Goal: Task Accomplishment & Management: Use online tool/utility

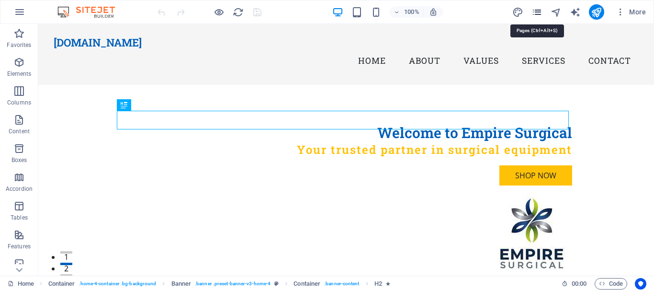
click at [538, 11] on icon "pages" at bounding box center [537, 12] width 11 height 11
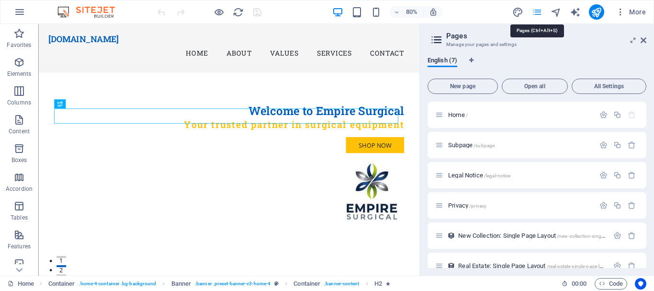
click at [538, 11] on icon "pages" at bounding box center [537, 12] width 11 height 11
click at [650, 44] on aside "Pages Manage your pages and settings English (7) New page Open all All Settings…" at bounding box center [537, 149] width 235 height 251
click at [644, 43] on icon at bounding box center [644, 40] width 6 height 8
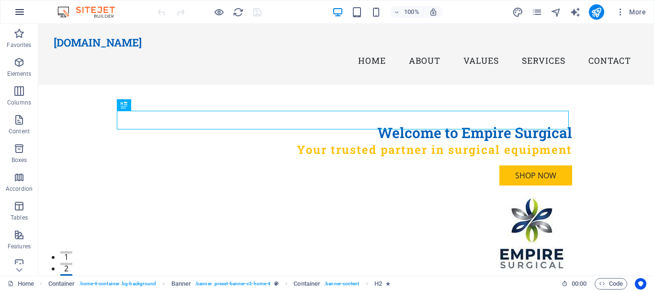
click at [22, 11] on icon "button" at bounding box center [19, 11] width 11 height 11
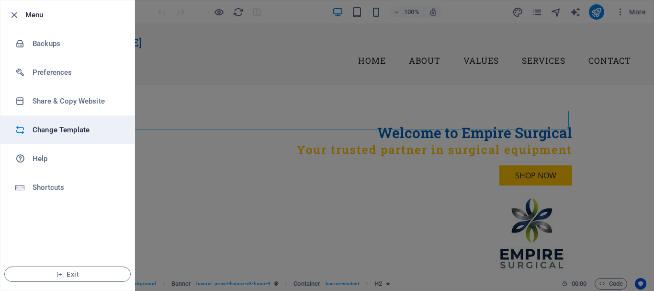
click at [56, 131] on h6 "Change Template" at bounding box center [77, 129] width 89 height 11
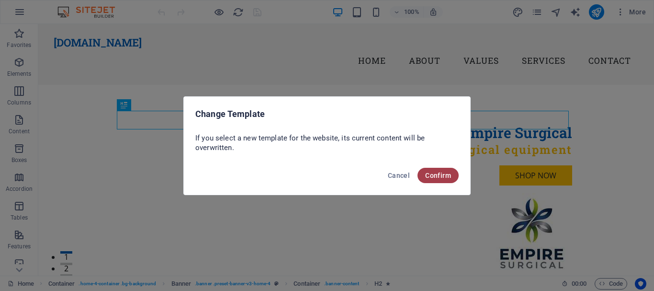
click at [441, 180] on button "Confirm" at bounding box center [438, 175] width 41 height 15
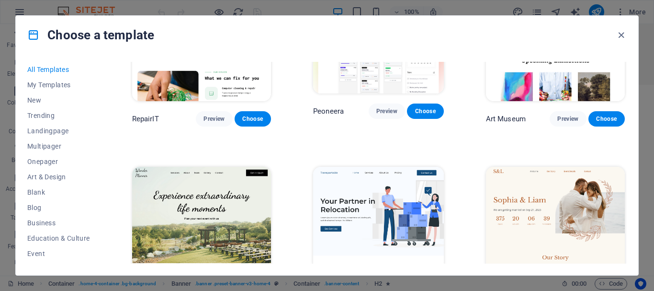
scroll to position [239, 0]
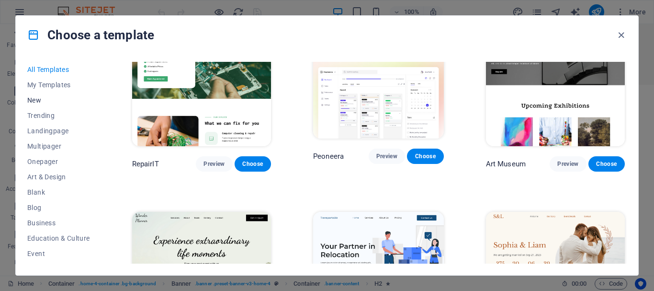
click at [45, 101] on span "New" at bounding box center [58, 100] width 63 height 8
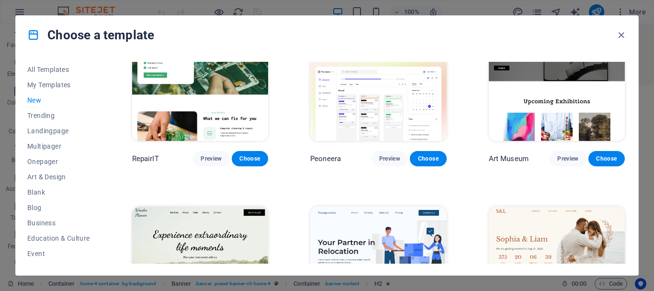
click at [40, 97] on span "New" at bounding box center [58, 100] width 63 height 8
click at [44, 114] on span "Trending" at bounding box center [58, 116] width 63 height 8
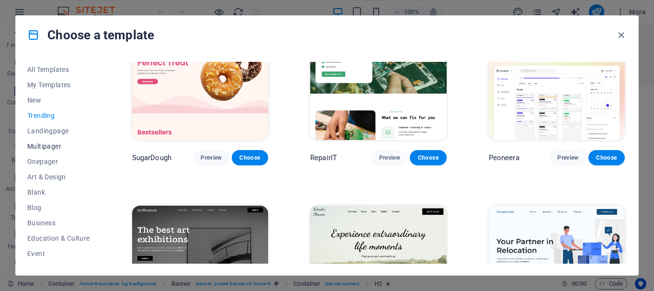
scroll to position [144, 0]
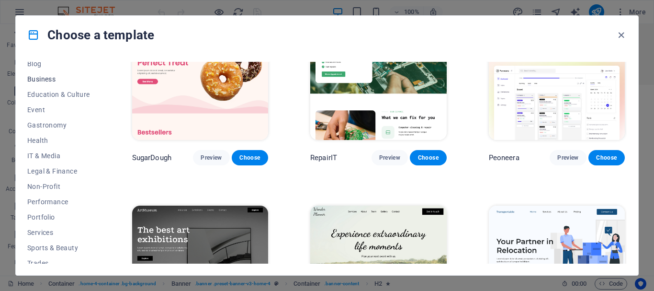
click at [40, 80] on span "Business" at bounding box center [58, 79] width 63 height 8
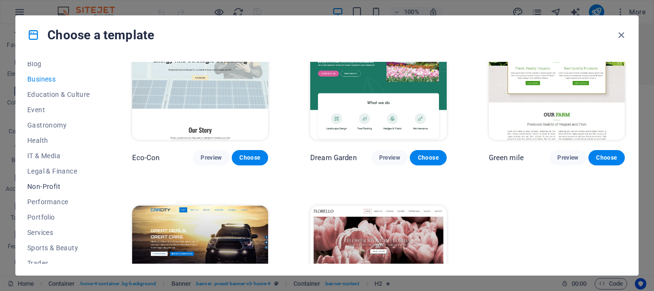
click at [48, 184] on span "Non-Profit" at bounding box center [58, 186] width 63 height 8
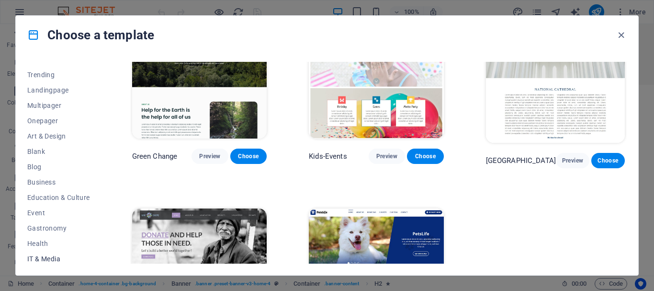
scroll to position [0, 0]
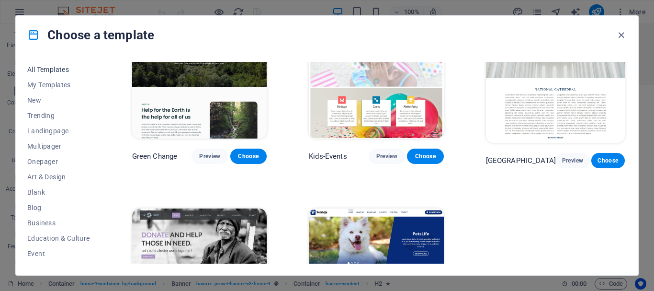
click at [40, 70] on span "All Templates" at bounding box center [58, 70] width 63 height 8
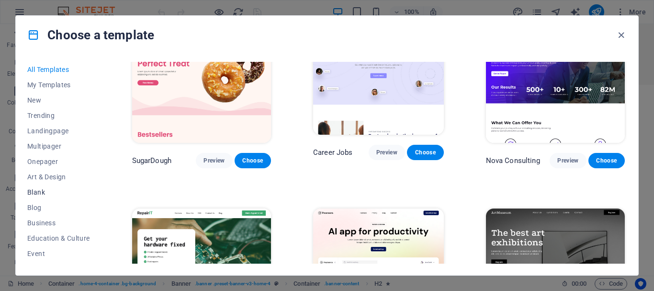
click at [54, 192] on span "Blank" at bounding box center [58, 192] width 63 height 8
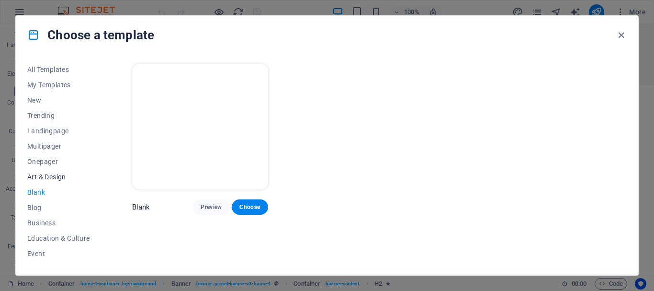
click at [61, 181] on button "Art & Design" at bounding box center [58, 176] width 63 height 15
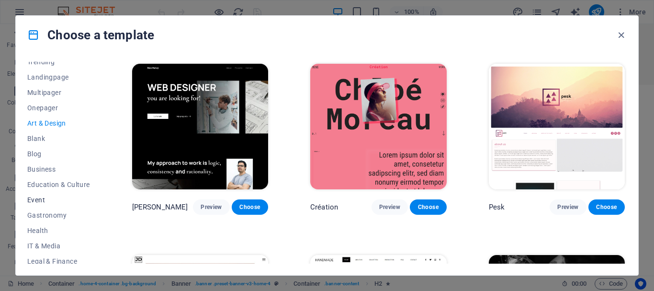
scroll to position [96, 0]
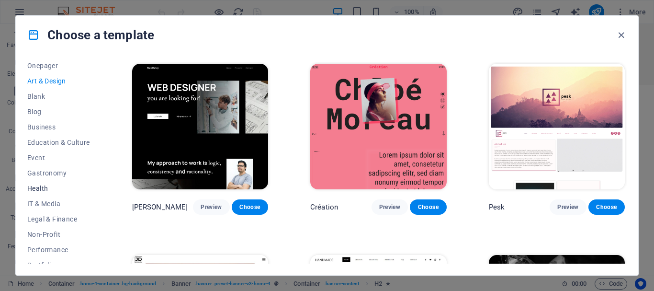
click at [40, 187] on span "Health" at bounding box center [58, 188] width 63 height 8
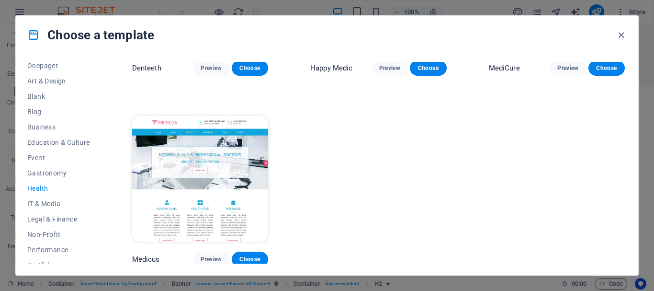
scroll to position [138, 0]
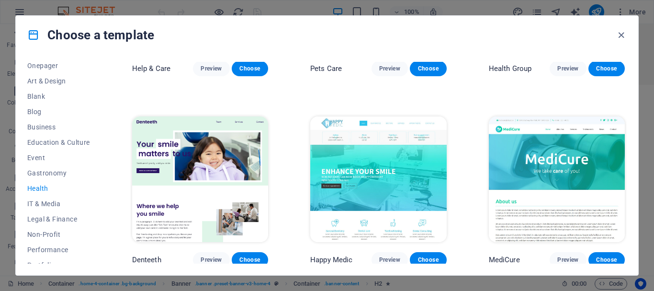
click at [584, 172] on img at bounding box center [557, 178] width 136 height 125
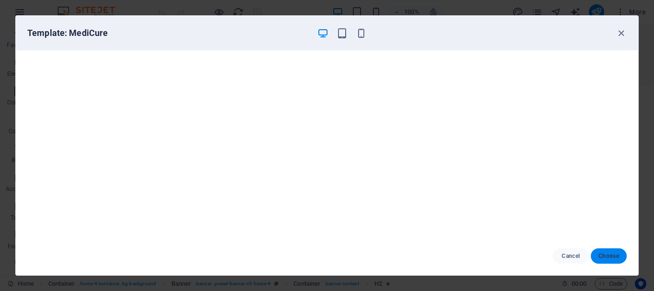
click at [601, 258] on span "Choose" at bounding box center [609, 256] width 21 height 8
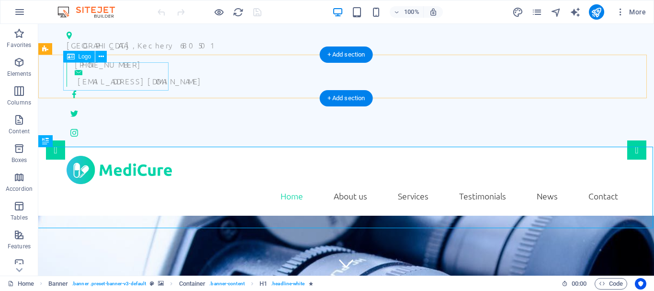
click at [107, 156] on div at bounding box center [346, 170] width 559 height 28
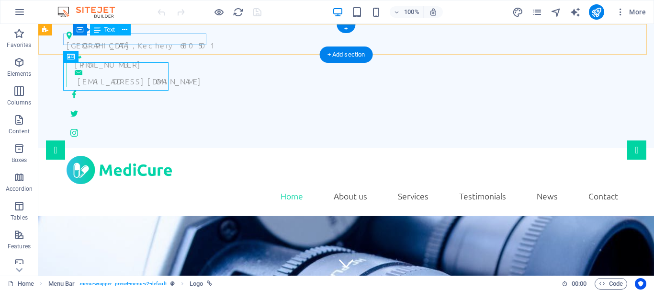
click at [136, 43] on div "Prime Square Building , Kechery 680501" at bounding box center [343, 44] width 552 height 11
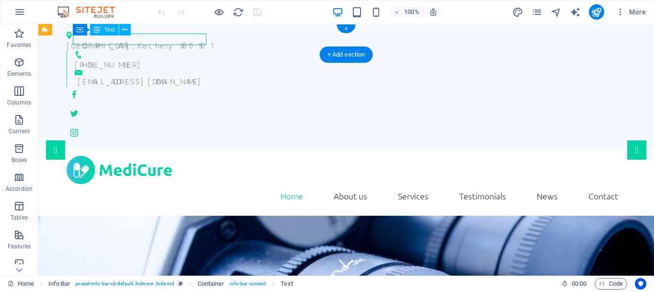
click at [136, 43] on div "Prime Square Building , Kechery 680501" at bounding box center [343, 44] width 552 height 11
click at [103, 27] on div "Text" at bounding box center [104, 29] width 29 height 11
click at [127, 32] on icon at bounding box center [124, 30] width 5 height 10
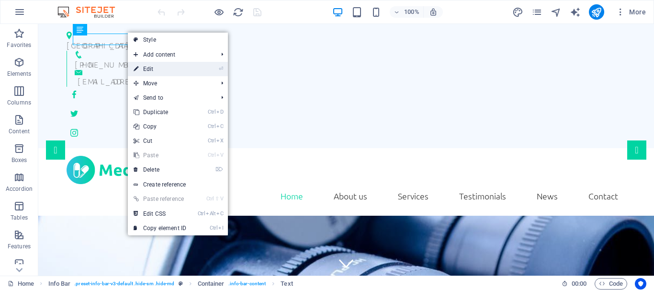
click at [146, 68] on link "⏎ Edit" at bounding box center [160, 69] width 64 height 14
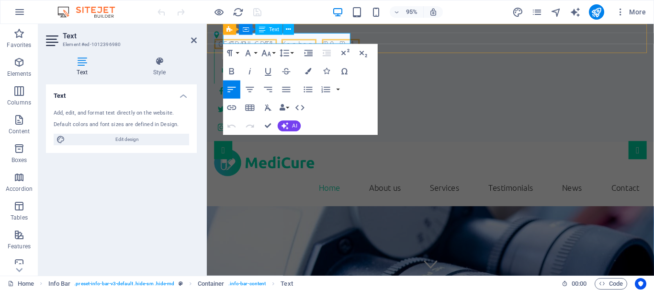
click at [257, 40] on span "[GEOGRAPHIC_DATA]" at bounding box center [248, 45] width 66 height 11
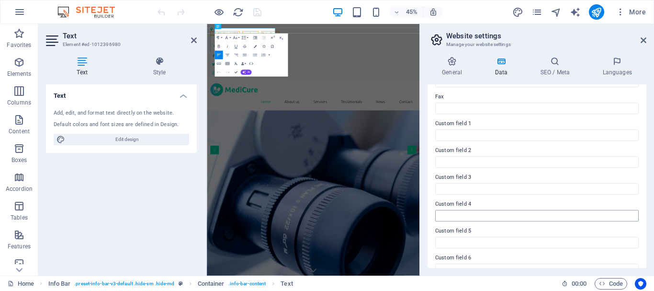
scroll to position [277, 0]
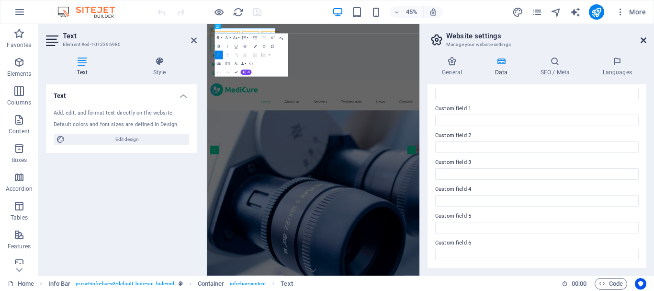
click at [644, 36] on icon at bounding box center [644, 40] width 6 height 8
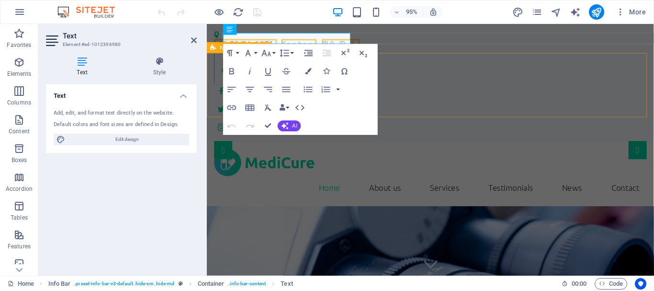
click at [629, 148] on div "Home About us Services Testimonials News Contact Menu" at bounding box center [442, 182] width 471 height 68
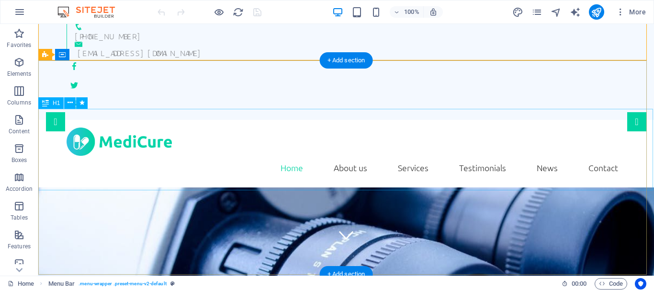
scroll to position [96, 0]
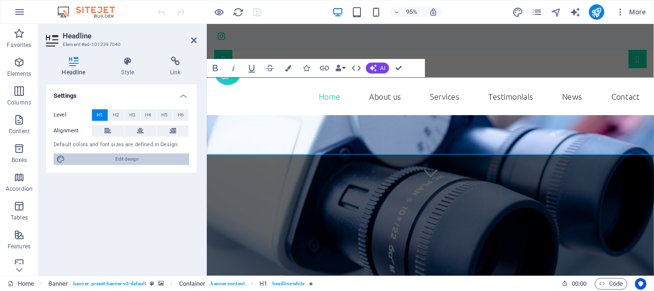
click at [119, 158] on span "Edit design" at bounding box center [127, 158] width 118 height 11
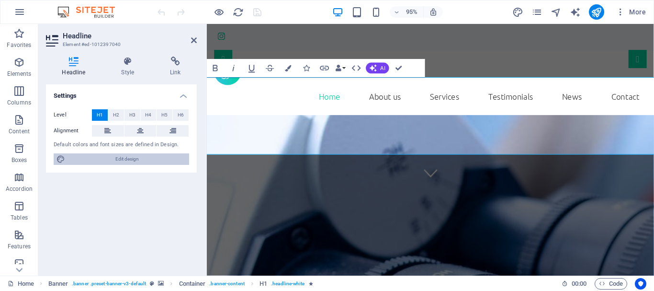
select select "rem"
select select "300"
select select "px"
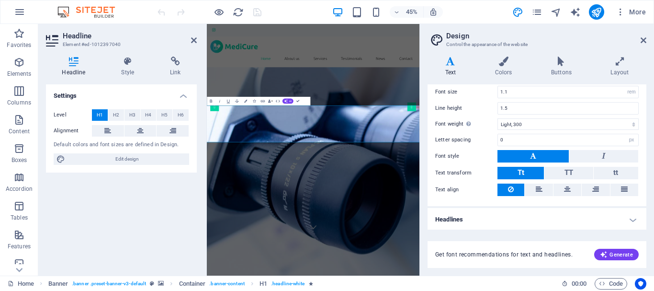
scroll to position [73, 0]
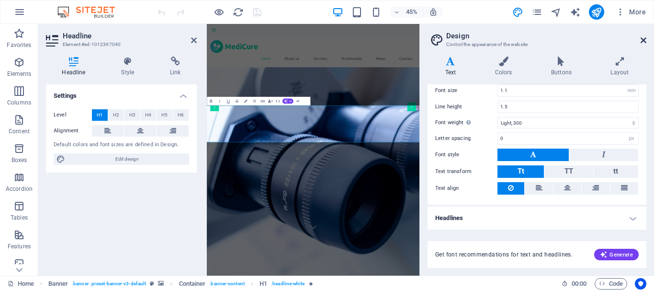
drag, startPoint x: 644, startPoint y: 41, endPoint x: 460, endPoint y: 18, distance: 184.9
click at [644, 41] on icon at bounding box center [644, 40] width 6 height 8
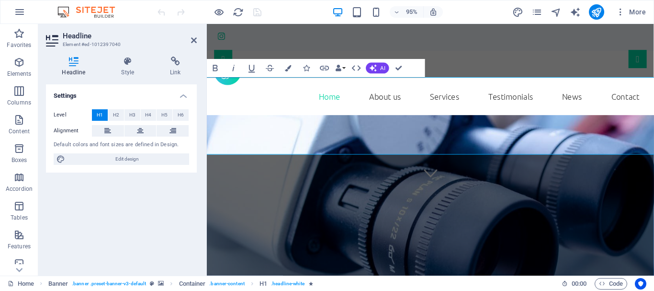
click at [190, 43] on header "Headline Element #ed-1012397040" at bounding box center [121, 36] width 151 height 25
click at [191, 39] on icon at bounding box center [194, 40] width 6 height 8
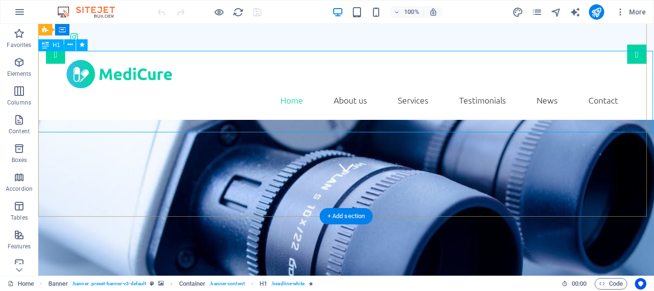
click at [67, 46] on button at bounding box center [69, 44] width 11 height 11
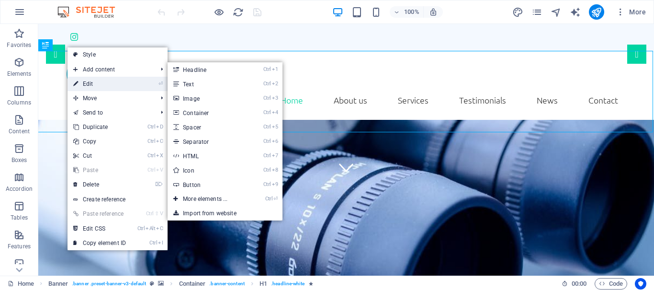
click at [85, 80] on link "⏎ Edit" at bounding box center [100, 84] width 64 height 14
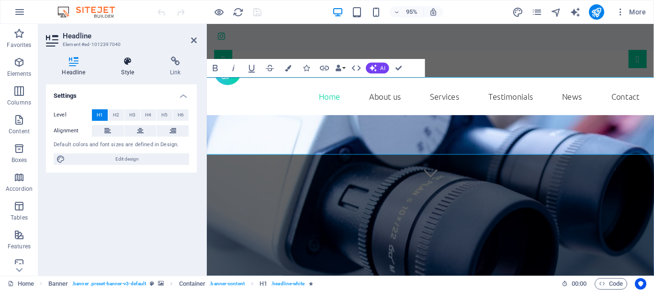
click at [120, 64] on icon at bounding box center [127, 62] width 45 height 10
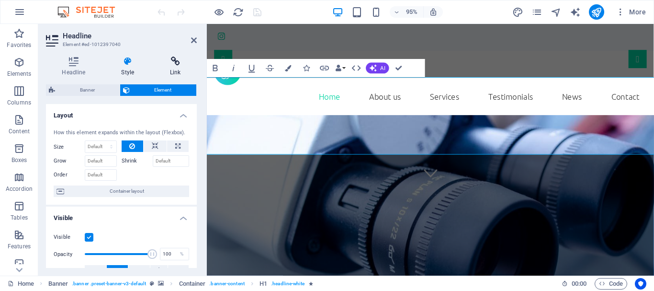
click at [178, 58] on icon at bounding box center [175, 62] width 43 height 10
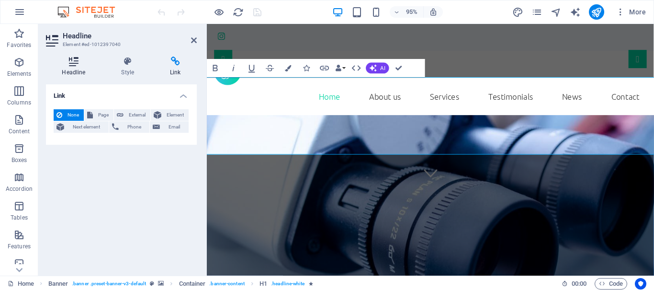
click at [76, 63] on icon at bounding box center [74, 62] width 56 height 10
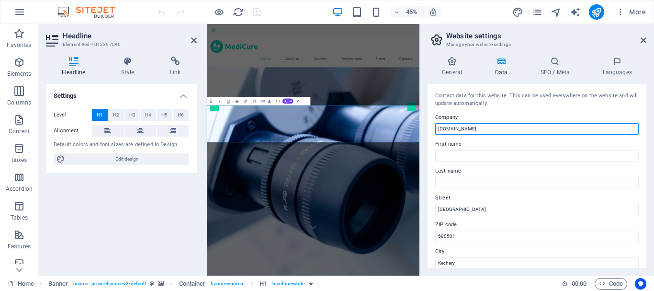
click at [508, 126] on input "[DOMAIN_NAME]" at bounding box center [537, 128] width 204 height 11
drag, startPoint x: 508, startPoint y: 126, endPoint x: 435, endPoint y: 132, distance: 72.6
click at [435, 132] on input "[DOMAIN_NAME]" at bounding box center [537, 128] width 204 height 11
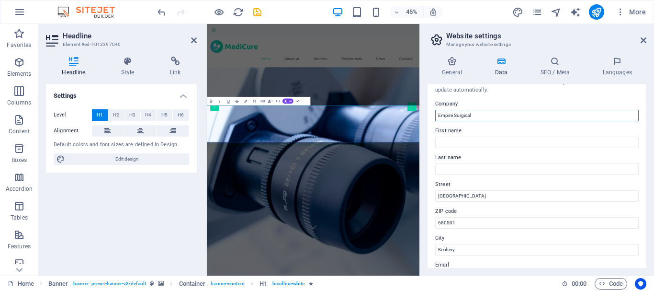
scroll to position [0, 0]
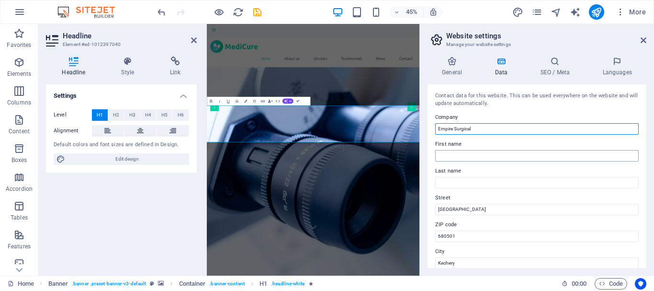
type input "Empire Surgical"
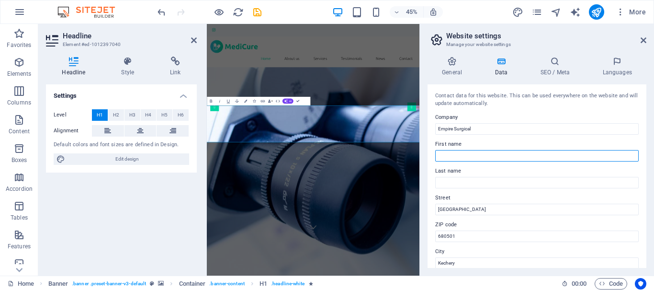
click at [474, 158] on input "First name" at bounding box center [537, 155] width 204 height 11
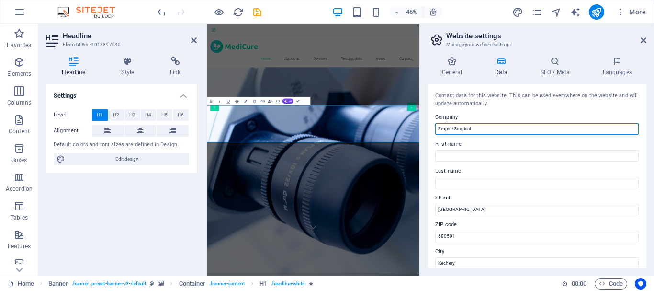
click at [470, 129] on input "Empire Surgical" at bounding box center [537, 128] width 204 height 11
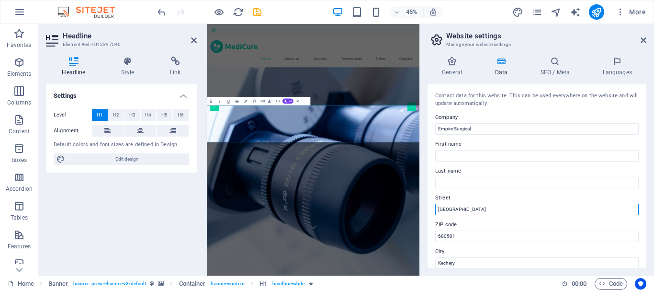
click at [487, 206] on input "[GEOGRAPHIC_DATA]" at bounding box center [537, 209] width 204 height 11
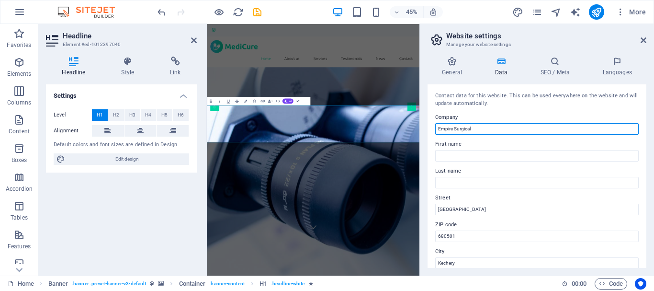
click at [456, 130] on input "Empire Surgical" at bounding box center [537, 128] width 204 height 11
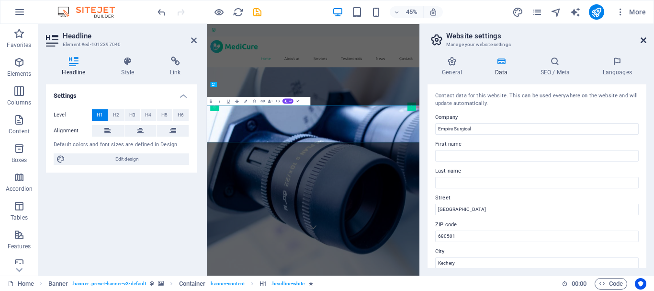
click at [644, 43] on icon at bounding box center [644, 40] width 6 height 8
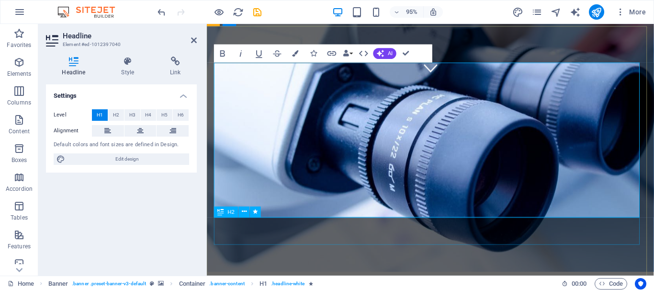
scroll to position [239, 0]
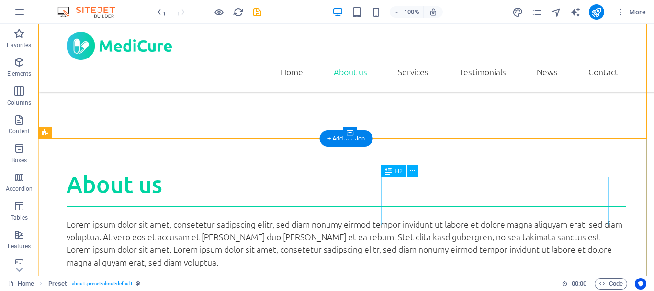
scroll to position [325, 0]
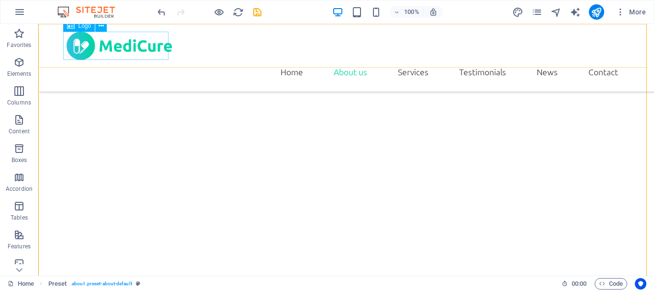
click at [119, 42] on div at bounding box center [346, 46] width 559 height 28
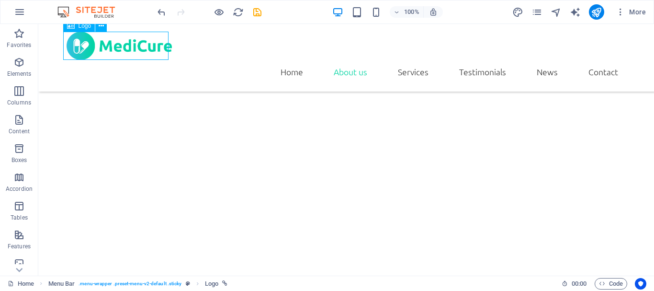
click at [119, 42] on div at bounding box center [346, 46] width 559 height 28
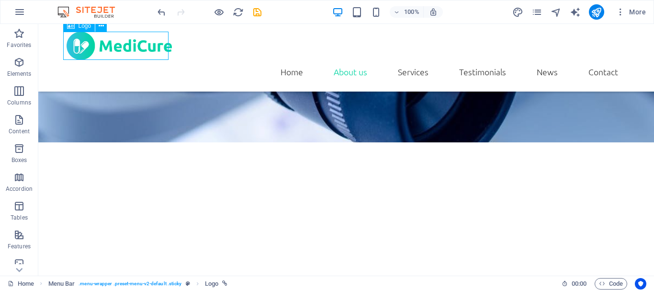
select select "px"
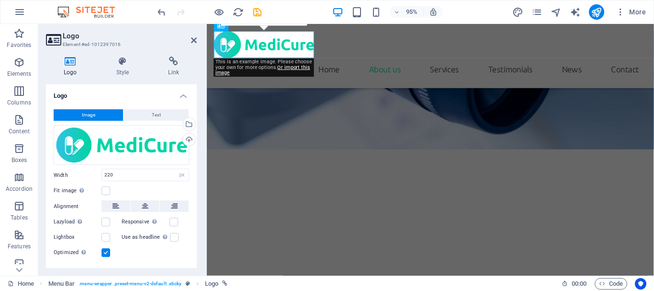
scroll to position [430, 0]
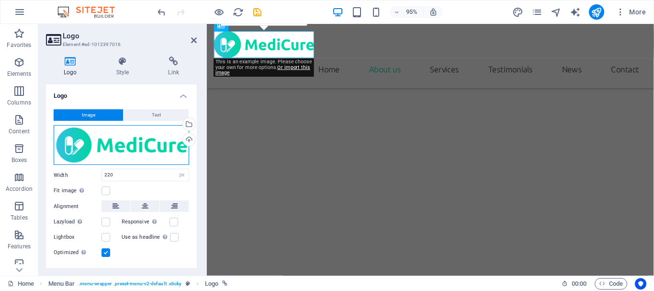
click at [127, 151] on div "Drag files here, click to choose files or select files from Files or our free s…" at bounding box center [122, 145] width 136 height 40
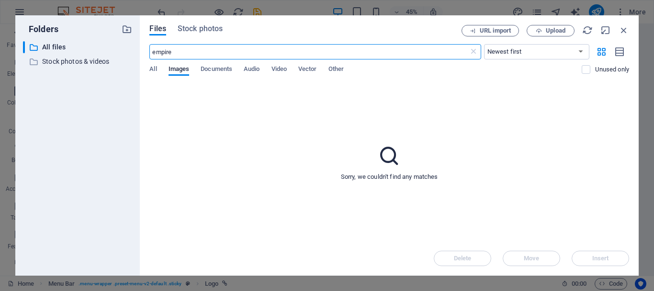
type input "empire"
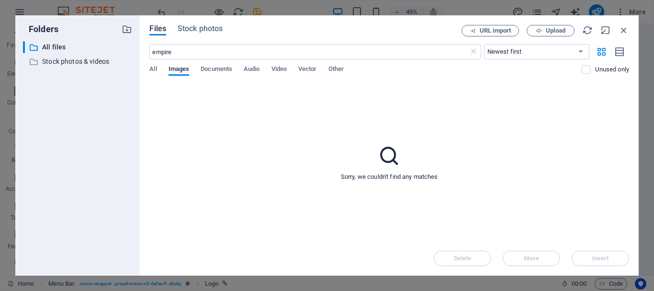
click at [147, 69] on div "Files Stock photos URL import Upload empire ​ Newest first Oldest first Name (A…" at bounding box center [389, 145] width 499 height 260
click at [152, 68] on span "All" at bounding box center [152, 69] width 7 height 13
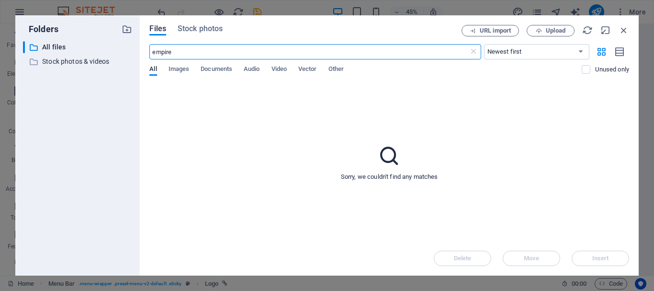
click at [228, 51] on input "empire" at bounding box center [308, 51] width 319 height 15
click at [212, 37] on div "Files Stock photos URL import Upload empire ​ Newest first Oldest first Name (A…" at bounding box center [389, 145] width 480 height 241
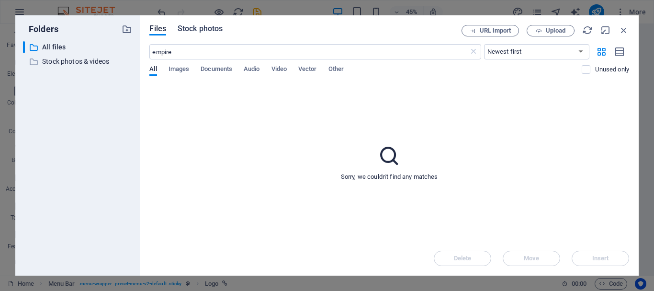
click at [210, 29] on span "Stock photos" at bounding box center [200, 28] width 45 height 11
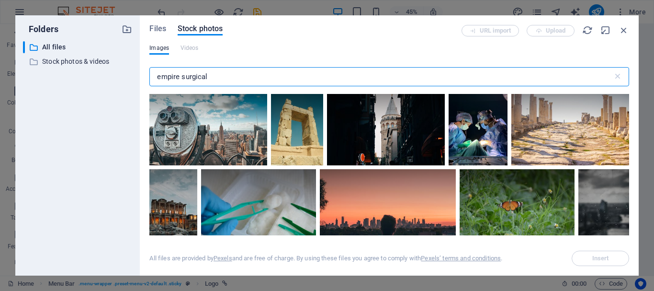
scroll to position [1245, 0]
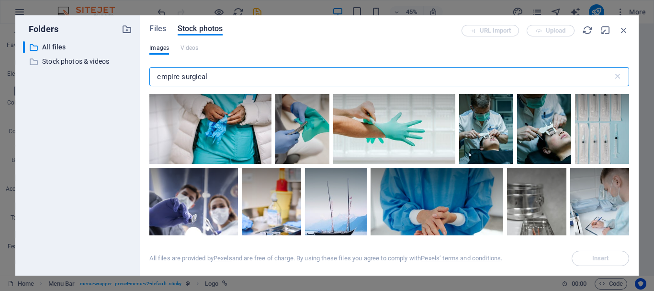
type input "empire surgical"
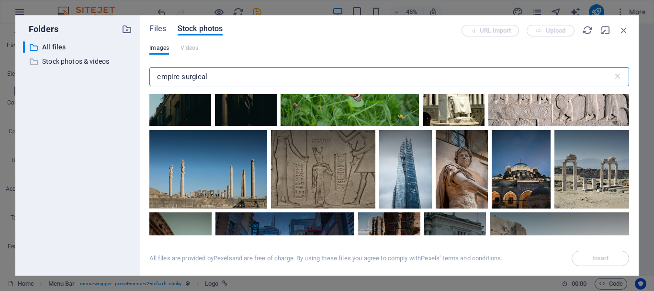
scroll to position [2874, 0]
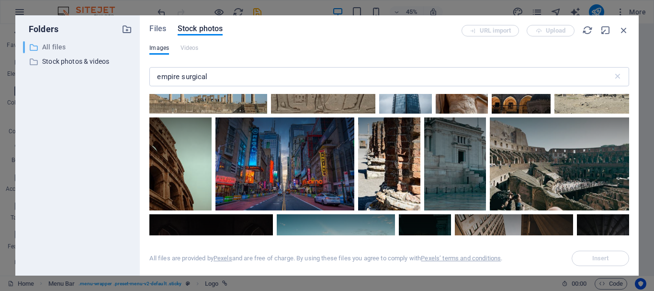
click at [68, 44] on p "All files" at bounding box center [78, 47] width 73 height 11
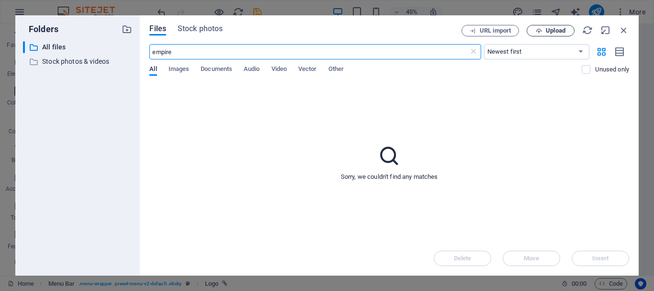
click at [549, 34] on span "Upload" at bounding box center [556, 31] width 20 height 6
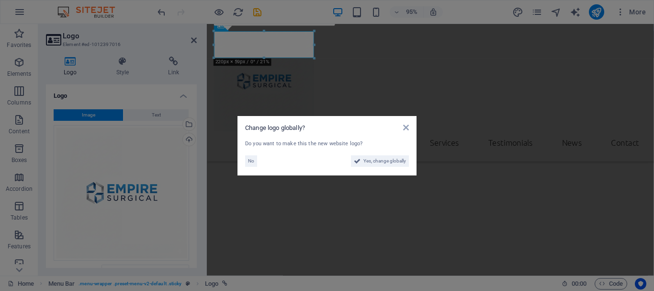
scroll to position [507, 0]
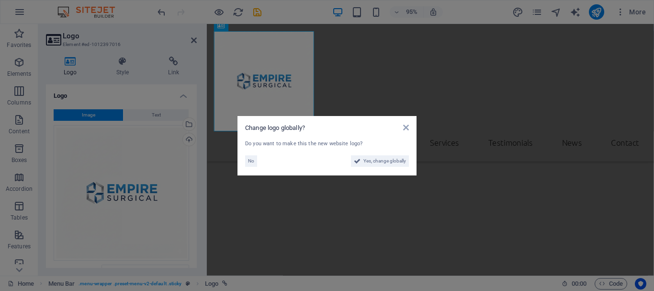
click at [123, 172] on aside "Change logo globally? Do you want to make this the new website logo? No Yes, ch…" at bounding box center [327, 145] width 654 height 291
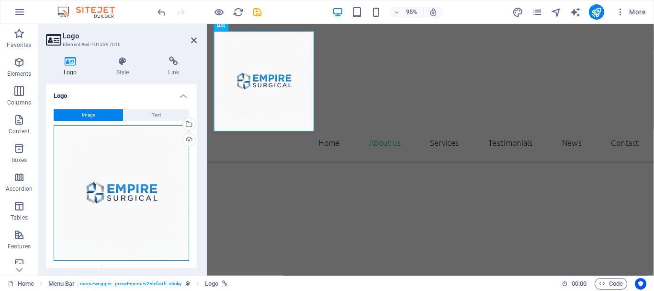
click at [136, 167] on div "Drag files here, click to choose files or select files from Files or our free s…" at bounding box center [122, 193] width 136 height 136
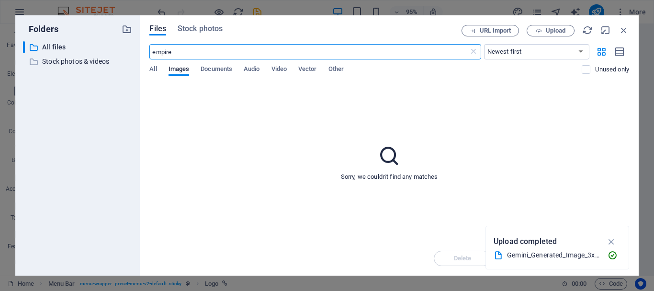
scroll to position [562, 0]
click at [624, 33] on icon "button" at bounding box center [624, 30] width 11 height 11
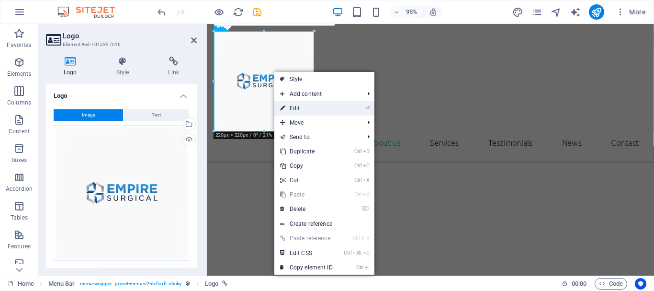
click at [326, 104] on link "⏎ Edit" at bounding box center [306, 108] width 64 height 14
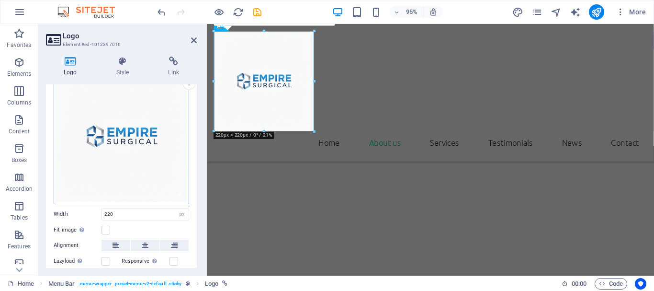
scroll to position [115, 0]
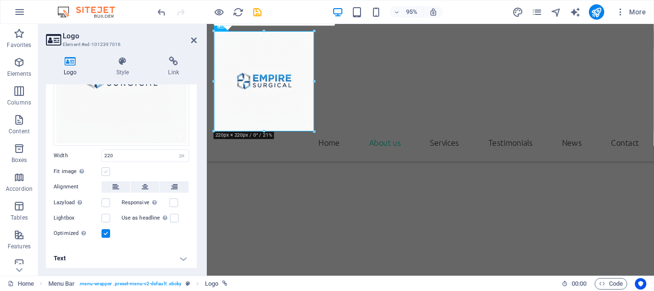
click at [105, 170] on label at bounding box center [106, 171] width 9 height 9
click at [0, 0] on input "Fit image Automatically fit image to a fixed width and height" at bounding box center [0, 0] width 0 height 0
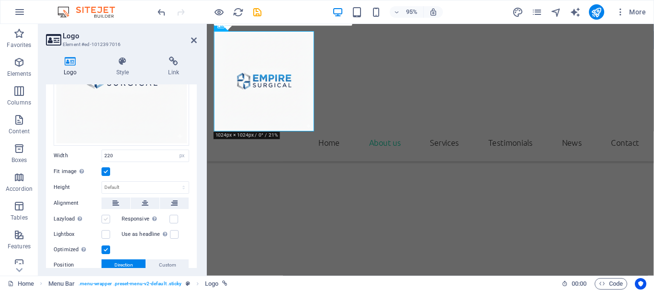
click at [108, 218] on label at bounding box center [106, 219] width 9 height 9
click at [0, 0] on input "Lazyload Loading images after the page loads improves page speed." at bounding box center [0, 0] width 0 height 0
click at [108, 218] on label at bounding box center [106, 219] width 9 height 9
click at [0, 0] on input "Lazyload Loading images after the page loads improves page speed." at bounding box center [0, 0] width 0 height 0
click at [128, 182] on select "Default auto px" at bounding box center [145, 187] width 87 height 11
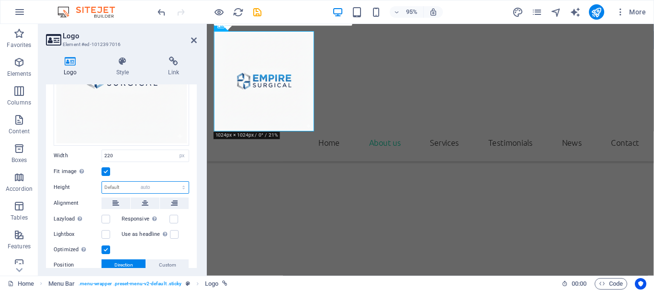
click at [102, 182] on select "Default auto px" at bounding box center [145, 187] width 87 height 11
select select "DISABLED_OPTION_VALUE"
click at [104, 169] on label at bounding box center [106, 171] width 9 height 9
click at [0, 0] on input "Fit image Automatically fit image to a fixed width and height" at bounding box center [0, 0] width 0 height 0
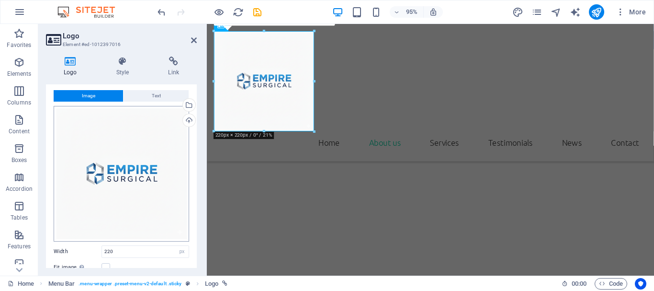
scroll to position [0, 0]
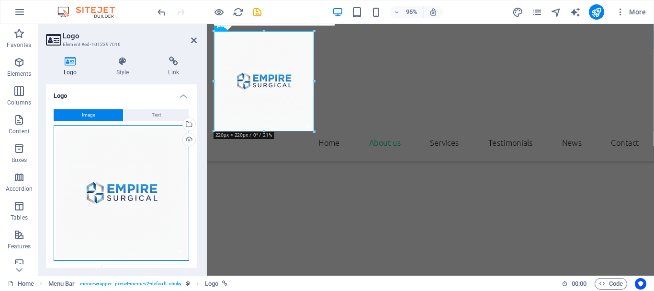
click at [138, 179] on div "Drag files here, click to choose files or select files from Files or our free s…" at bounding box center [122, 193] width 136 height 136
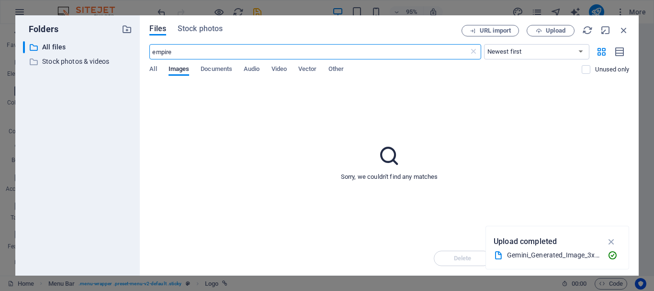
scroll to position [562, 0]
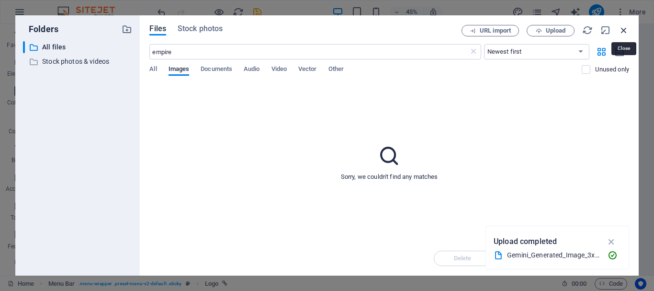
drag, startPoint x: 621, startPoint y: 28, endPoint x: 433, endPoint y: 11, distance: 188.5
click at [621, 28] on icon "button" at bounding box center [624, 30] width 11 height 11
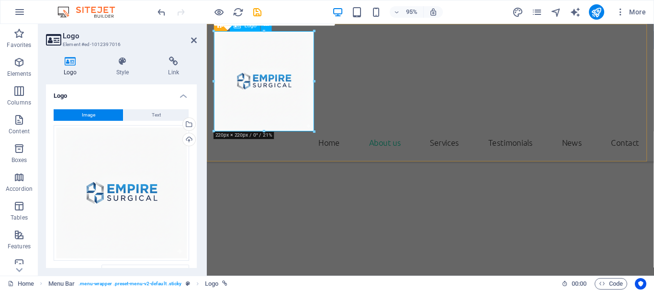
click at [286, 95] on div at bounding box center [443, 84] width 456 height 105
click at [279, 75] on div at bounding box center [443, 84] width 456 height 105
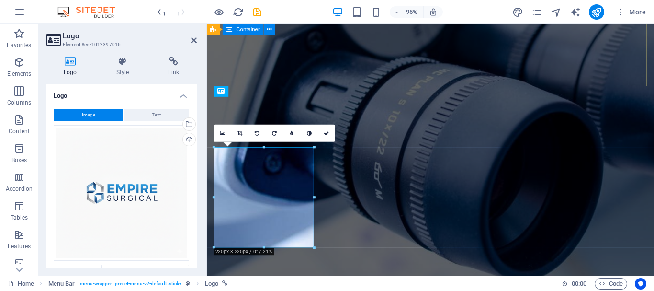
scroll to position [364, 0]
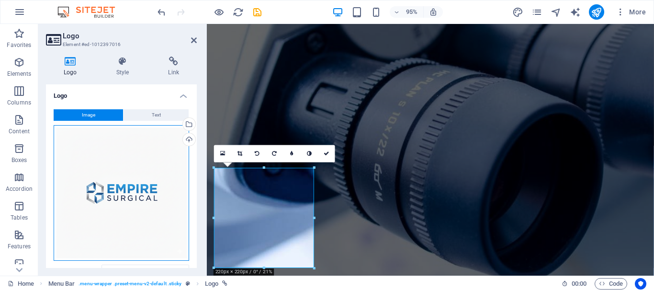
click at [108, 165] on div "Drag files here, click to choose files or select files from Files or our free s…" at bounding box center [122, 193] width 136 height 136
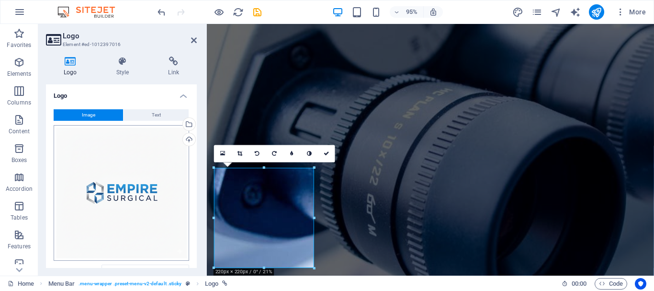
scroll to position [0, 0]
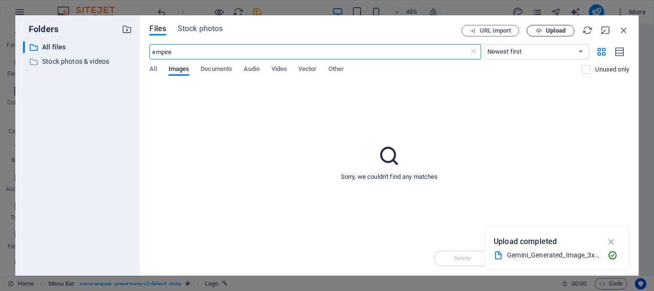
click at [547, 28] on span "Upload" at bounding box center [556, 31] width 20 height 6
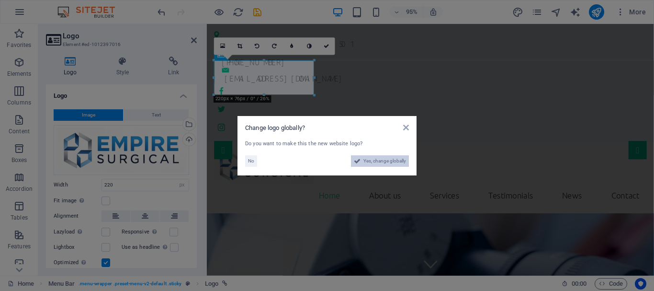
click at [373, 161] on span "Yes, change globally" at bounding box center [385, 160] width 43 height 11
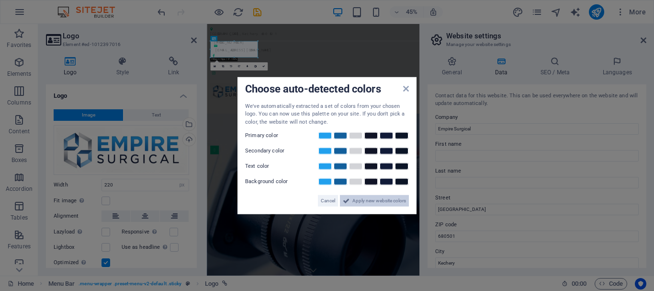
click at [376, 204] on span "Apply new website colors" at bounding box center [380, 200] width 54 height 11
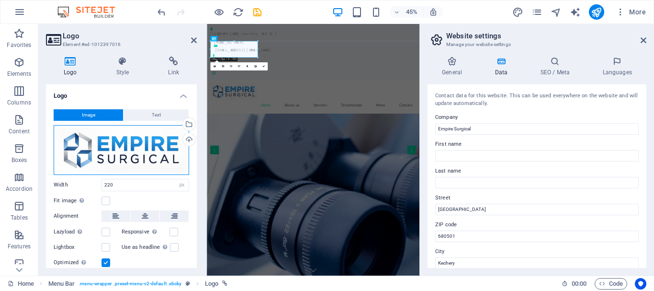
click at [144, 144] on div "Drag files here, click to choose files or select files from Files or our free s…" at bounding box center [122, 150] width 136 height 50
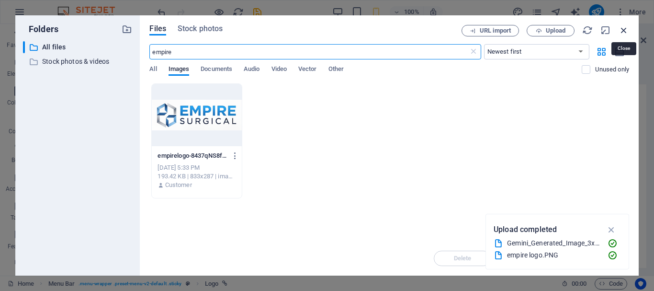
click at [623, 29] on icon "button" at bounding box center [624, 30] width 11 height 11
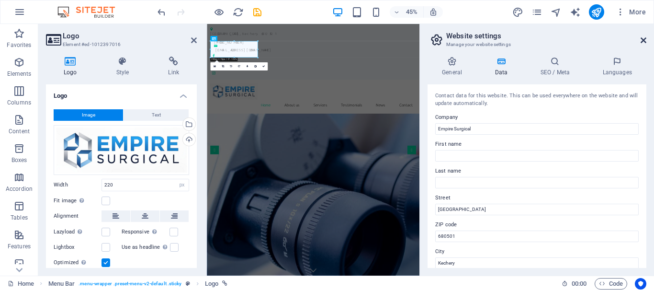
click at [643, 40] on icon at bounding box center [644, 40] width 6 height 8
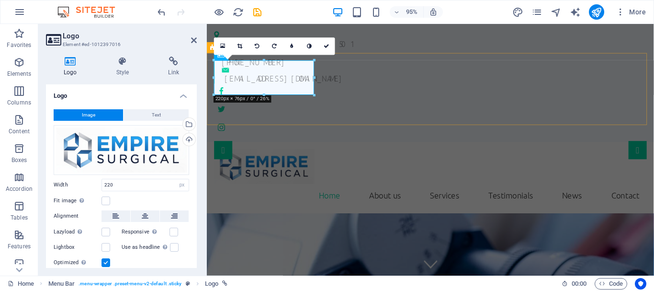
click at [559, 148] on div "Home About us Services Testimonials News Contact Menu" at bounding box center [442, 186] width 471 height 76
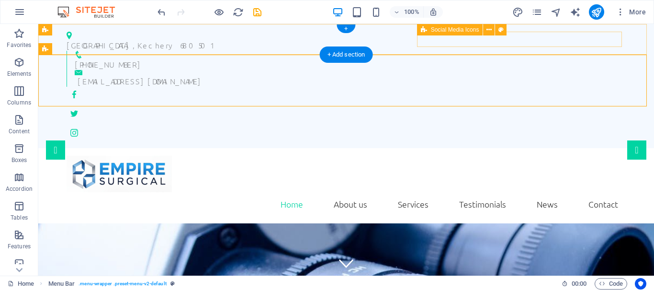
click at [503, 87] on div at bounding box center [346, 114] width 559 height 54
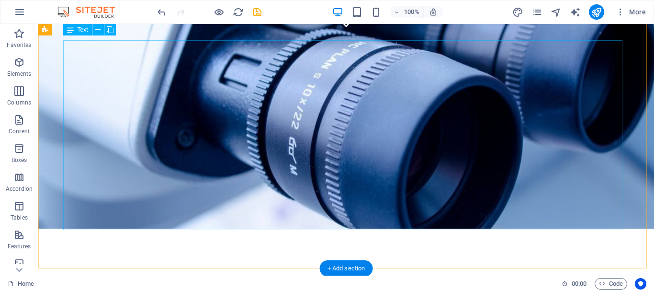
scroll to position [239, 0]
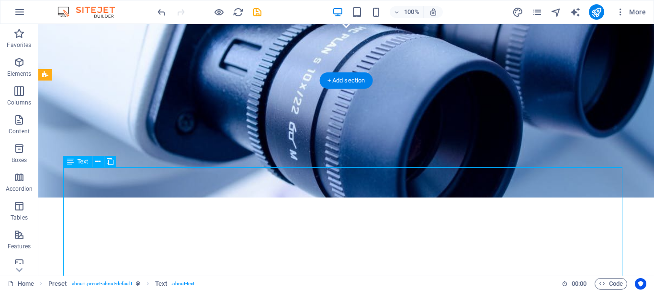
scroll to position [287, 0]
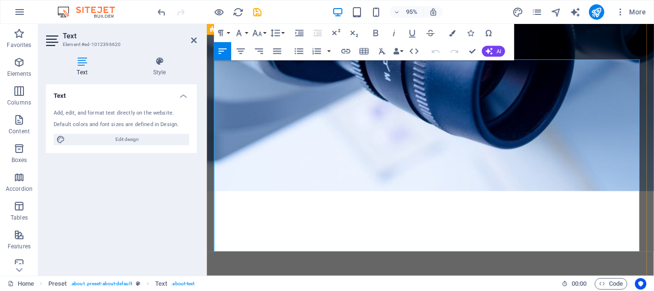
scroll to position [335, 0]
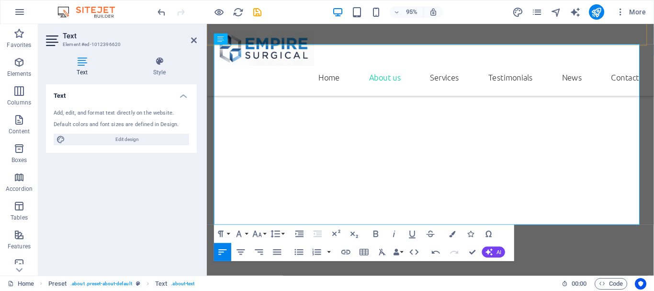
scroll to position [575, 0]
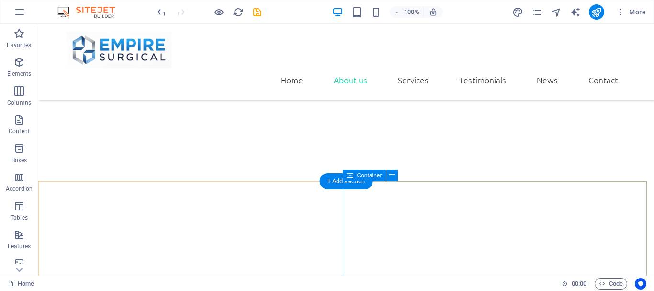
scroll to position [252, 0]
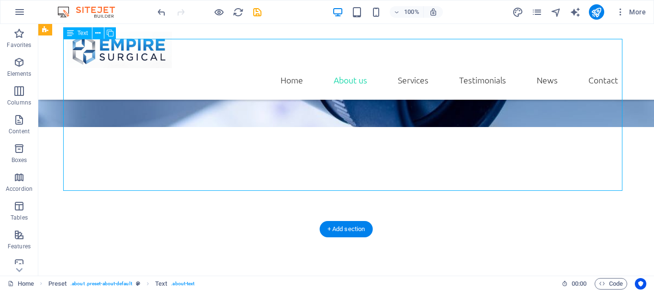
scroll to position [454, 0]
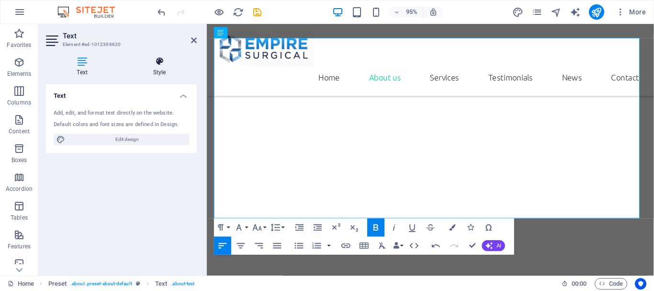
click at [161, 61] on icon at bounding box center [159, 62] width 75 height 10
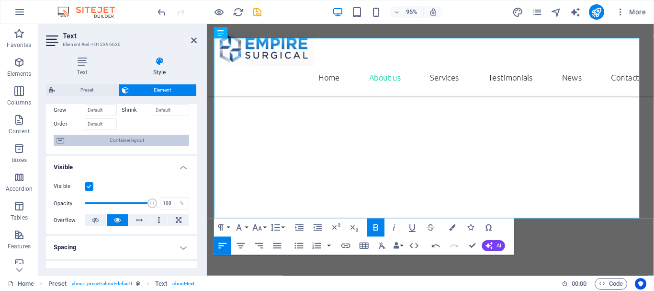
scroll to position [0, 0]
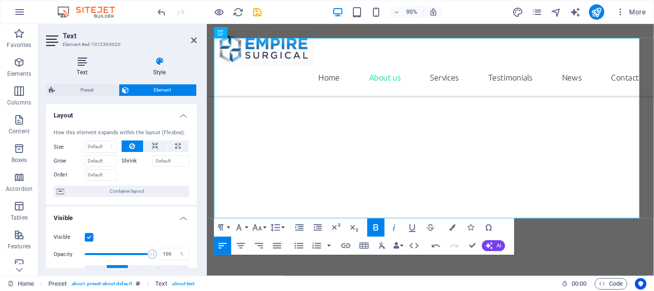
click at [91, 63] on icon at bounding box center [82, 62] width 72 height 10
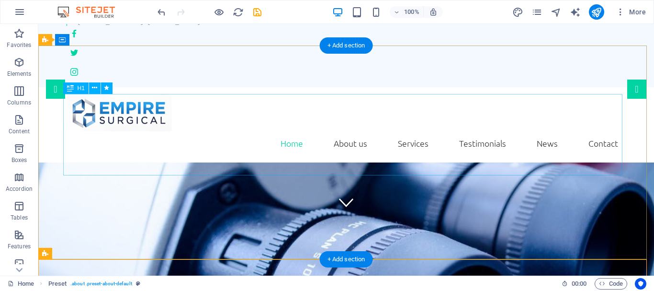
scroll to position [0, 0]
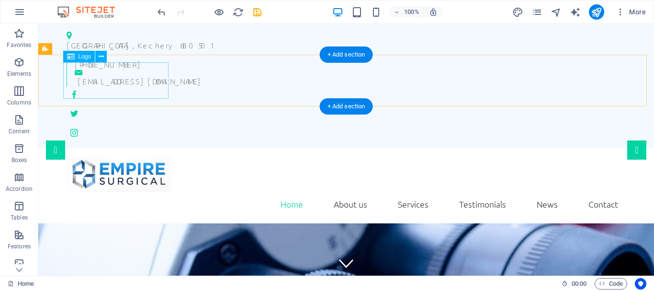
click at [99, 156] on div at bounding box center [346, 174] width 559 height 36
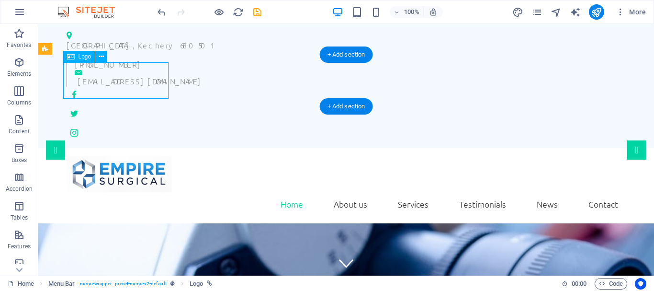
select select "px"
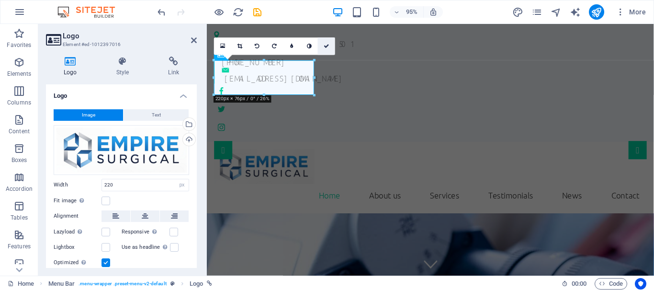
click at [328, 48] on icon at bounding box center [327, 46] width 6 height 5
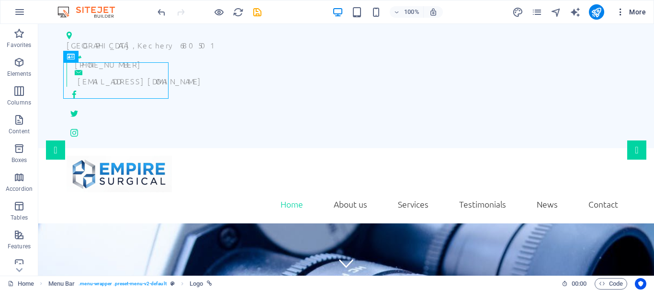
click at [621, 9] on icon "button" at bounding box center [621, 12] width 10 height 10
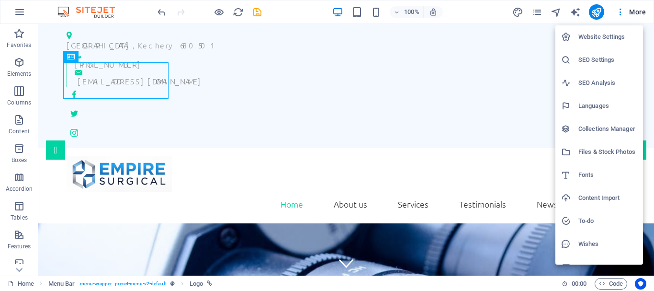
click at [615, 42] on h6 "Website Settings" at bounding box center [608, 36] width 59 height 11
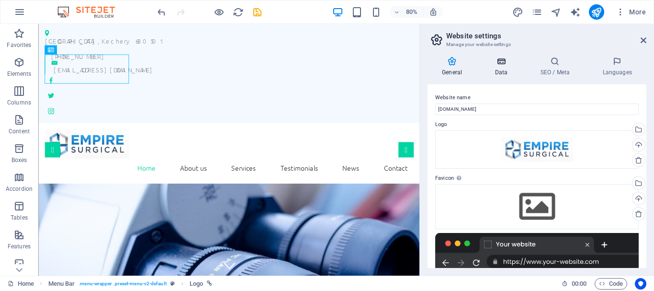
click at [502, 67] on h4 "Data" at bounding box center [503, 67] width 46 height 20
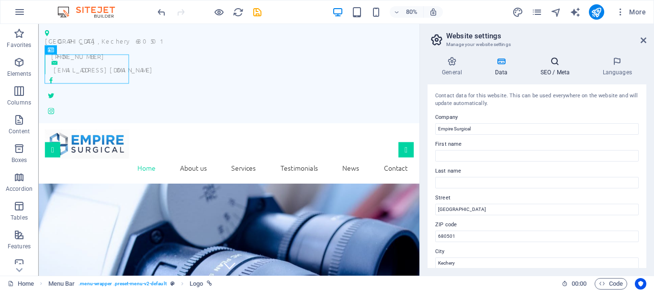
click at [563, 57] on icon at bounding box center [555, 62] width 58 height 10
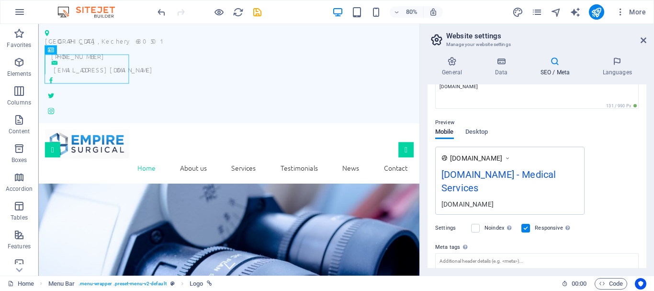
scroll to position [182, 0]
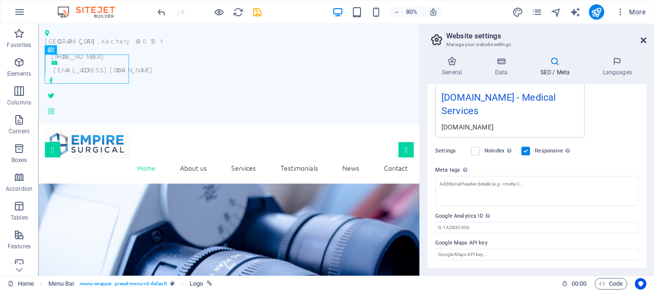
drag, startPoint x: 645, startPoint y: 42, endPoint x: 606, endPoint y: 18, distance: 45.6
click at [645, 42] on icon at bounding box center [644, 40] width 6 height 8
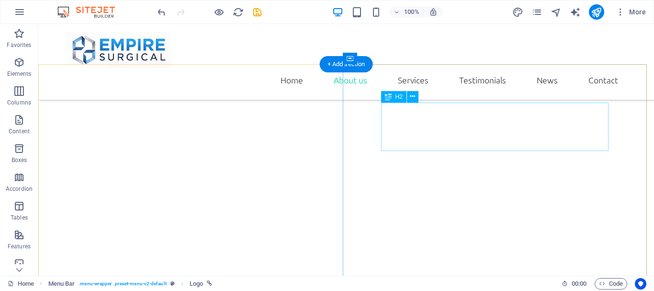
scroll to position [527, 0]
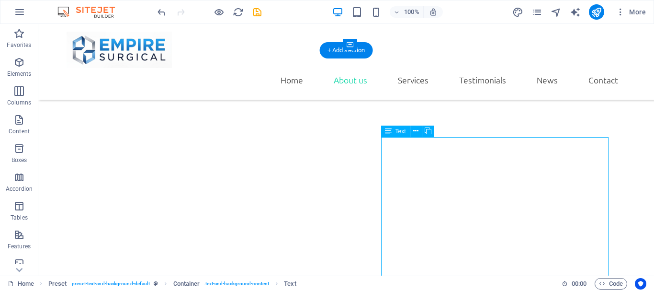
scroll to position [632, 0]
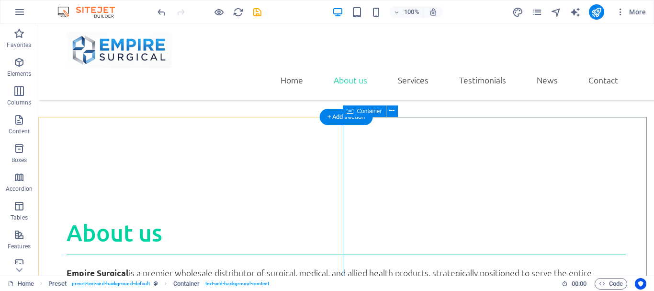
scroll to position [269, 0]
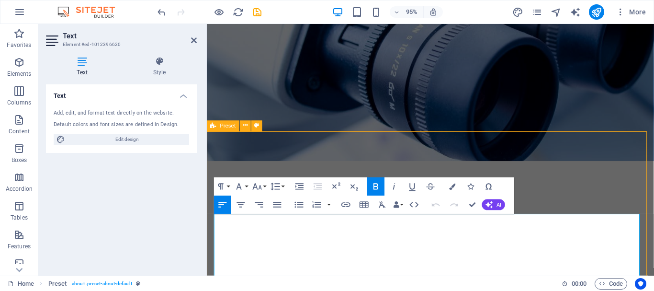
scroll to position [183, 0]
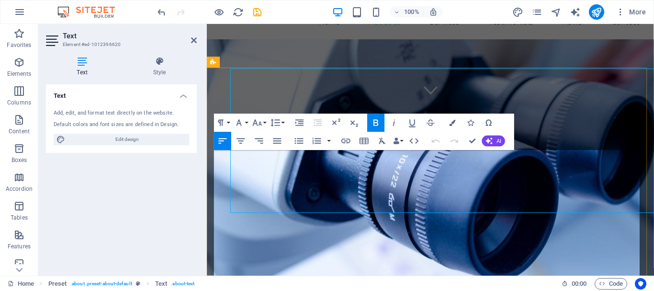
scroll to position [336, 0]
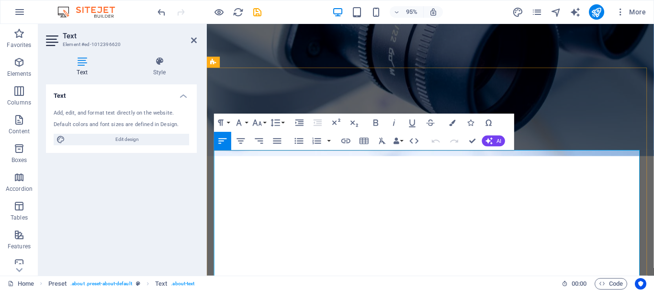
click at [497, 139] on span "AI" at bounding box center [499, 140] width 5 height 5
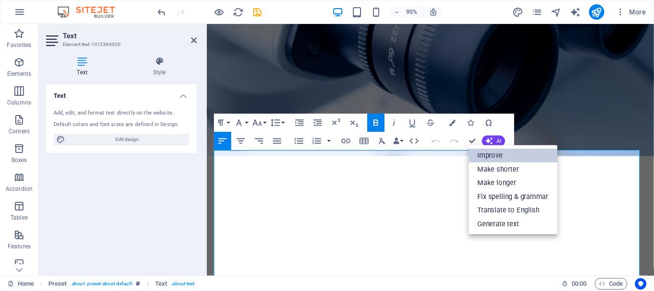
click at [529, 160] on link "Improve" at bounding box center [513, 155] width 89 height 14
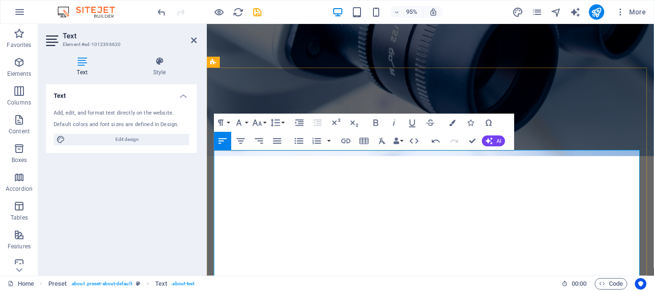
scroll to position [384, 0]
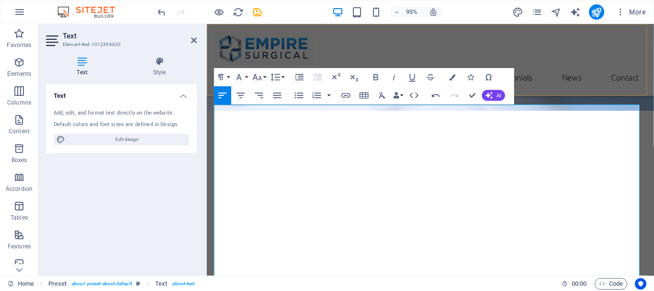
click at [613, 66] on div "Home About us Services Testimonials News Contact Menu" at bounding box center [442, 62] width 471 height 76
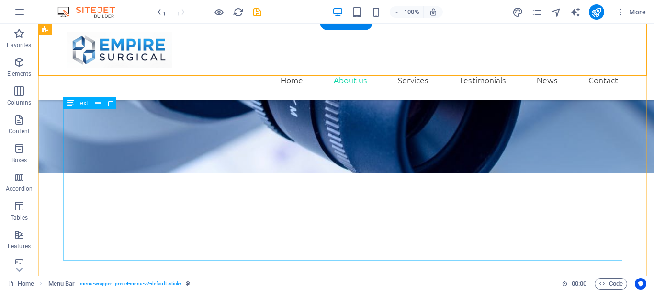
scroll to position [374, 0]
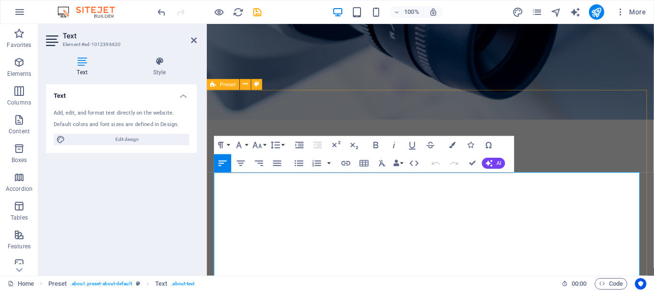
scroll to position [312, 0]
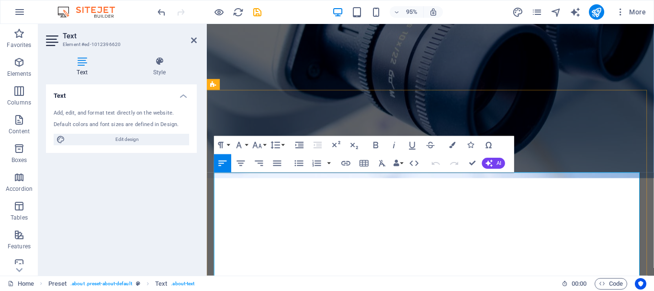
click at [500, 162] on span "AI" at bounding box center [499, 162] width 5 height 5
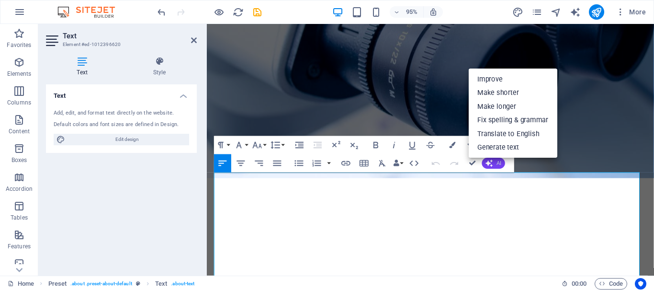
click at [500, 162] on span "AI" at bounding box center [499, 162] width 5 height 5
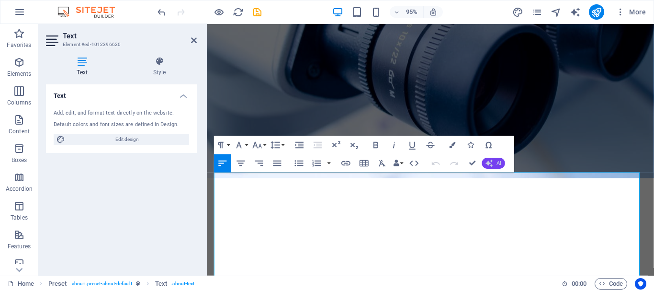
click at [487, 164] on icon "button" at bounding box center [489, 163] width 7 height 7
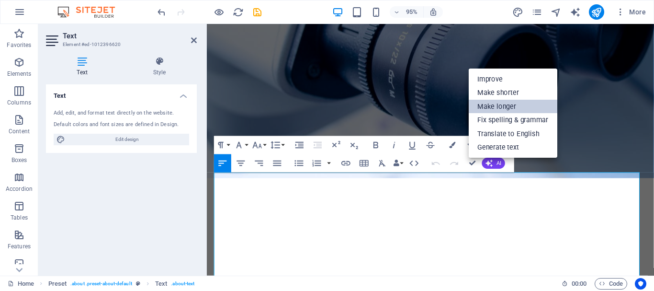
click at [495, 104] on link "Make longer" at bounding box center [513, 106] width 89 height 14
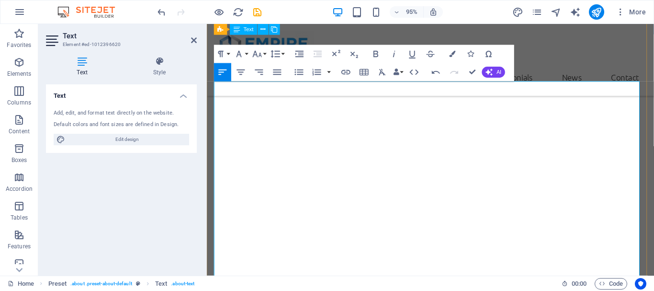
scroll to position [408, 0]
drag, startPoint x: 228, startPoint y: 214, endPoint x: 211, endPoint y: 214, distance: 16.8
drag, startPoint x: 228, startPoint y: 243, endPoint x: 210, endPoint y: 240, distance: 17.5
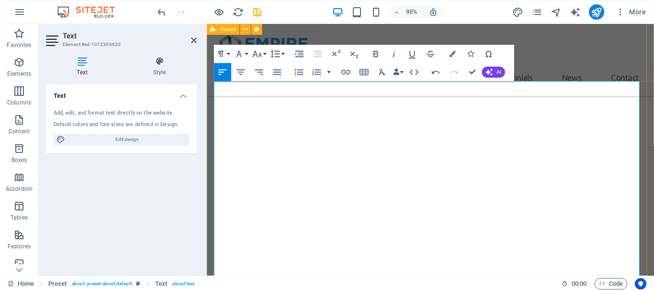
drag, startPoint x: 228, startPoint y: 267, endPoint x: 211, endPoint y: 267, distance: 17.2
drag, startPoint x: 322, startPoint y: 214, endPoint x: 315, endPoint y: 213, distance: 7.2
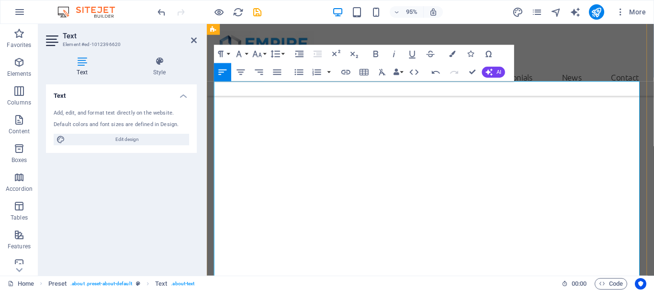
drag, startPoint x: 336, startPoint y: 240, endPoint x: 330, endPoint y: 240, distance: 5.7
drag, startPoint x: 307, startPoint y: 267, endPoint x: 301, endPoint y: 266, distance: 5.4
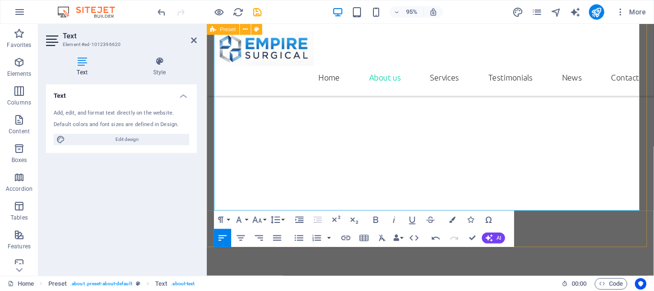
scroll to position [552, 0]
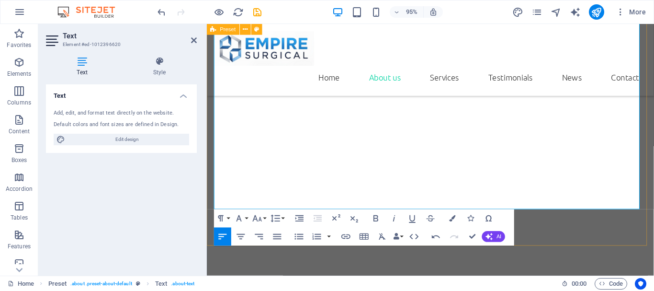
drag, startPoint x: 620, startPoint y: 241, endPoint x: 768, endPoint y: 229, distance: 148.5
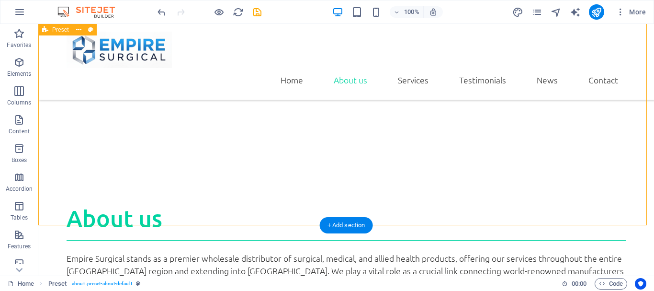
scroll to position [578, 0]
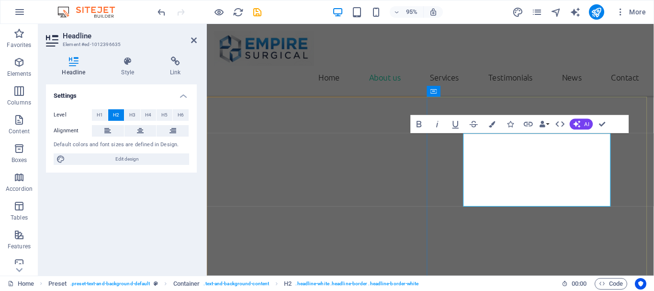
scroll to position [708, 0]
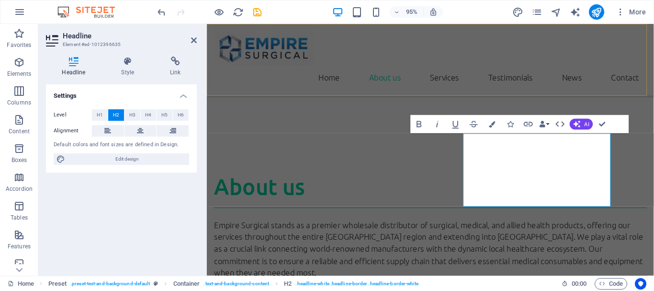
click at [623, 70] on div "Home About us Services Testimonials News Contact Menu" at bounding box center [442, 62] width 471 height 76
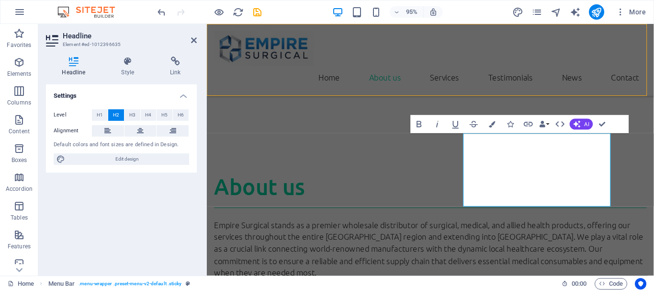
scroll to position [578, 0]
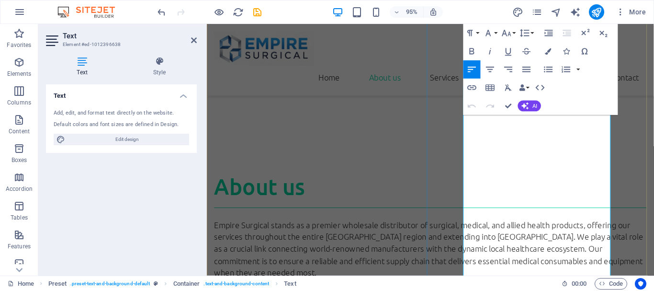
scroll to position [852, 0]
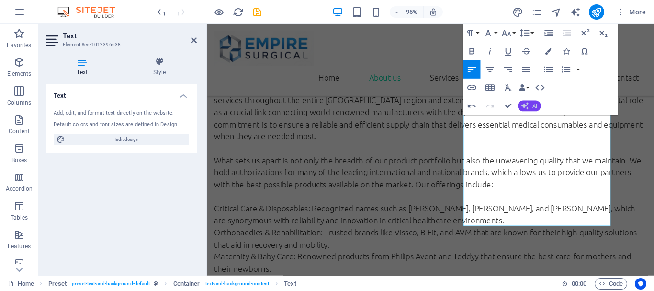
click at [530, 105] on button "AI" at bounding box center [529, 106] width 23 height 11
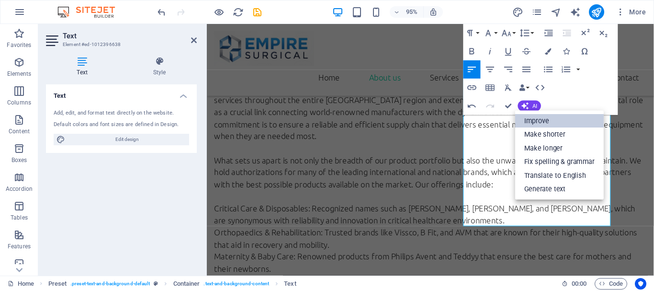
click at [572, 124] on link "Improve" at bounding box center [559, 121] width 89 height 14
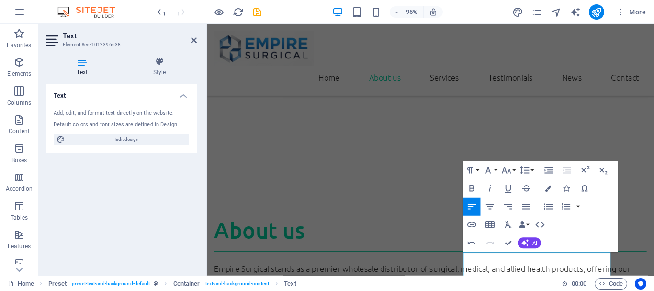
scroll to position [661, 0]
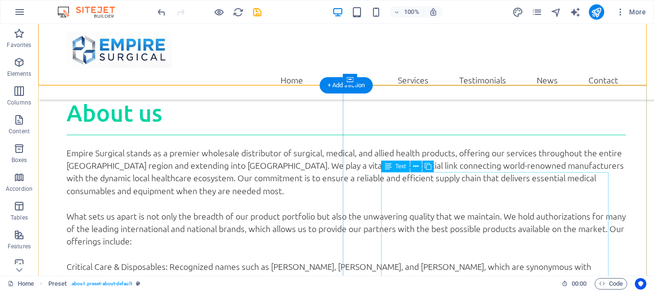
scroll to position [638, 0]
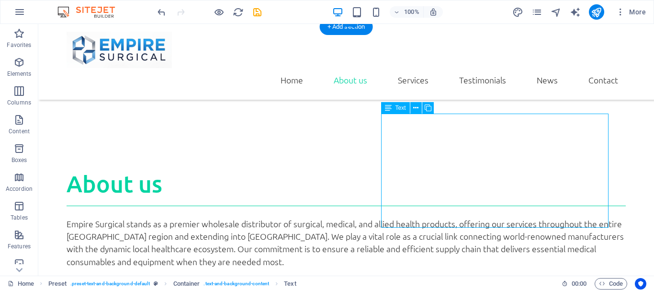
scroll to position [744, 0]
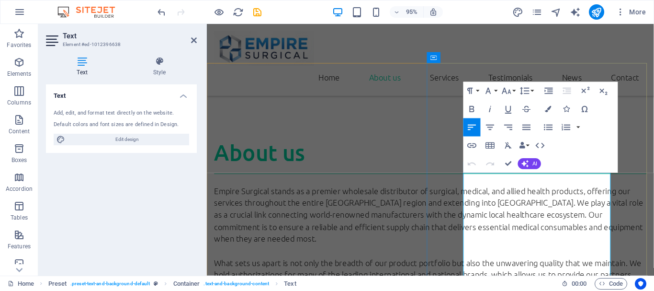
click at [582, 127] on button "button" at bounding box center [578, 127] width 7 height 18
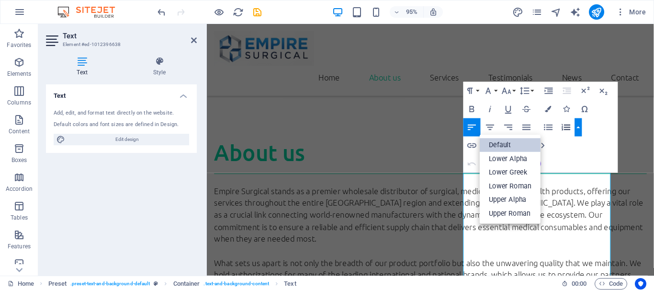
click at [507, 145] on link "Default" at bounding box center [510, 145] width 61 height 14
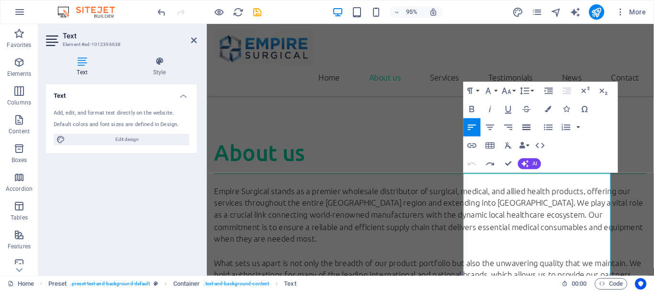
click at [530, 125] on icon "button" at bounding box center [526, 127] width 11 height 11
click at [174, 174] on div "Text Add, edit, and format text directly on the website. Default colors and fon…" at bounding box center [121, 175] width 151 height 183
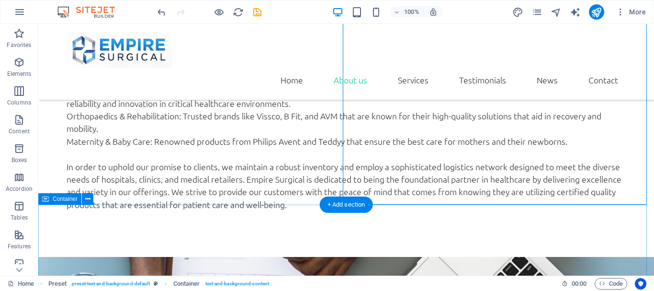
scroll to position [757, 0]
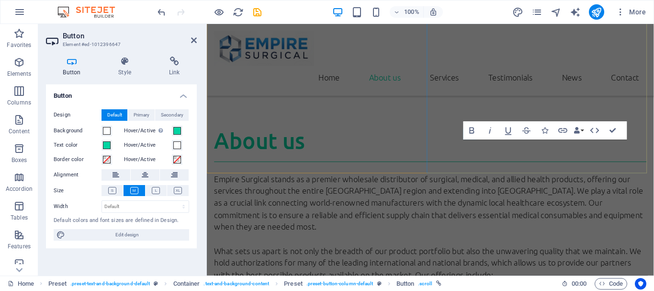
scroll to position [968, 0]
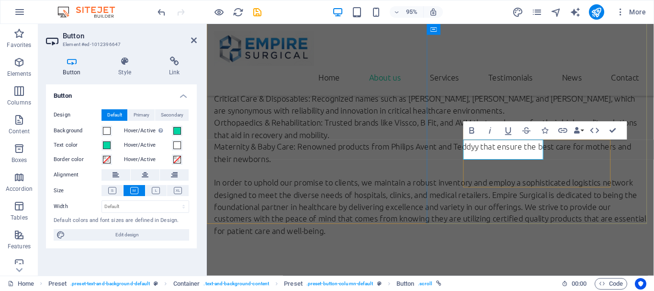
click at [169, 59] on icon at bounding box center [174, 62] width 45 height 10
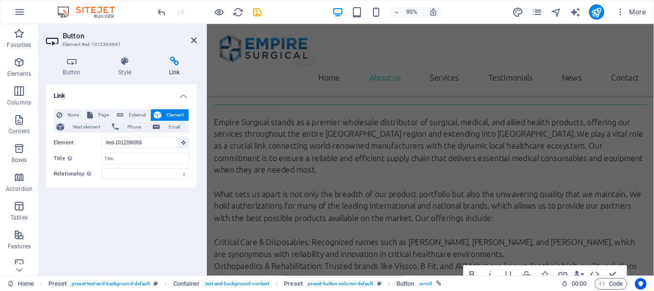
scroll to position [816, 0]
click at [125, 72] on h4 "Style" at bounding box center [127, 67] width 51 height 20
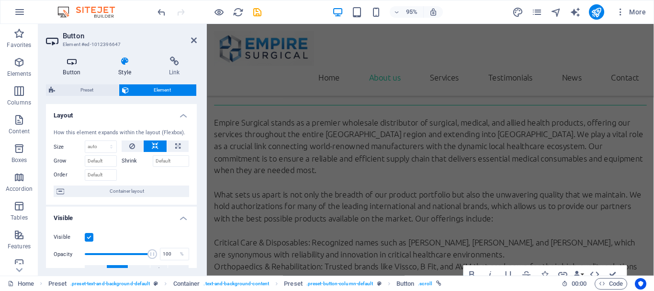
click at [67, 60] on icon at bounding box center [72, 62] width 52 height 10
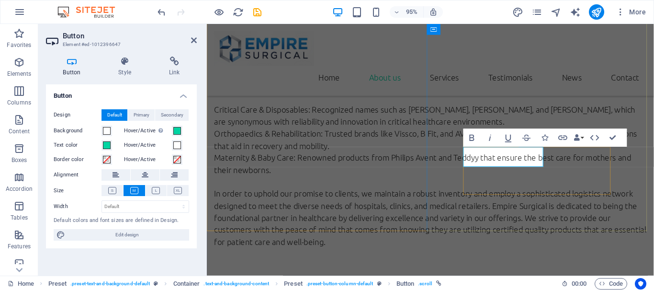
scroll to position [960, 0]
drag, startPoint x: 529, startPoint y: 162, endPoint x: 512, endPoint y: 166, distance: 17.7
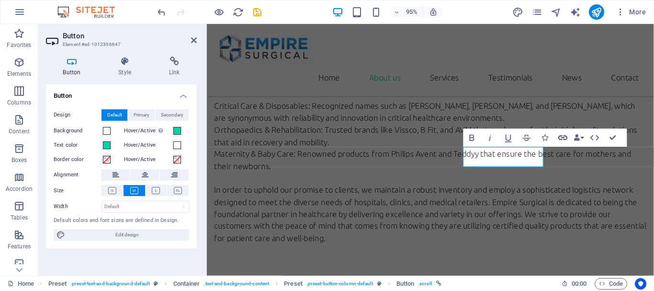
click at [562, 136] on icon "button" at bounding box center [562, 138] width 9 height 5
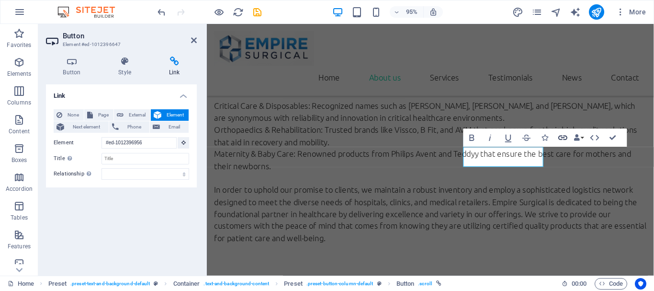
click at [562, 136] on icon "button" at bounding box center [562, 138] width 9 height 5
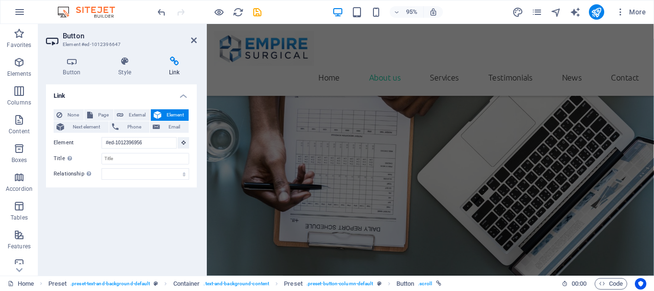
scroll to position [884, 0]
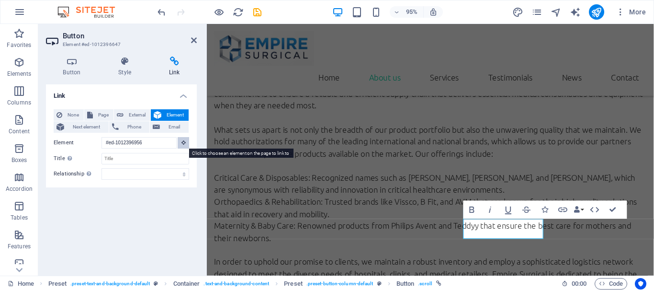
click at [184, 143] on icon at bounding box center [184, 142] width 4 height 5
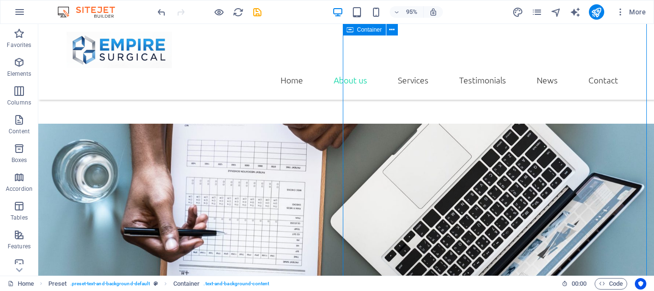
scroll to position [652, 0]
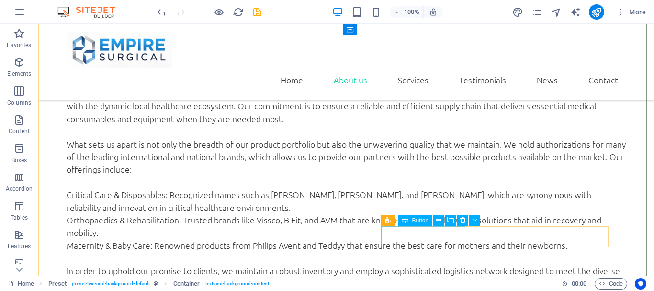
click at [438, 219] on icon at bounding box center [438, 220] width 5 height 10
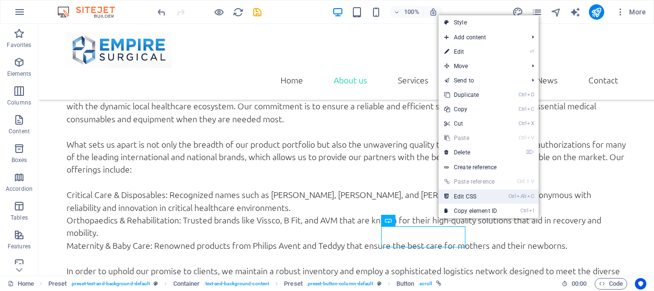
click at [461, 197] on link "Ctrl Alt C Edit CSS" at bounding box center [471, 196] width 64 height 14
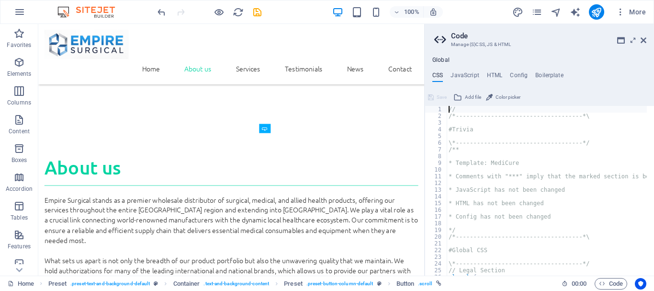
scroll to position [903, 0]
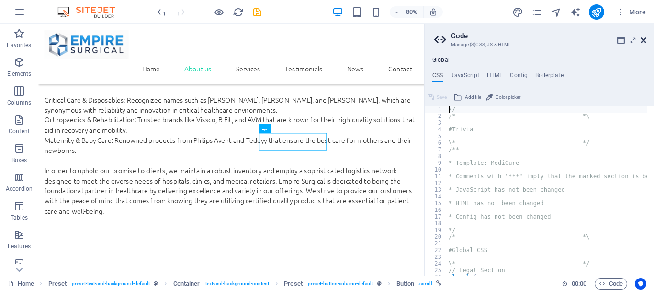
click at [645, 42] on icon at bounding box center [644, 40] width 6 height 8
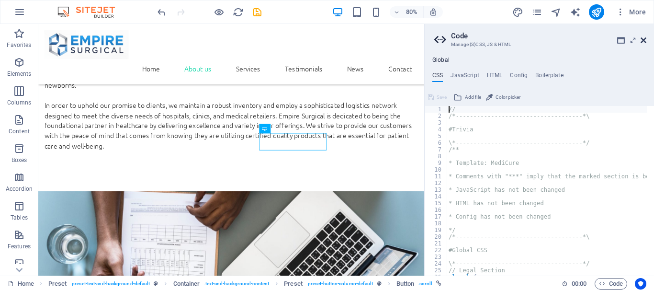
scroll to position [683, 0]
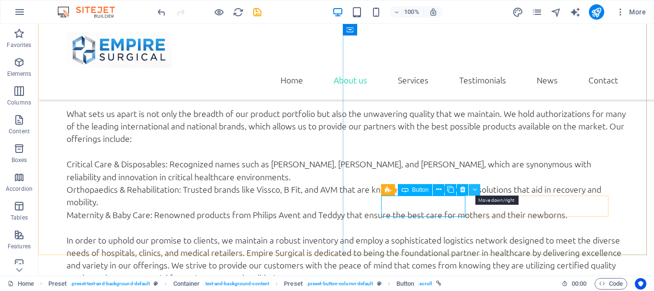
click at [475, 189] on icon at bounding box center [475, 189] width 4 height 10
click at [438, 191] on icon at bounding box center [438, 189] width 5 height 10
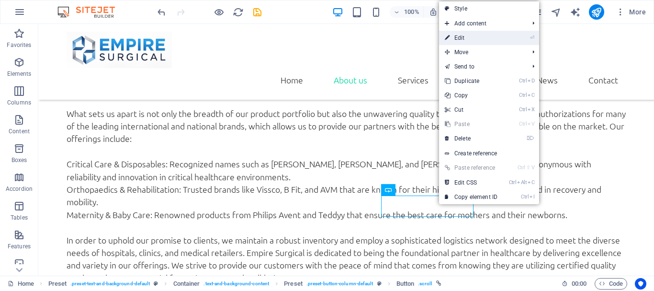
click at [484, 35] on link "⏎ Edit" at bounding box center [471, 38] width 64 height 14
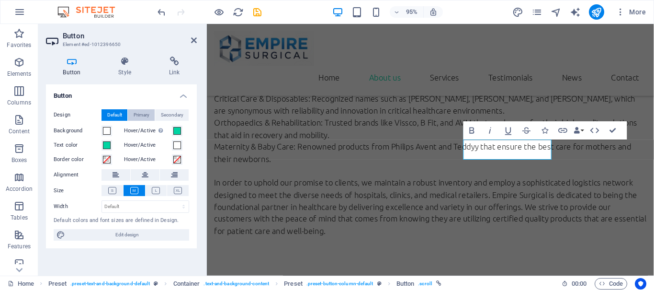
click at [142, 111] on span "Primary" at bounding box center [142, 114] width 16 height 11
click at [168, 111] on span "Secondary" at bounding box center [172, 114] width 23 height 11
click at [128, 59] on icon at bounding box center [125, 62] width 47 height 10
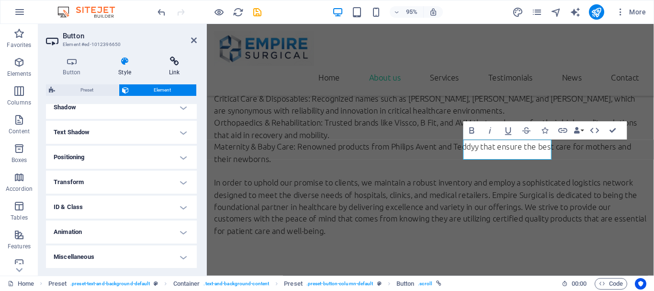
scroll to position [241, 0]
click at [183, 65] on icon at bounding box center [174, 62] width 45 height 10
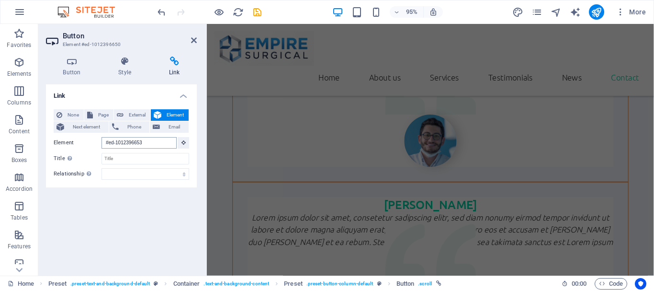
scroll to position [2779, 0]
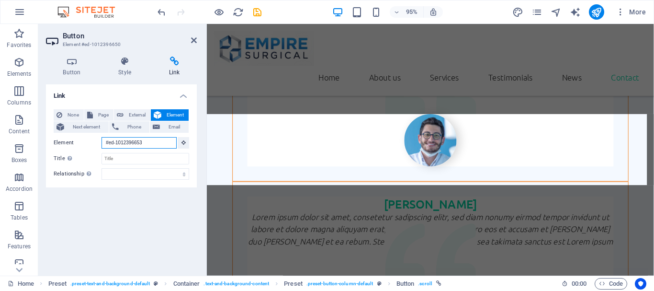
click at [152, 144] on input "#ed-1012396653" at bounding box center [139, 142] width 75 height 11
paste input "https://share.google/vcKB4qsHz69VXGJvv"
type input "https://share.google/vcKB4qsHz69VXGJvv"
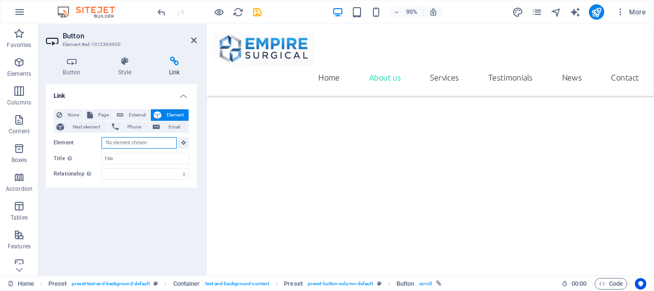
scroll to position [0, 0]
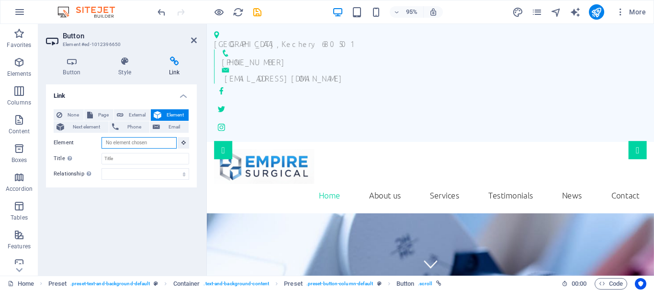
click at [159, 142] on input "Element" at bounding box center [139, 142] width 75 height 11
paste input "https://share.google/vcKB4qsHz69VXGJvv"
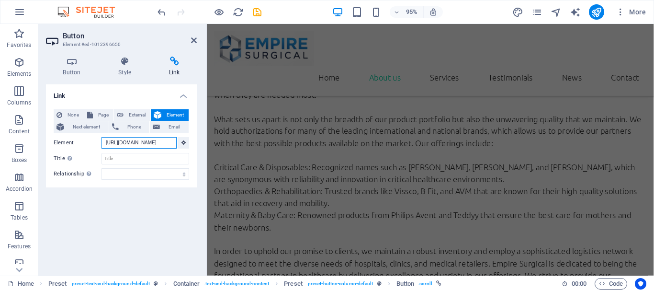
scroll to position [816, 0]
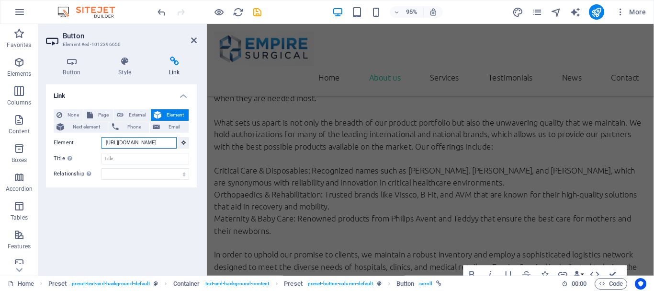
type input "https://share.google/vcKB4qsHz69VXGJvv"
click at [169, 206] on div "Link None Page External Element Next element Phone Email Page Home Subpage Lega…" at bounding box center [121, 175] width 151 height 183
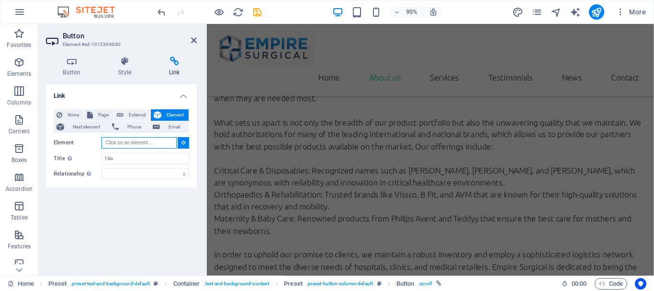
scroll to position [0, 0]
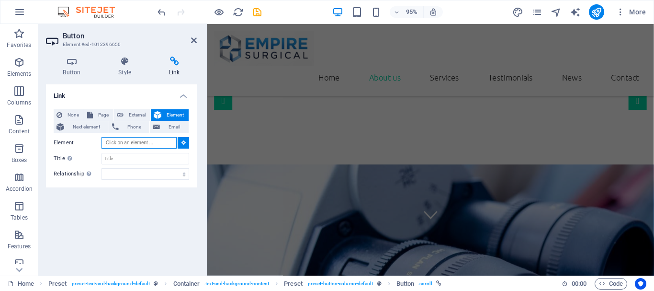
click at [165, 146] on input "Element" at bounding box center [139, 142] width 75 height 11
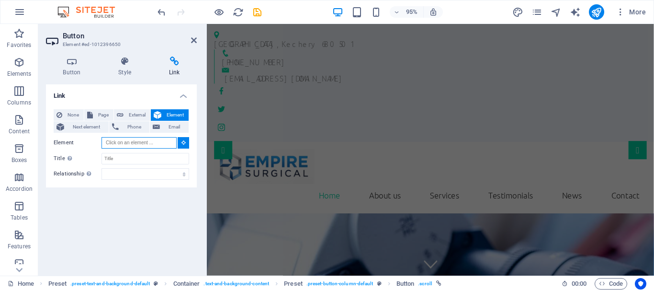
paste input "https://share.google/vcKB4qsHz69VXGJvv"
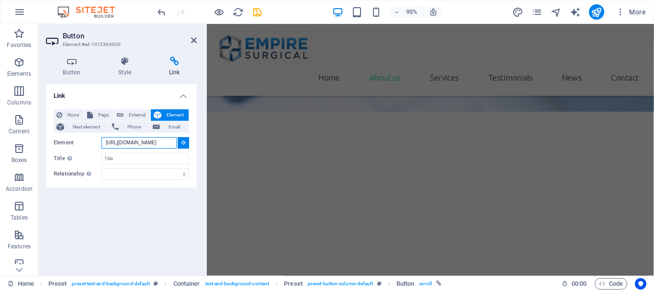
scroll to position [741, 0]
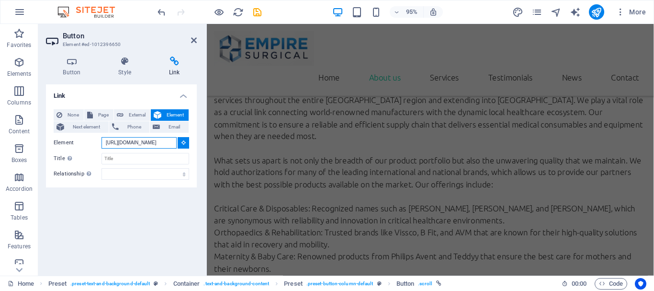
type input "https://share.google/vcKB4qsHz69VXGJvv"
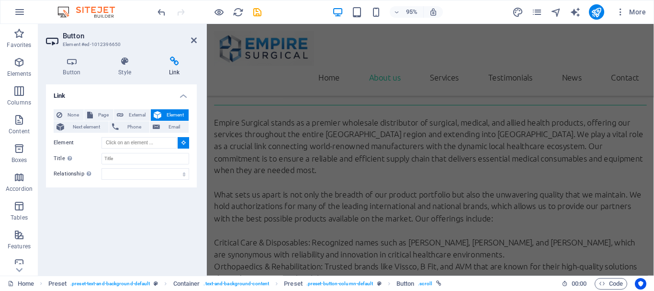
scroll to position [0, 0]
click at [181, 142] on button at bounding box center [183, 142] width 11 height 11
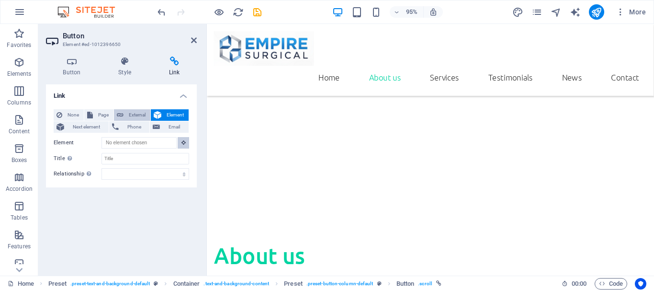
scroll to position [665, 0]
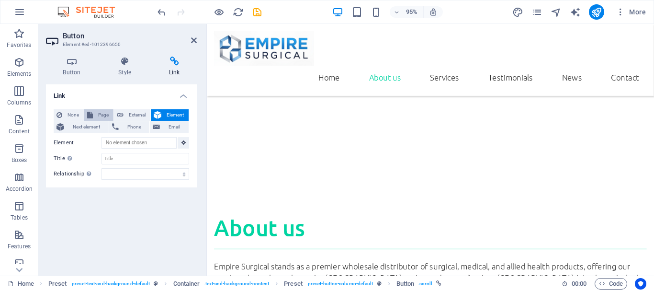
click at [96, 114] on span "Page" at bounding box center [103, 114] width 15 height 11
select select
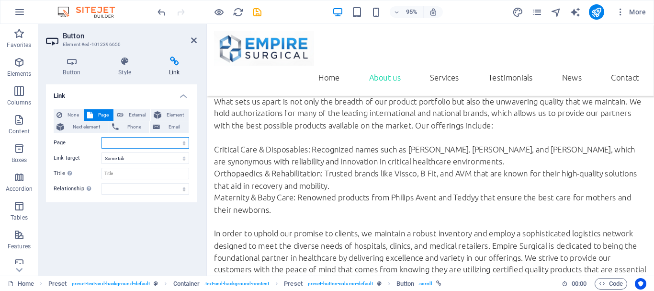
scroll to position [968, 0]
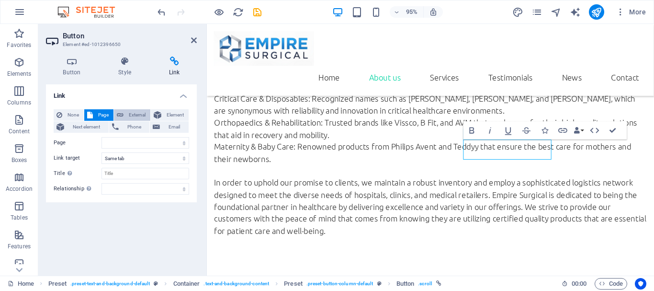
click at [121, 112] on icon at bounding box center [120, 114] width 7 height 11
select select "blank"
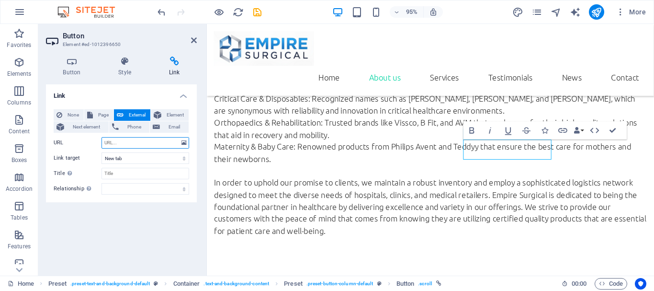
click at [148, 140] on input "URL" at bounding box center [146, 142] width 88 height 11
click at [154, 155] on select "New tab Same tab Overlay" at bounding box center [146, 157] width 88 height 11
click at [153, 143] on input "URL" at bounding box center [146, 142] width 88 height 11
paste input "https://share.google/vcKB4qsHz69VXGJvv"
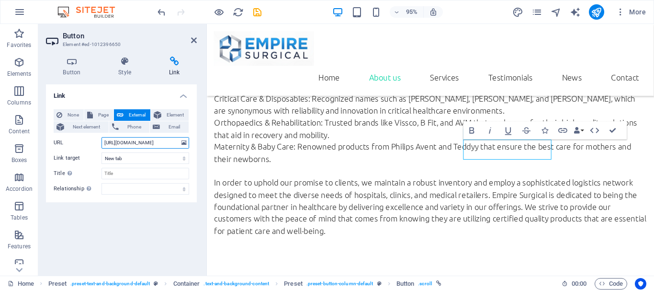
scroll to position [0, 19]
type input "https://share.google/vcKB4qsHz69VXGJvv"
click at [149, 154] on select "New tab Same tab Overlay" at bounding box center [146, 157] width 88 height 11
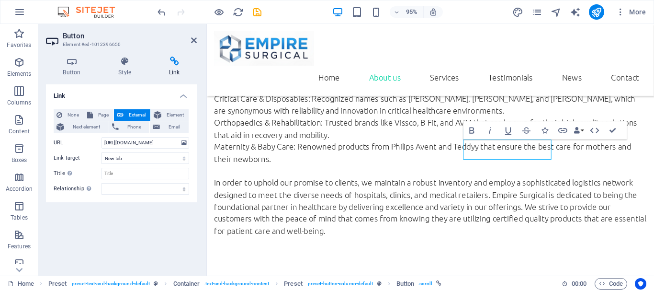
click at [148, 211] on div "Link None Page External Element Next element Phone Email Page Home Subpage Lega…" at bounding box center [121, 175] width 151 height 183
click at [136, 171] on input "Title Additional link description, should not be the same as the link text. The…" at bounding box center [146, 173] width 88 height 11
type input "Location"
click at [158, 237] on div "Link None Page External Element Next element Phone Email Page Home Subpage Lega…" at bounding box center [121, 175] width 151 height 183
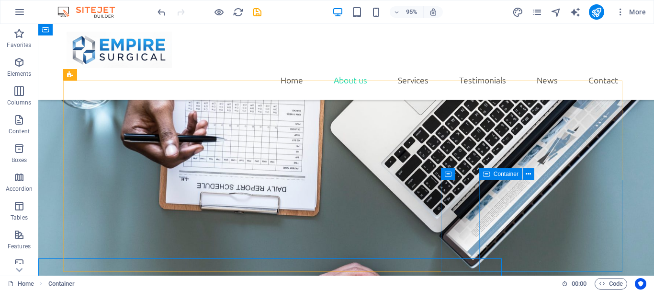
scroll to position [944, 0]
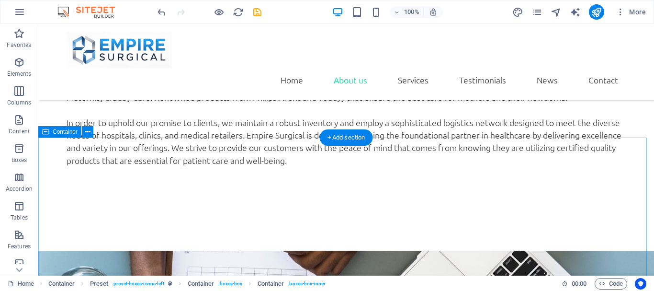
scroll to position [752, 0]
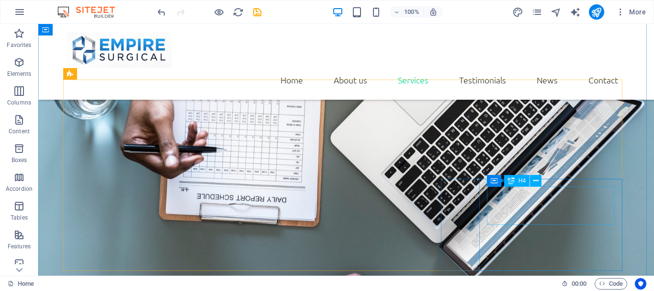
scroll to position [944, 0]
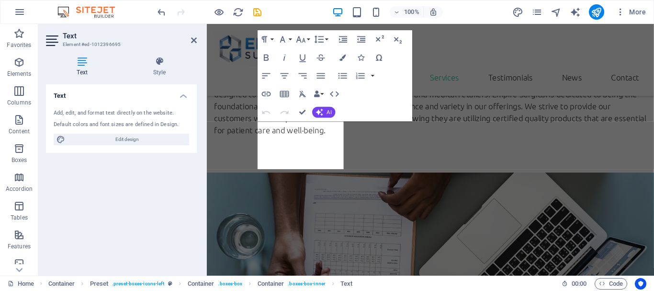
scroll to position [1208, 0]
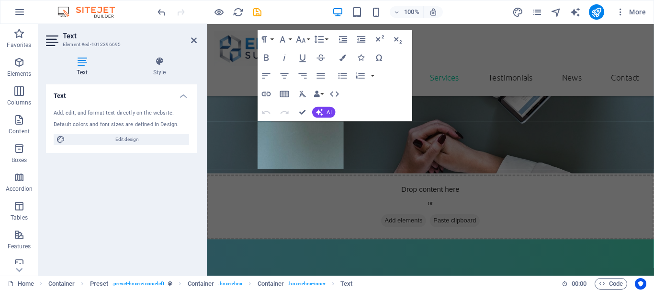
click at [144, 142] on div "Text Element #ed-1012396695 Text Style Text Add, edit, and format text directly…" at bounding box center [346, 149] width 616 height 251
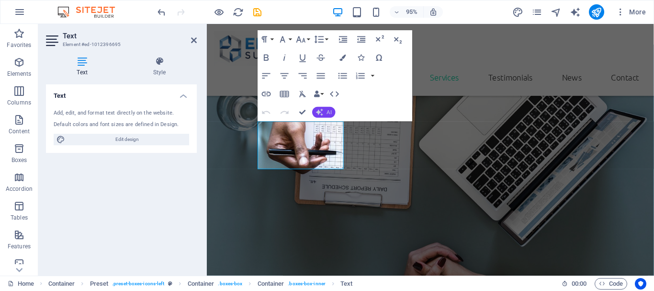
click at [327, 114] on span "AI" at bounding box center [329, 111] width 5 height 5
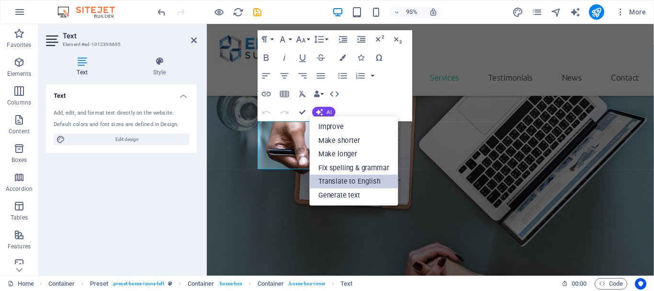
click at [372, 187] on link "Translate to English" at bounding box center [354, 182] width 89 height 14
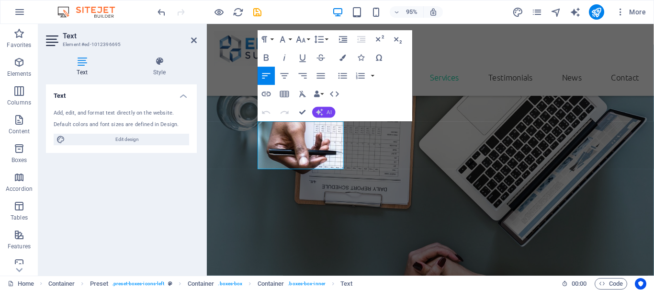
click at [320, 114] on icon "button" at bounding box center [320, 112] width 10 height 10
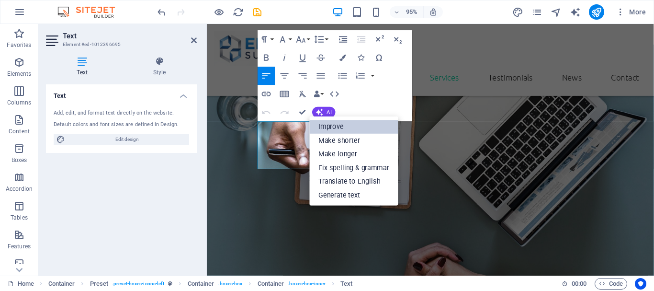
click at [329, 127] on link "Improve" at bounding box center [354, 126] width 89 height 13
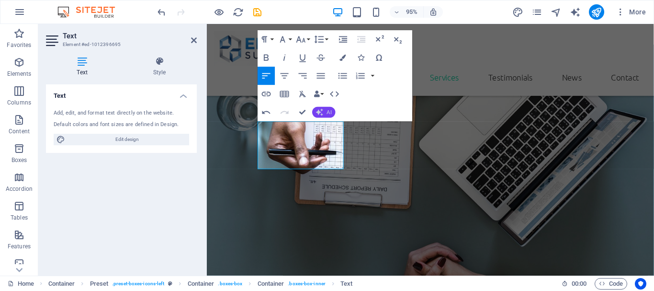
click at [331, 112] on span "AI" at bounding box center [329, 111] width 5 height 5
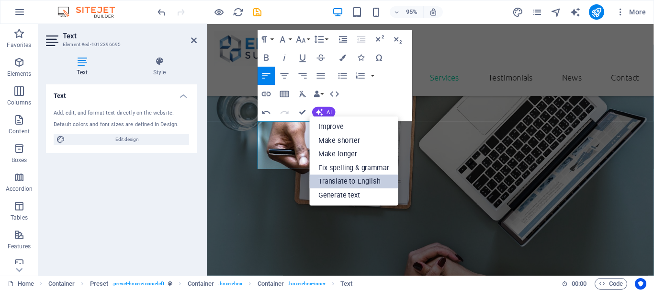
click at [351, 185] on link "Translate to English" at bounding box center [354, 182] width 89 height 14
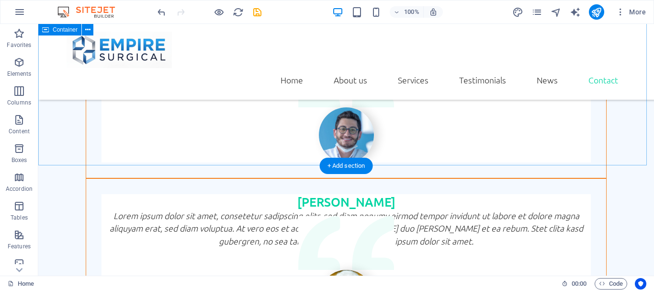
scroll to position [2564, 0]
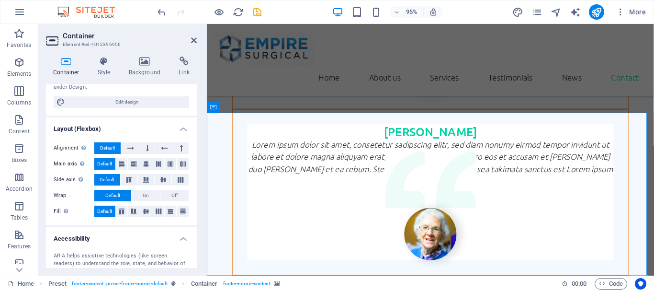
scroll to position [188, 0]
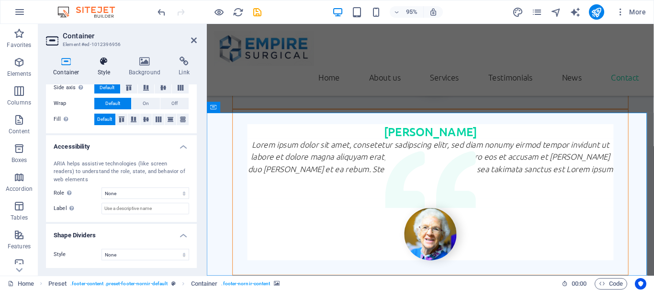
click at [103, 62] on icon at bounding box center [104, 62] width 27 height 10
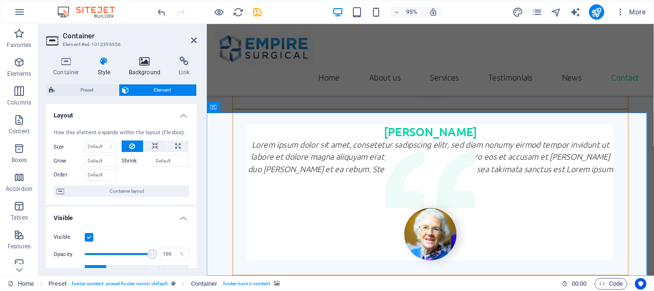
click at [140, 59] on icon at bounding box center [145, 62] width 46 height 10
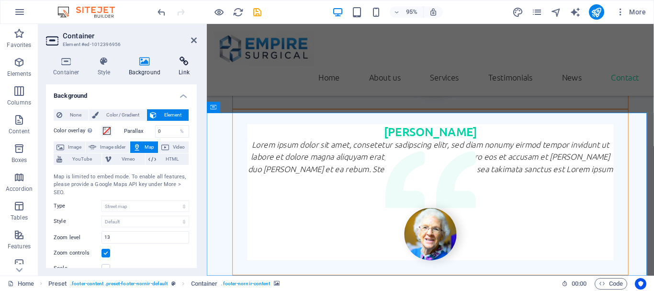
click at [180, 58] on icon at bounding box center [183, 62] width 25 height 10
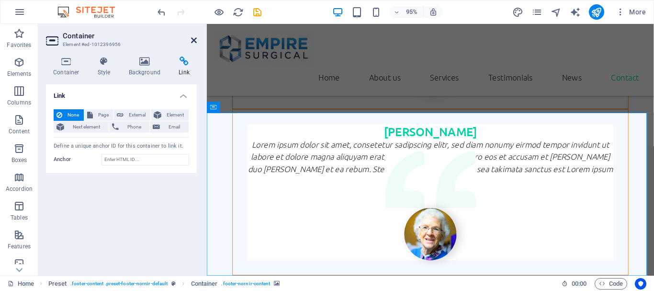
click at [193, 40] on icon at bounding box center [194, 40] width 6 height 8
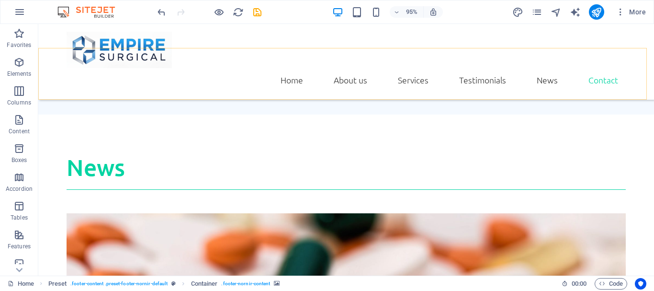
scroll to position [2564, 0]
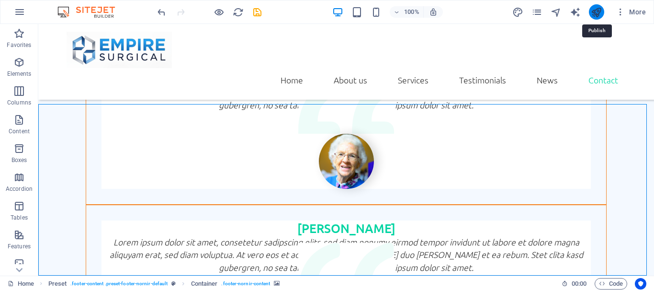
click at [598, 11] on icon "publish" at bounding box center [596, 12] width 11 height 11
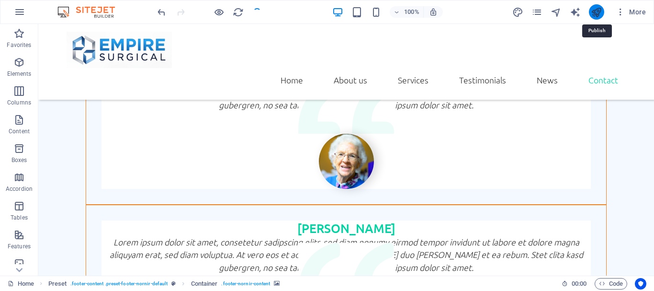
checkbox input "false"
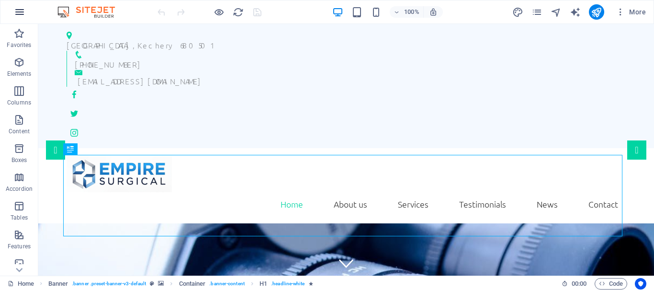
click at [20, 4] on button "button" at bounding box center [19, 11] width 23 height 23
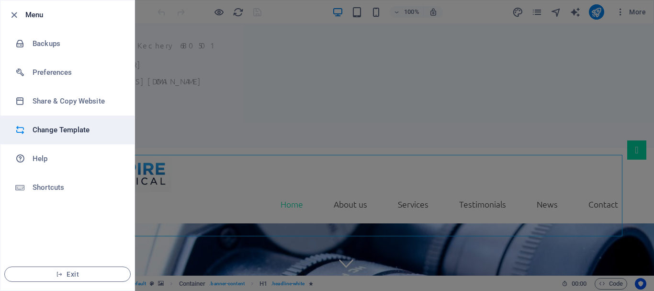
click at [77, 132] on h6 "Change Template" at bounding box center [77, 129] width 89 height 11
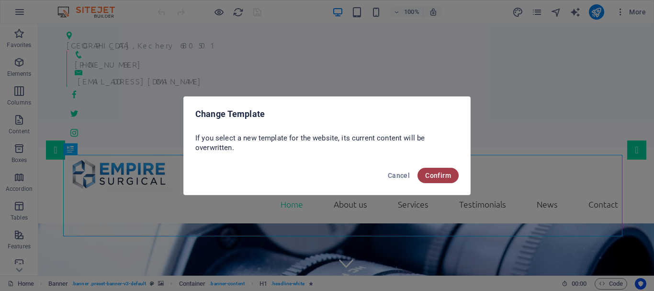
click at [431, 172] on span "Confirm" at bounding box center [438, 175] width 26 height 8
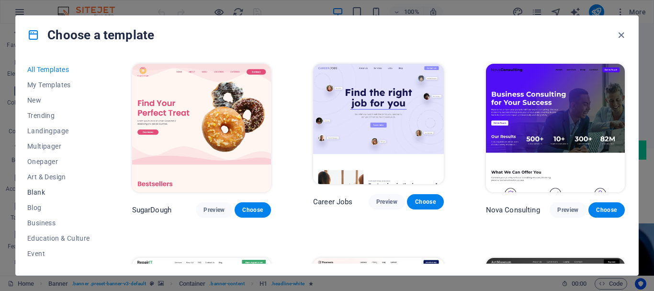
click at [44, 193] on span "Blank" at bounding box center [58, 192] width 63 height 8
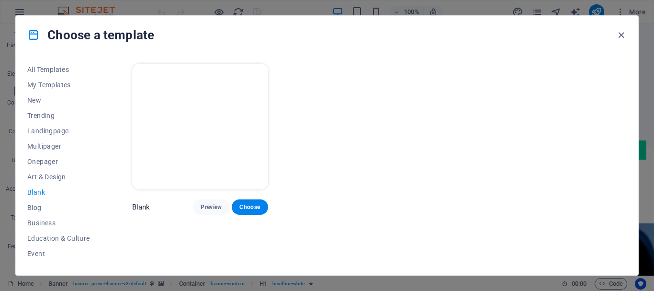
click at [220, 140] on img at bounding box center [200, 126] width 136 height 125
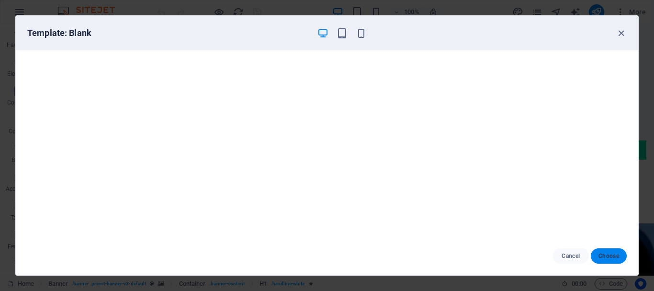
click at [610, 257] on span "Choose" at bounding box center [609, 256] width 21 height 8
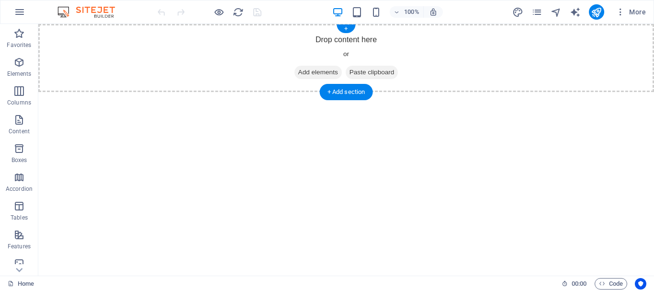
click at [320, 74] on span "Add elements" at bounding box center [318, 72] width 47 height 13
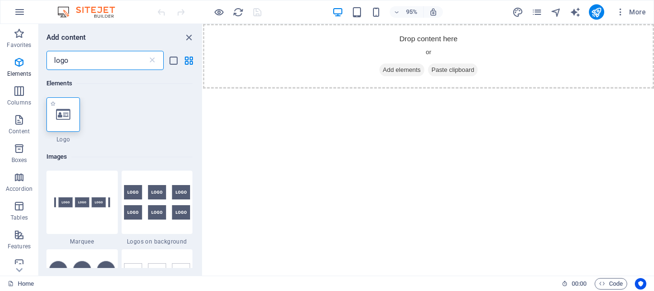
type input "logo"
click at [52, 110] on div at bounding box center [63, 114] width 34 height 34
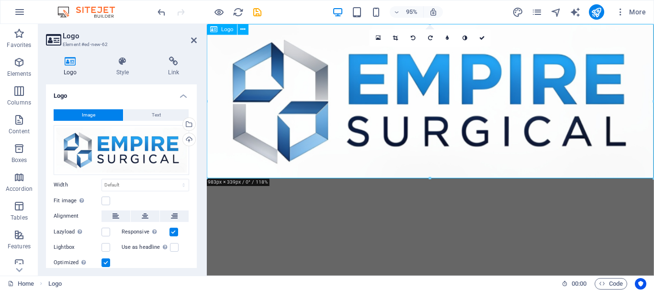
click at [251, 118] on div at bounding box center [442, 105] width 471 height 162
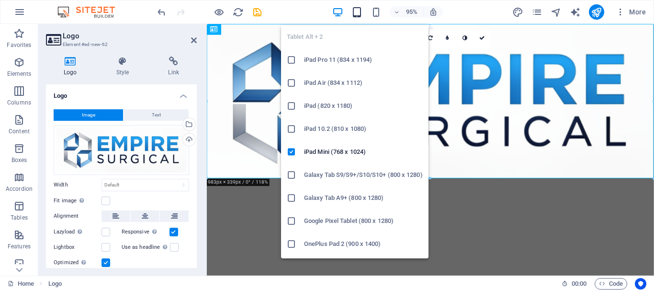
click at [354, 15] on icon "button" at bounding box center [357, 12] width 11 height 11
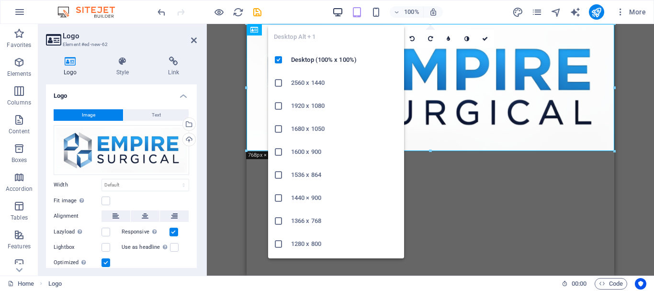
click at [341, 12] on icon "button" at bounding box center [337, 12] width 11 height 11
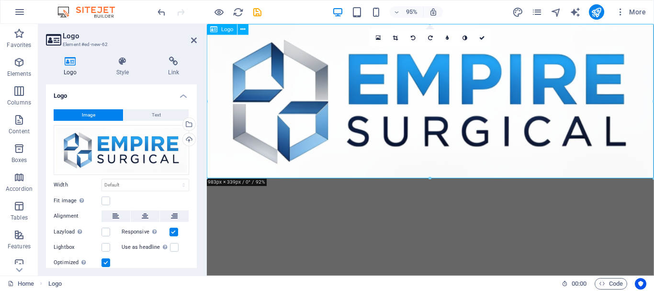
click at [571, 130] on div at bounding box center [442, 105] width 471 height 162
click at [114, 216] on icon at bounding box center [116, 215] width 7 height 11
click at [131, 217] on button at bounding box center [145, 215] width 29 height 11
click at [166, 216] on button at bounding box center [174, 215] width 29 height 11
click at [121, 213] on button at bounding box center [116, 215] width 29 height 11
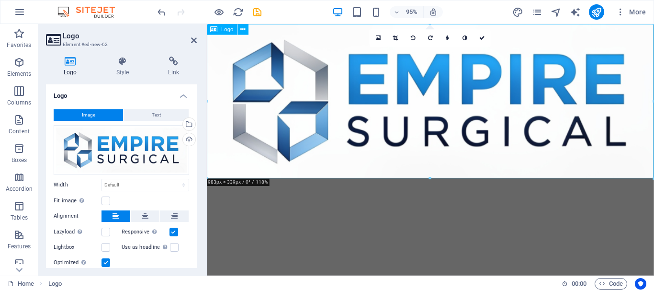
click at [328, 121] on div at bounding box center [442, 105] width 471 height 162
click at [121, 63] on icon at bounding box center [123, 62] width 48 height 10
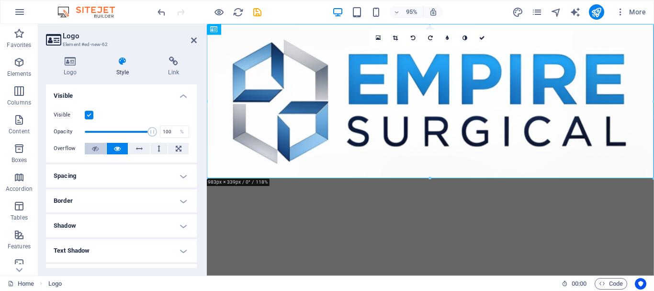
click at [97, 146] on icon at bounding box center [95, 148] width 7 height 11
click at [120, 150] on button at bounding box center [118, 148] width 22 height 11
click at [141, 149] on icon at bounding box center [139, 148] width 7 height 11
click at [117, 151] on icon at bounding box center [117, 148] width 7 height 11
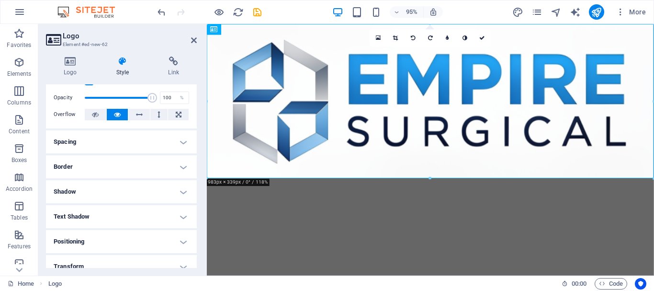
scroll to position [48, 0]
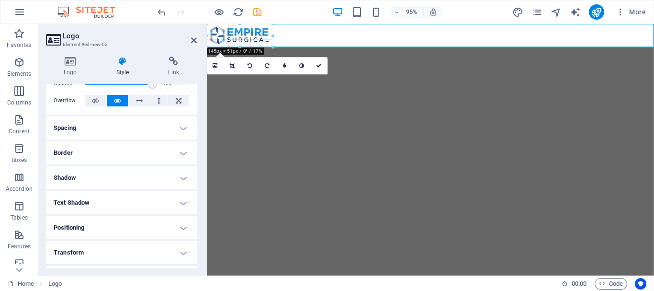
drag, startPoint x: 653, startPoint y: 180, endPoint x: 206, endPoint y: 39, distance: 468.0
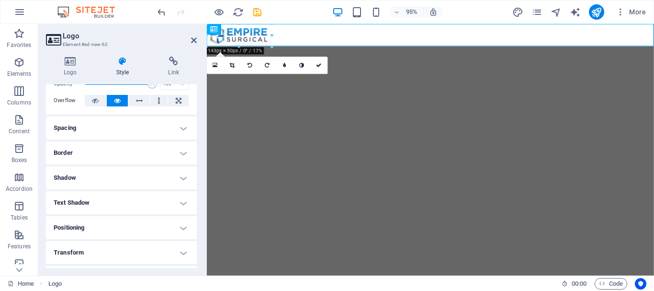
click at [363, 47] on html "Skip to main content" at bounding box center [442, 35] width 471 height 23
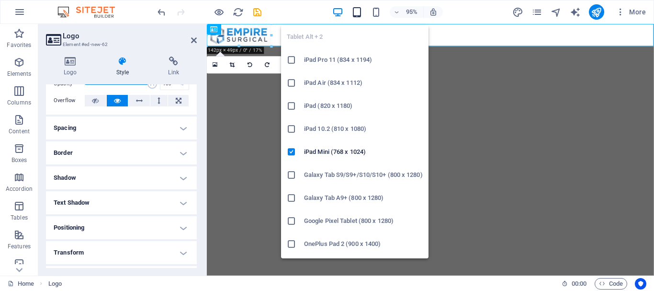
click at [357, 13] on icon "button" at bounding box center [357, 12] width 11 height 11
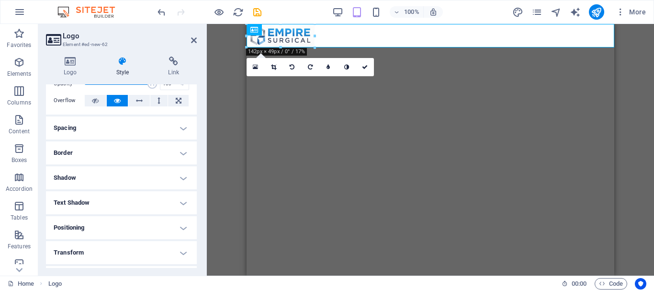
click at [489, 47] on html "Skip to main content" at bounding box center [431, 35] width 368 height 23
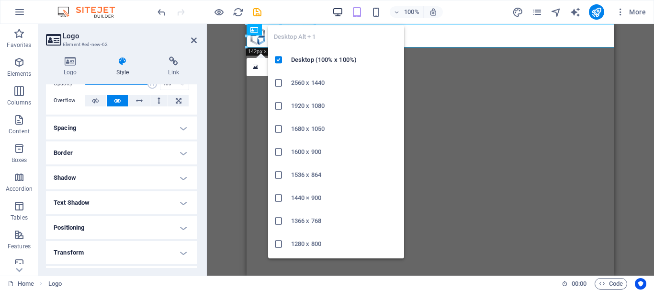
click at [336, 9] on icon "button" at bounding box center [337, 12] width 11 height 11
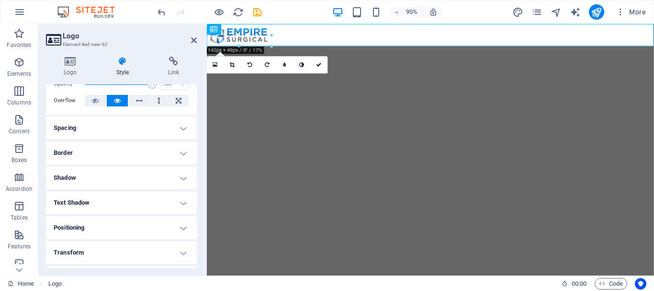
click at [504, 47] on html "Skip to main content" at bounding box center [442, 35] width 471 height 23
click at [389, 47] on html "Skip to main content" at bounding box center [442, 35] width 471 height 23
click at [423, 47] on html "Skip to main content" at bounding box center [442, 35] width 471 height 23
click at [317, 63] on icon at bounding box center [320, 64] width 6 height 5
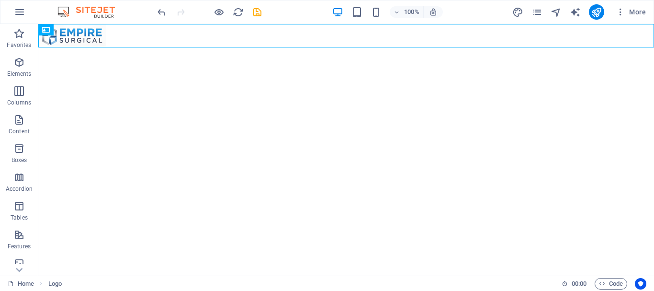
click at [299, 47] on html "Skip to main content" at bounding box center [346, 35] width 616 height 23
click at [16, 66] on icon "button" at bounding box center [18, 62] width 11 height 11
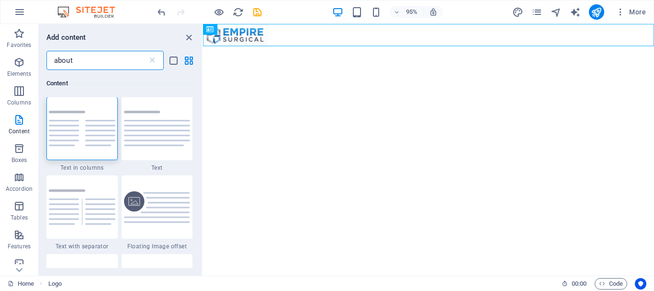
scroll to position [0, 0]
type input "about"
click at [81, 138] on img at bounding box center [82, 128] width 67 height 35
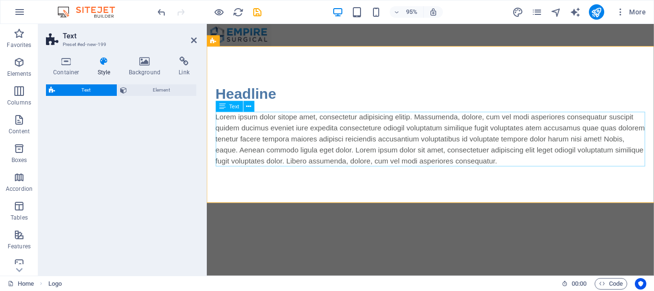
select select "rem"
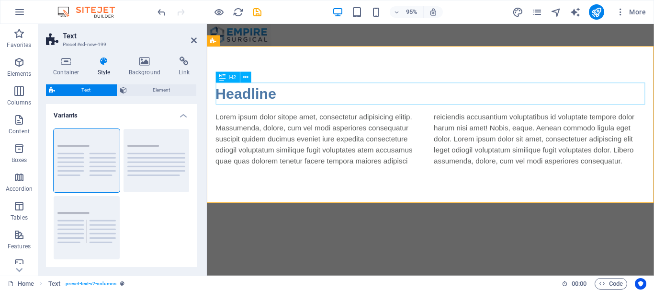
click at [262, 93] on div "Headline" at bounding box center [442, 97] width 452 height 23
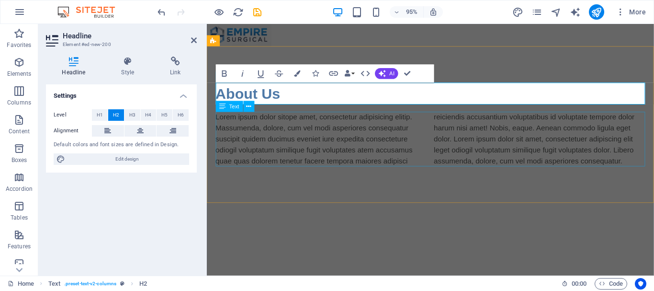
click at [312, 156] on div "Lorem ipsum dolor sitope amet, consectetur adipisicing elitip. Massumenda, dolo…" at bounding box center [442, 144] width 452 height 57
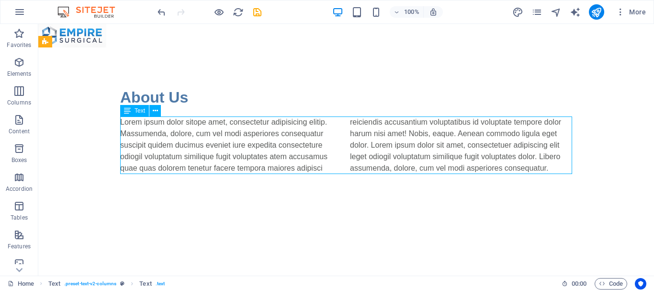
click at [307, 149] on div "Lorem ipsum dolor sitope amet, consectetur adipisicing elitip. Massumenda, dolo…" at bounding box center [346, 144] width 452 height 57
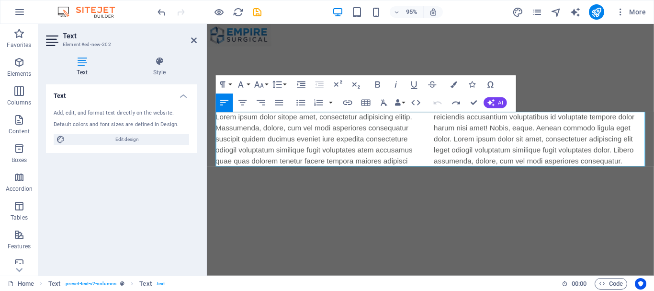
click at [438, 212] on html "Skip to main content About Us Lorem ipsum dolor sitope amet, consectetur adipis…" at bounding box center [442, 118] width 471 height 188
click at [239, 38] on icon at bounding box center [239, 41] width 5 height 10
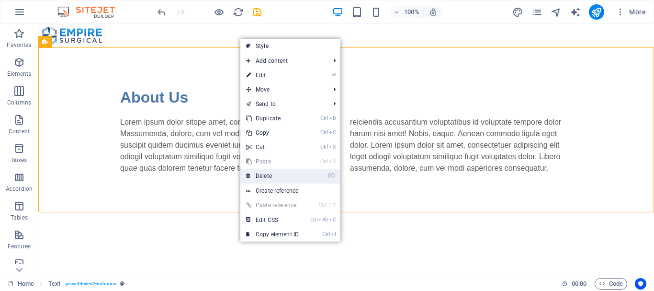
click at [268, 176] on link "⌦ Delete" at bounding box center [272, 176] width 64 height 14
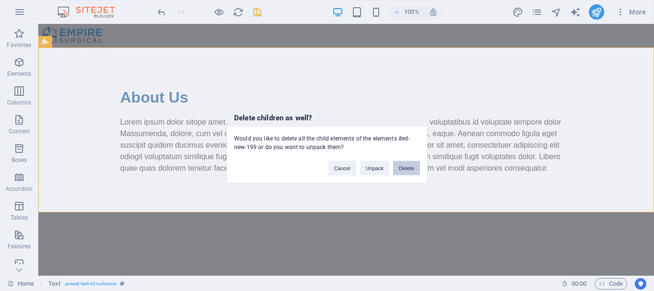
click at [411, 170] on button "Delete" at bounding box center [406, 167] width 27 height 14
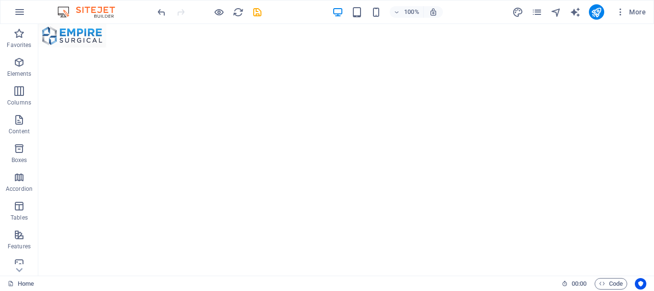
click at [89, 47] on html "Skip to main content" at bounding box center [346, 35] width 616 height 23
click at [13, 65] on icon "button" at bounding box center [18, 62] width 11 height 11
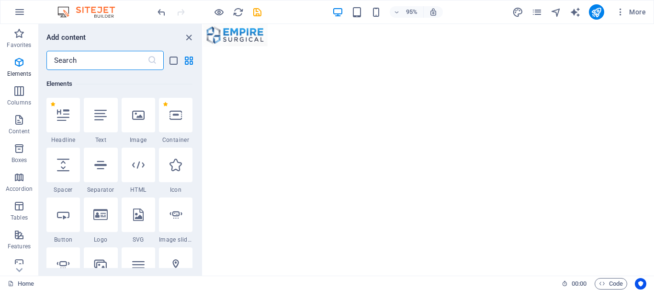
scroll to position [102, 0]
click at [103, 118] on icon at bounding box center [100, 114] width 12 height 12
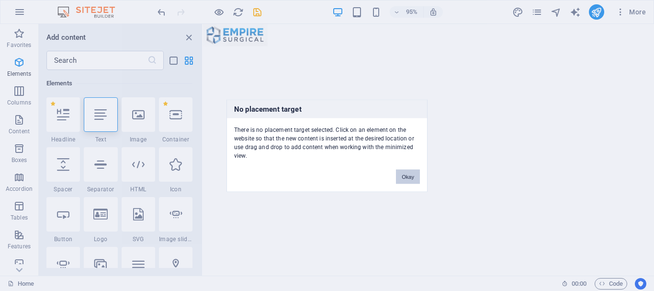
click at [405, 172] on button "Okay" at bounding box center [408, 176] width 24 height 14
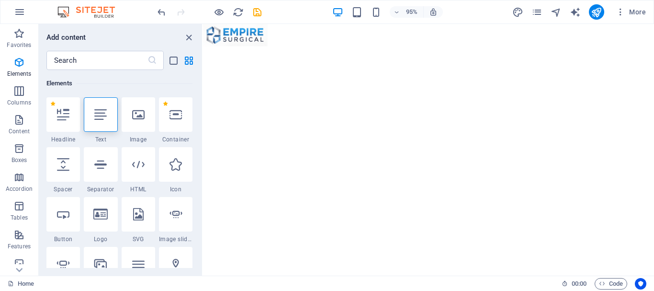
click at [245, 47] on html "Skip to main content" at bounding box center [440, 35] width 475 height 23
click at [104, 119] on icon at bounding box center [100, 114] width 12 height 12
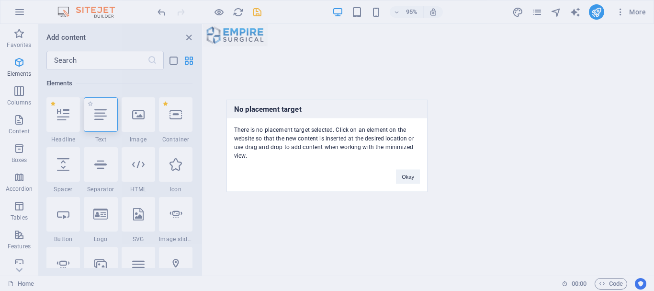
click at [104, 119] on div "No placement target There is no placement target selected. Click on an element …" at bounding box center [327, 145] width 654 height 291
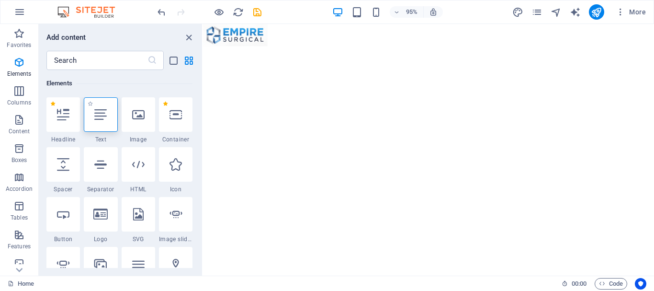
click at [104, 119] on icon at bounding box center [100, 114] width 12 height 12
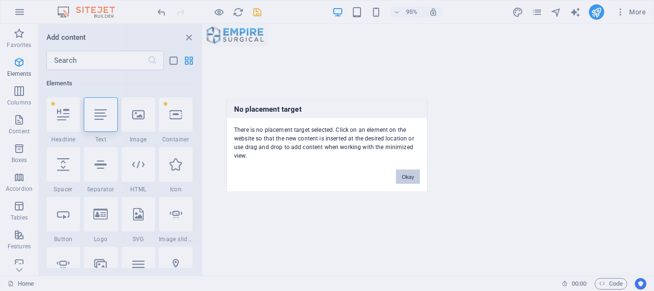
click at [397, 176] on button "Okay" at bounding box center [408, 176] width 24 height 14
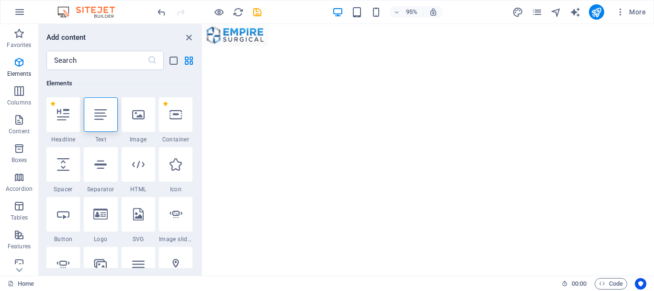
click at [289, 47] on html "Skip to main content" at bounding box center [440, 35] width 475 height 23
click at [78, 60] on input "text" at bounding box center [96, 60] width 101 height 19
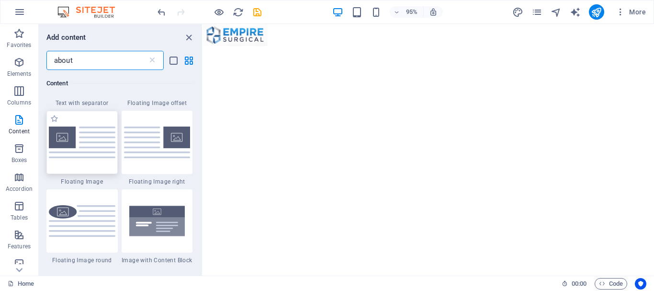
scroll to position [0, 0]
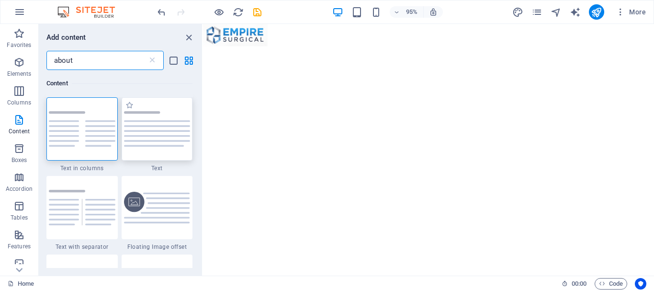
type input "about"
click at [185, 127] on img at bounding box center [157, 128] width 67 height 35
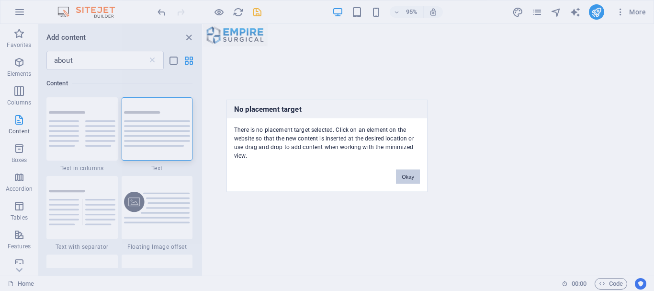
click at [412, 182] on button "Okay" at bounding box center [408, 176] width 24 height 14
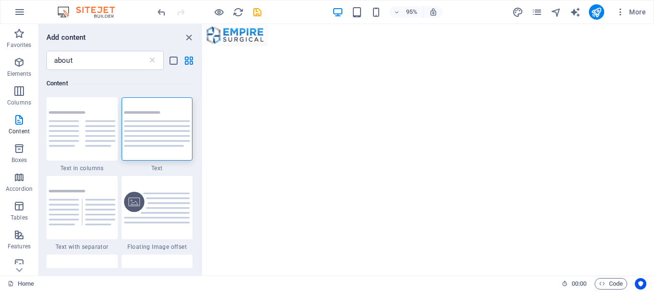
click at [275, 47] on html "Skip to main content" at bounding box center [440, 35] width 475 height 23
click at [162, 208] on img at bounding box center [157, 208] width 67 height 32
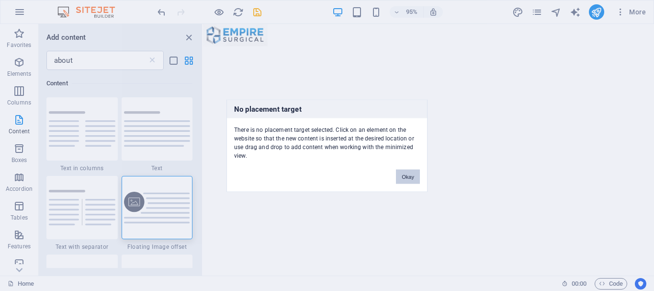
click at [405, 169] on button "Okay" at bounding box center [408, 176] width 24 height 14
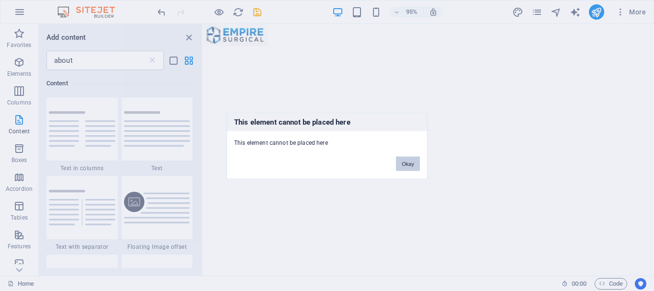
click at [415, 166] on button "Okay" at bounding box center [408, 163] width 24 height 14
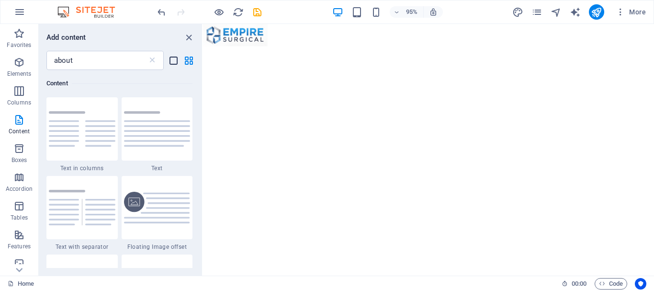
click at [170, 58] on icon "list-view" at bounding box center [173, 60] width 11 height 11
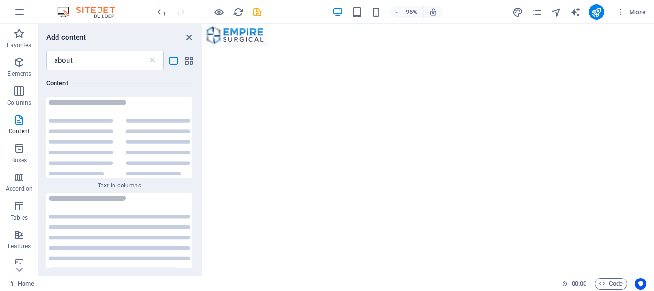
click at [189, 66] on div "about ​" at bounding box center [120, 60] width 163 height 19
click at [129, 201] on div at bounding box center [119, 233] width 146 height 80
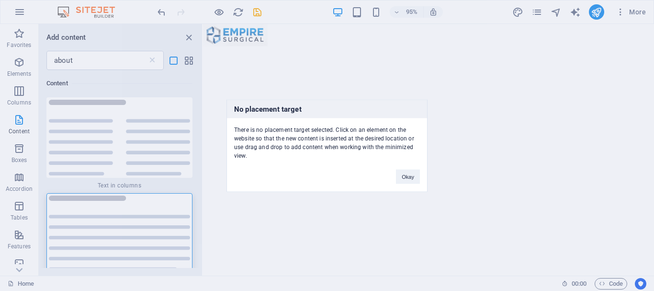
click at [391, 178] on div "Okay" at bounding box center [408, 172] width 38 height 24
click at [394, 176] on div "Okay" at bounding box center [408, 172] width 38 height 24
click at [411, 176] on button "Okay" at bounding box center [408, 176] width 24 height 14
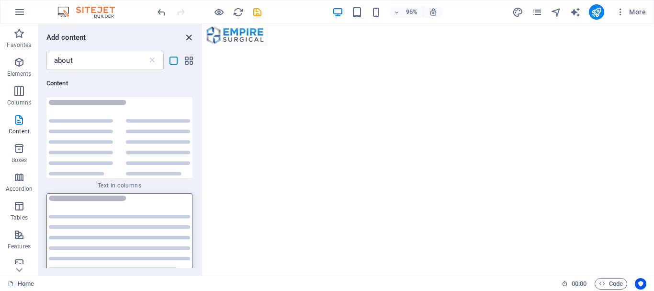
click at [187, 37] on icon "close panel" at bounding box center [188, 37] width 11 height 11
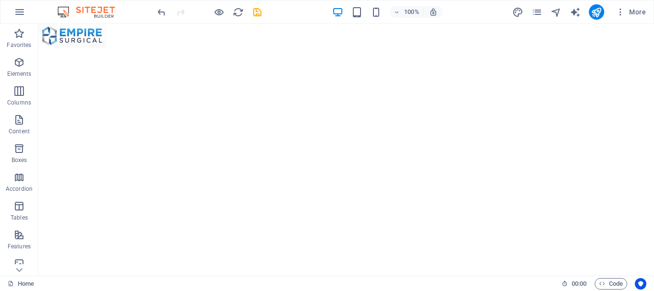
click at [268, 47] on html "Skip to main content" at bounding box center [346, 35] width 616 height 23
click at [328, 47] on html "Skip to main content" at bounding box center [346, 35] width 616 height 23
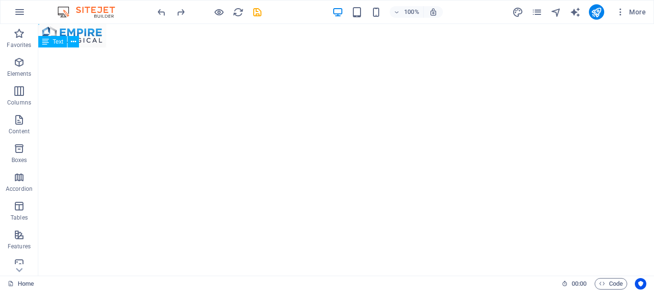
click at [303, 47] on html "Skip to main content" at bounding box center [346, 35] width 616 height 23
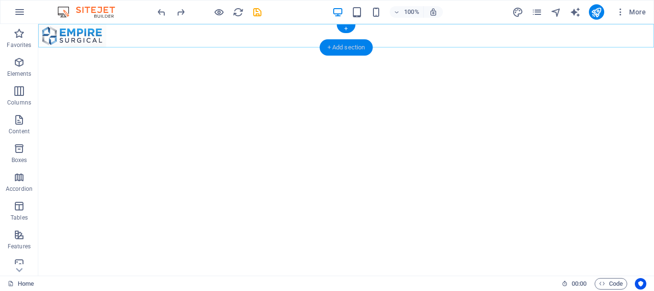
click at [337, 50] on div "+ Add section" at bounding box center [346, 47] width 53 height 16
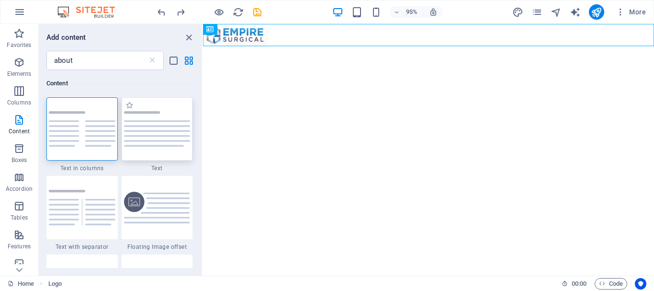
click at [159, 135] on div at bounding box center [157, 128] width 71 height 63
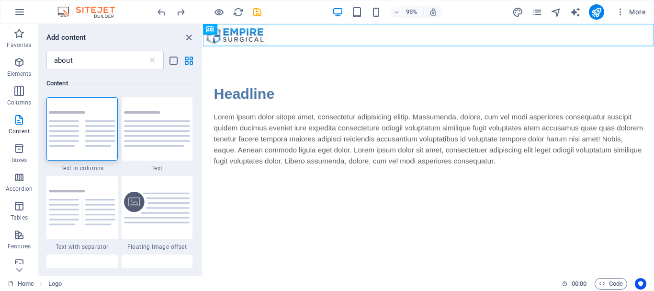
select select "preset-text-v2-default"
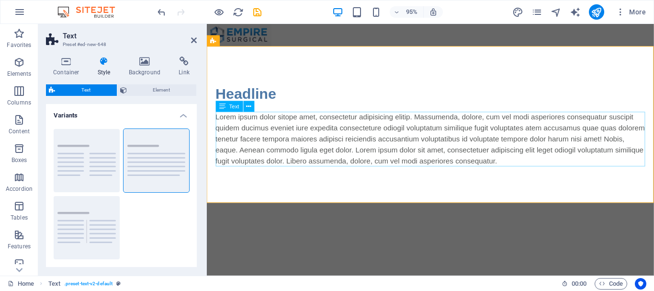
click at [297, 136] on div "Lorem ipsum dolor sitope amet, consectetur adipisicing elitip. Massumenda, dolo…" at bounding box center [442, 144] width 452 height 57
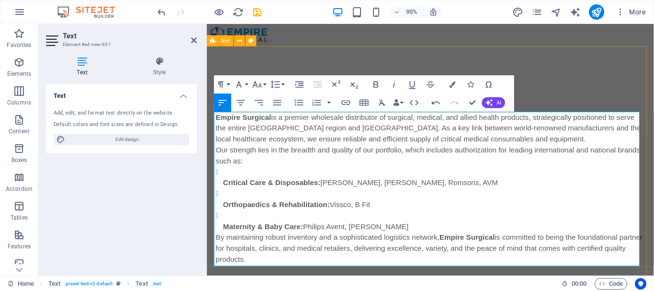
click at [588, 79] on div "Headline Empire Surgical is a premier wholesale distributor of surgical, medica…" at bounding box center [442, 181] width 471 height 268
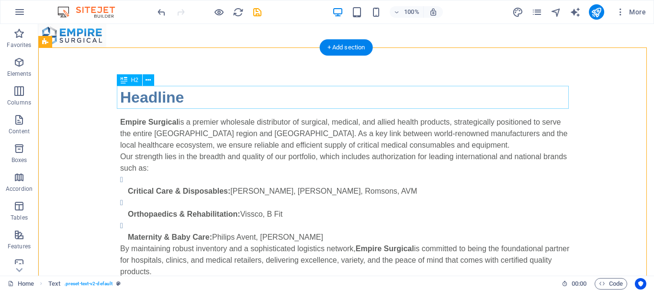
click at [153, 96] on div "Headline" at bounding box center [346, 97] width 452 height 23
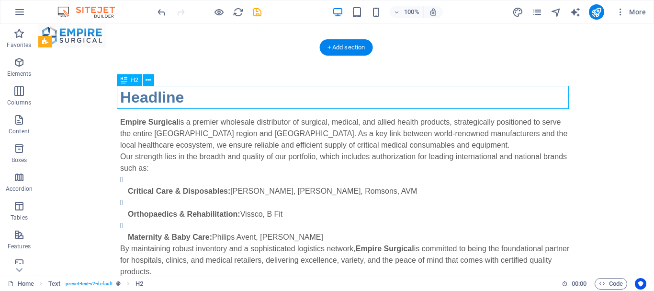
click at [153, 96] on div "Headline" at bounding box center [346, 97] width 452 height 23
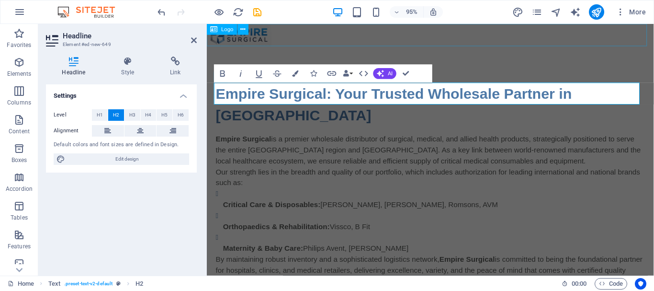
click at [627, 36] on div at bounding box center [442, 35] width 471 height 23
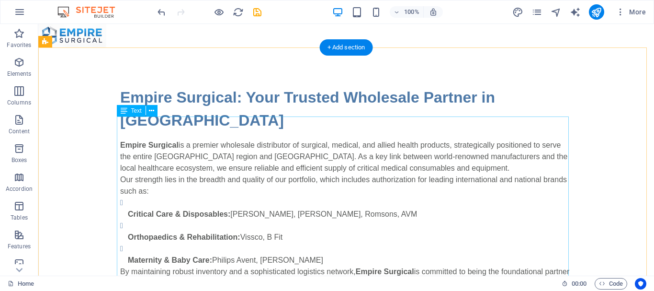
scroll to position [42, 0]
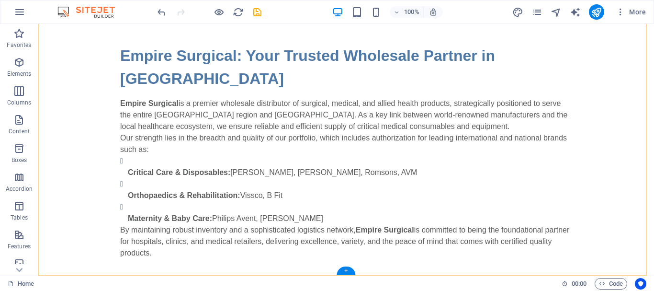
drag, startPoint x: 344, startPoint y: 268, endPoint x: 151, endPoint y: 255, distance: 193.4
click at [344, 268] on div "+" at bounding box center [346, 270] width 19 height 9
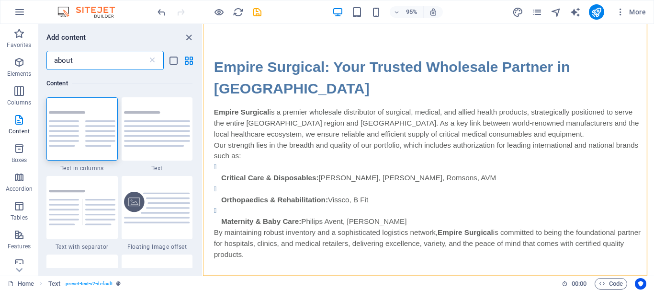
click at [123, 57] on input "about" at bounding box center [96, 60] width 101 height 19
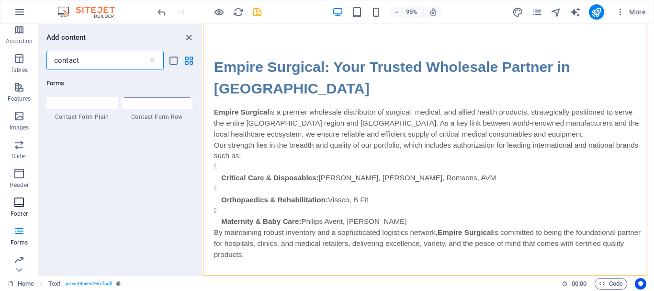
scroll to position [180, 0]
type input "contact"
click at [10, 60] on span "Features" at bounding box center [19, 60] width 38 height 23
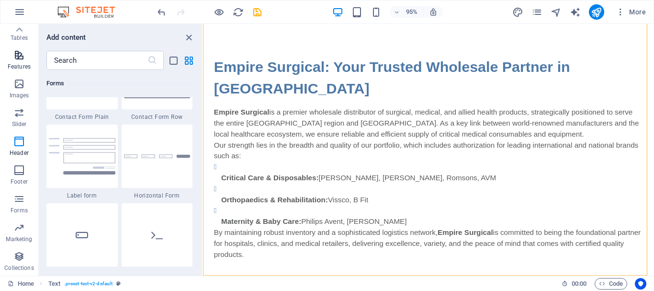
scroll to position [3734, 0]
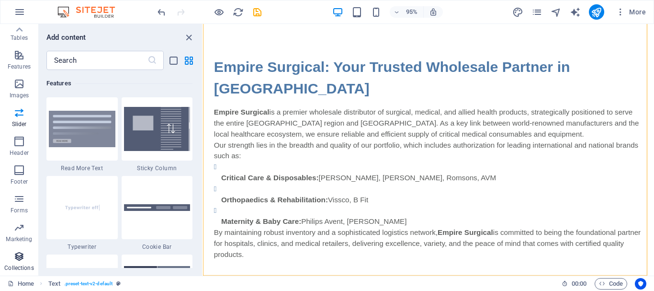
click at [12, 257] on span "Collections" at bounding box center [19, 262] width 38 height 23
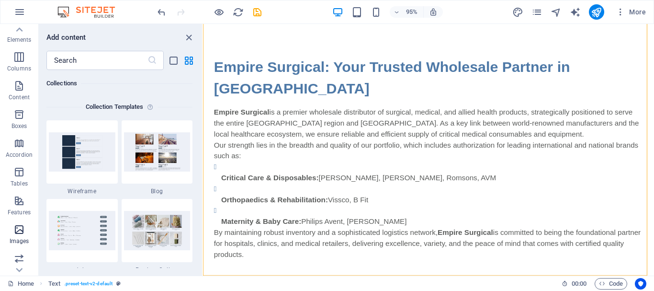
scroll to position [0, 0]
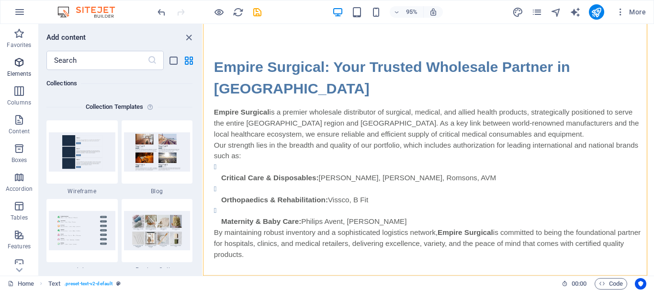
click at [11, 65] on span "Elements" at bounding box center [19, 68] width 38 height 23
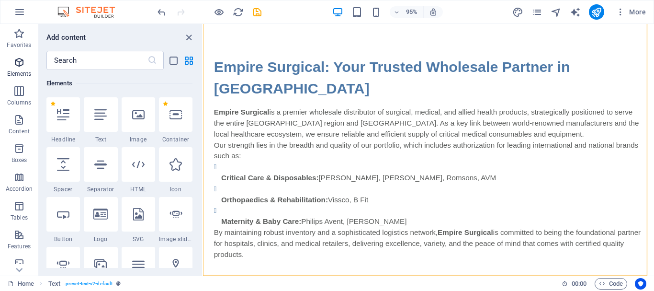
scroll to position [102, 0]
click at [110, 57] on input "text" at bounding box center [96, 60] width 101 height 19
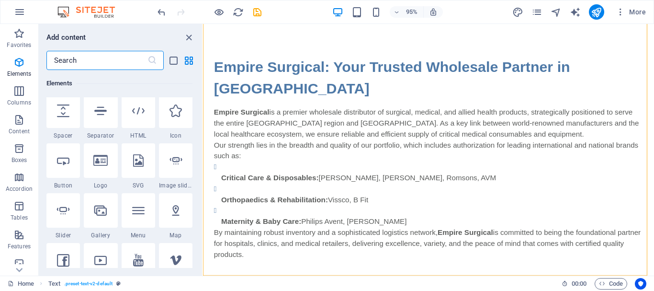
scroll to position [246, 0]
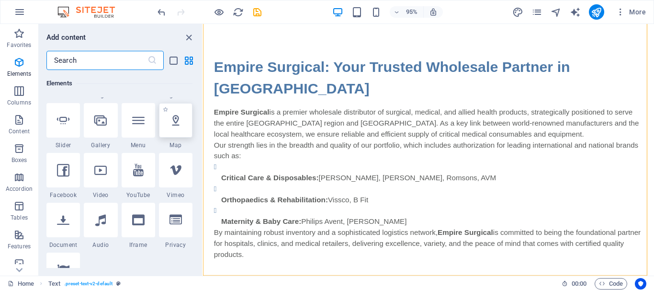
click at [182, 124] on div at bounding box center [176, 120] width 34 height 34
select select "1"
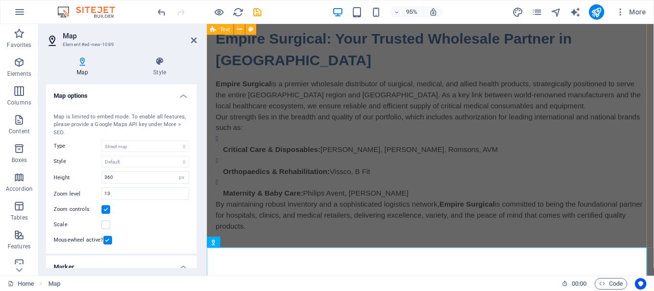
scroll to position [185, 0]
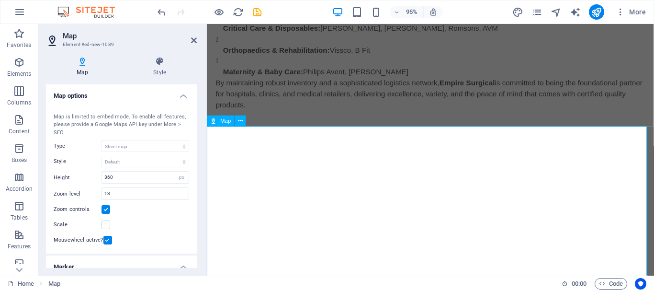
click at [335, 195] on div at bounding box center [442, 239] width 471 height 172
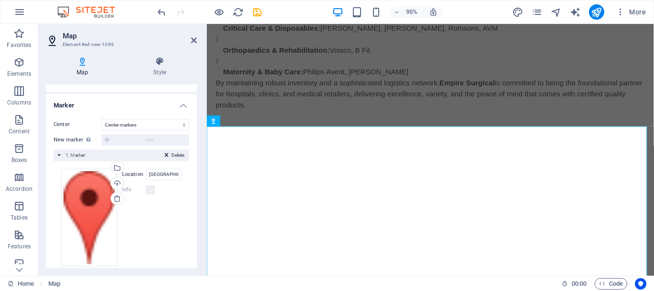
scroll to position [173, 0]
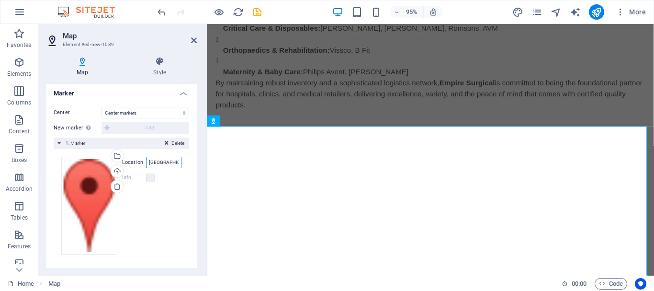
click at [161, 162] on input "Prime Square Building, 680501 Kechery" at bounding box center [163, 162] width 35 height 11
paste input "https://share.google/vcKB4qsHz69VXGJvv"
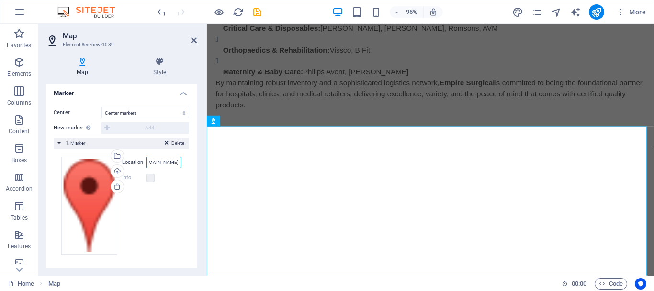
type input "https://share.google/vcKB4qsHz69VXGJvv"
click at [179, 187] on div "Drag files here, click to choose files or select files from Files or our free s…" at bounding box center [121, 206] width 120 height 98
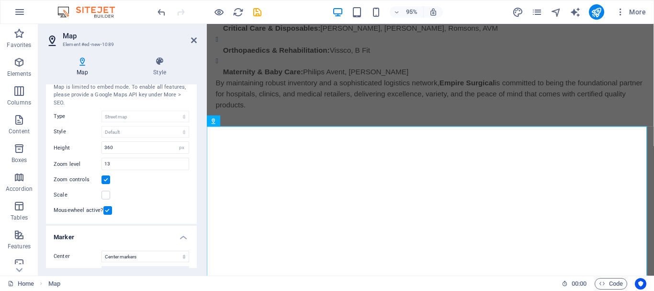
scroll to position [0, 0]
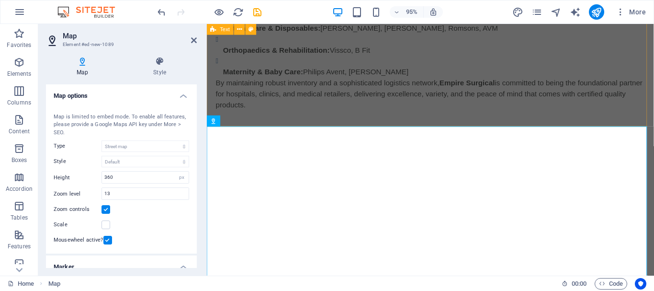
click at [328, 115] on div "Empire Surgical: Your Trusted Wholesale Partner in Kerala Empire Surgical is a …" at bounding box center [442, 7] width 471 height 291
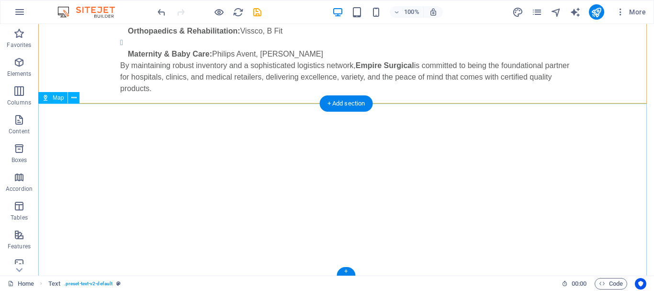
scroll to position [214, 0]
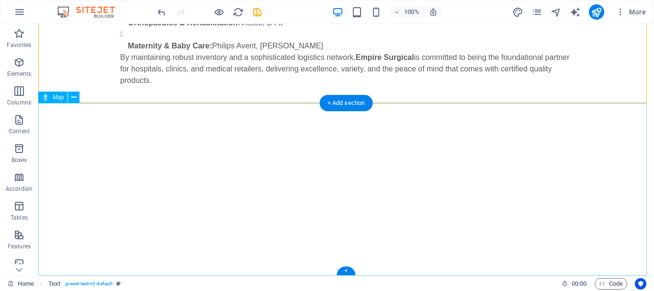
click at [336, 219] on div at bounding box center [346, 211] width 616 height 172
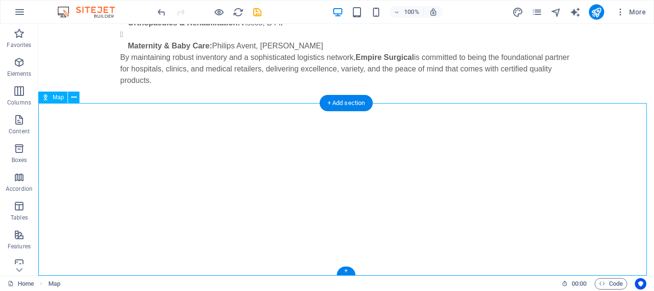
click at [343, 210] on div at bounding box center [346, 211] width 616 height 172
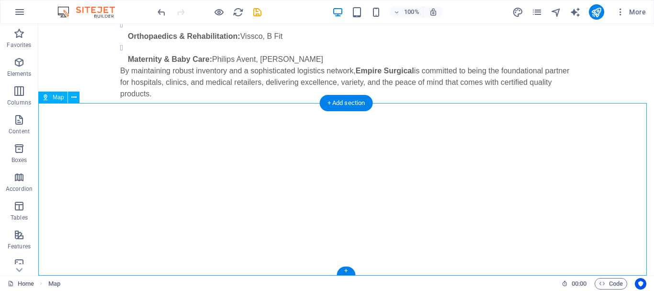
select select "1"
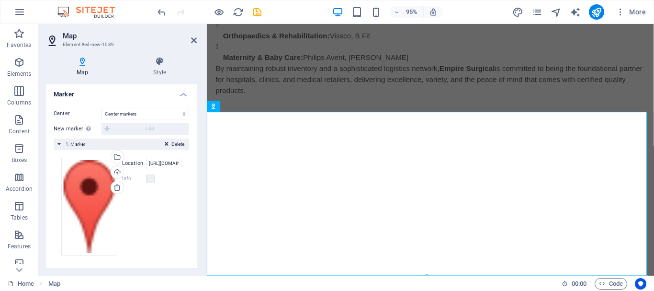
scroll to position [173, 0]
click at [151, 178] on label at bounding box center [150, 177] width 9 height 9
click at [115, 188] on icon at bounding box center [118, 186] width 8 height 8
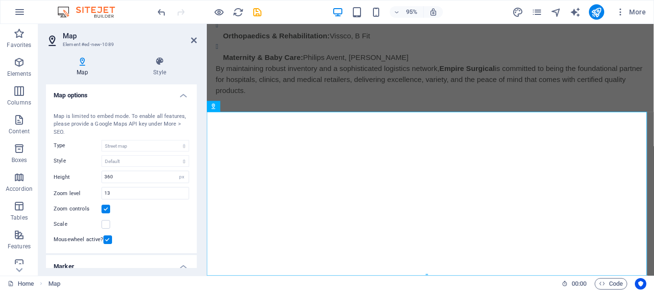
scroll to position [0, 0]
click at [138, 169] on div "Map center Prime Square Building, 680501 Kechery Map is limited to embed mode. …" at bounding box center [121, 178] width 151 height 152
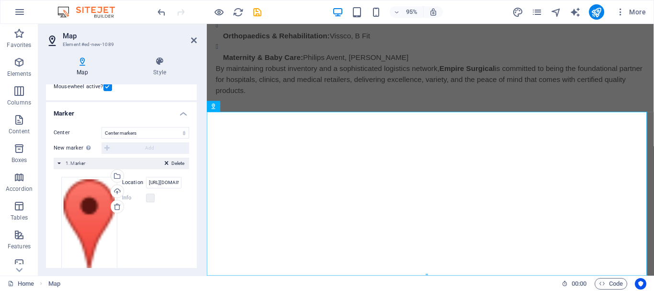
scroll to position [173, 0]
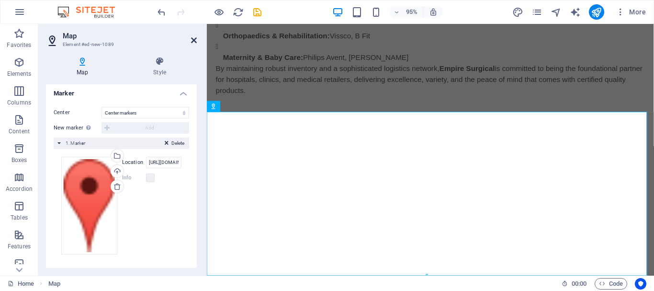
drag, startPoint x: 192, startPoint y: 40, endPoint x: 155, endPoint y: 17, distance: 43.1
click at [192, 40] on icon at bounding box center [194, 40] width 6 height 8
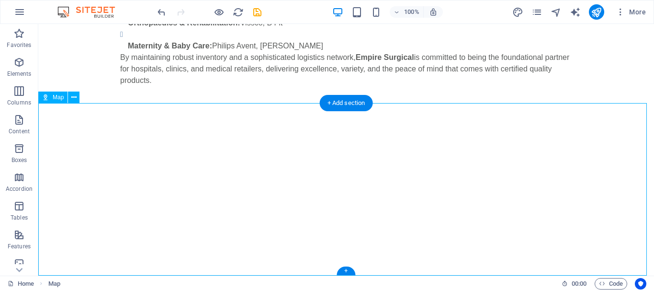
click at [274, 177] on div at bounding box center [346, 211] width 616 height 172
click at [75, 97] on icon at bounding box center [73, 97] width 5 height 10
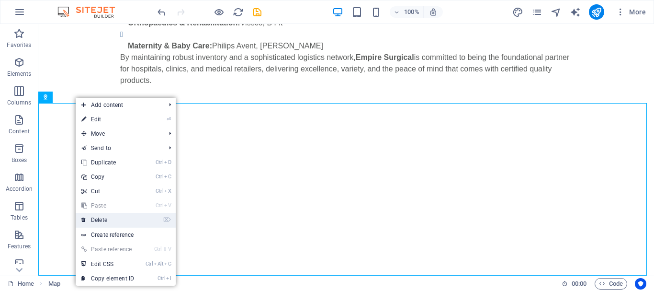
drag, startPoint x: 119, startPoint y: 217, endPoint x: 82, endPoint y: 193, distance: 44.2
click at [119, 217] on link "⌦ Delete" at bounding box center [108, 220] width 64 height 14
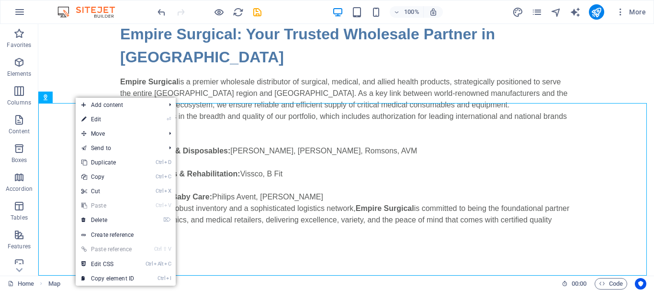
scroll to position [42, 0]
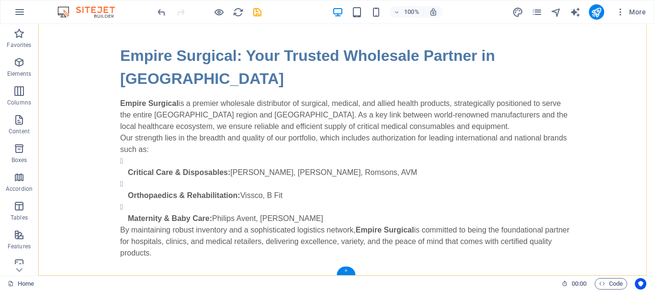
click at [342, 268] on div "+" at bounding box center [346, 270] width 19 height 9
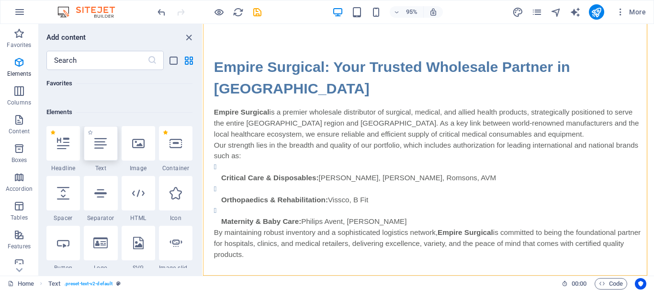
scroll to position [96, 0]
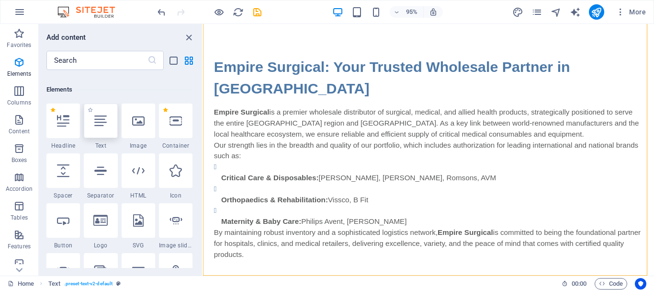
click at [113, 126] on div at bounding box center [101, 120] width 34 height 34
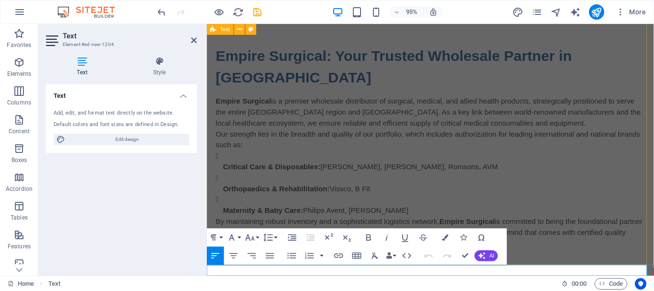
click at [594, 256] on div "Empire Surgical: Your Trusted Wholesale Partner in Kerala Empire Surgical is a …" at bounding box center [442, 153] width 471 height 291
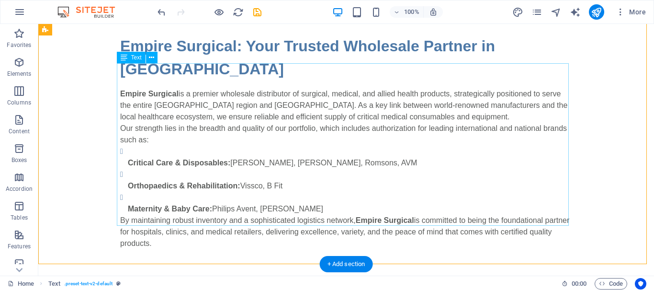
scroll to position [53, 0]
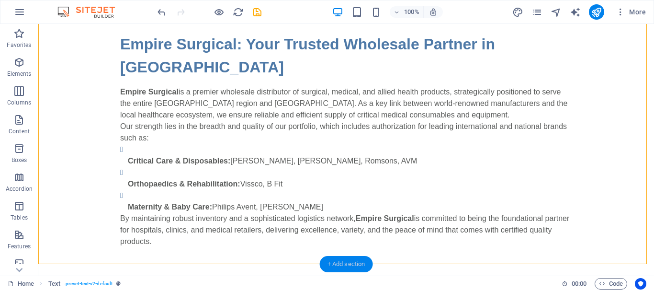
click at [353, 262] on div "+ Add section" at bounding box center [346, 264] width 53 height 16
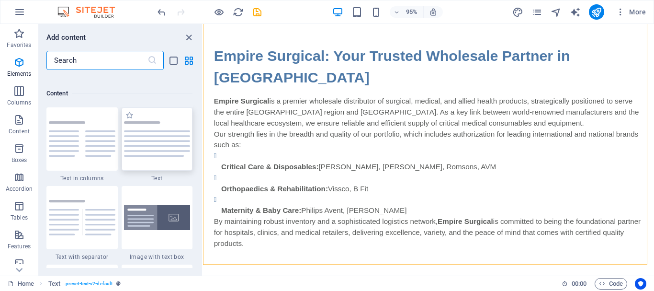
scroll to position [1676, 0]
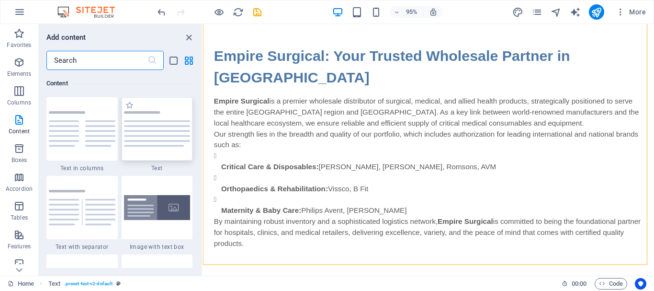
click at [149, 127] on img at bounding box center [157, 128] width 67 height 35
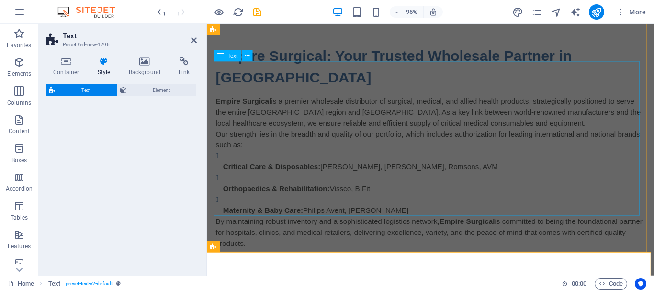
select select "preset-text-v2-default"
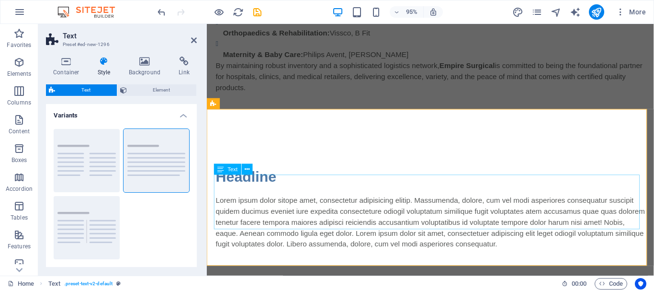
scroll to position [205, 0]
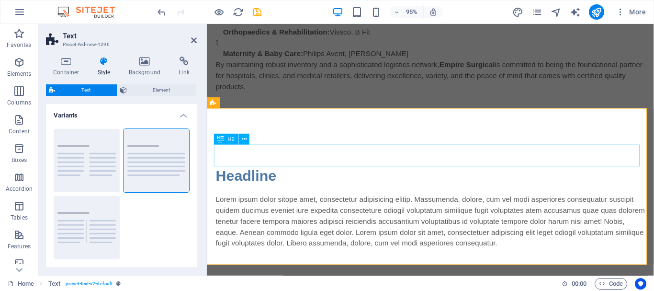
click at [271, 172] on div "Headline" at bounding box center [442, 183] width 452 height 23
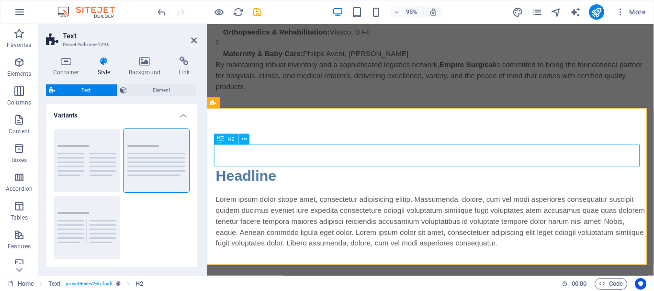
click at [271, 172] on div "Headline" at bounding box center [442, 183] width 452 height 23
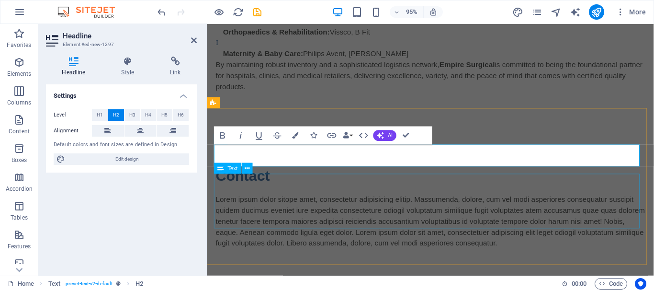
click at [524, 237] on div "Lorem ipsum dolor sitope amet, consectetur adipisicing elitip. Massumenda, dolo…" at bounding box center [442, 231] width 452 height 57
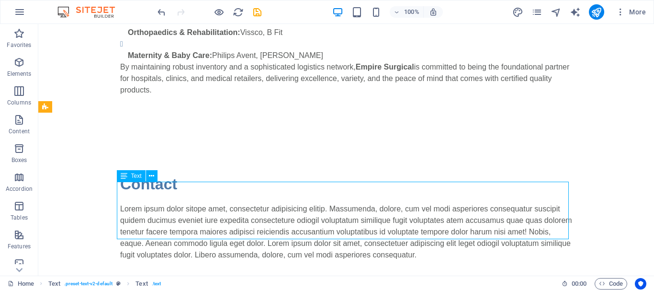
click at [413, 232] on div "Lorem ipsum dolor sitope amet, consectetur adipisicing elitip. Massumenda, dolo…" at bounding box center [346, 231] width 452 height 57
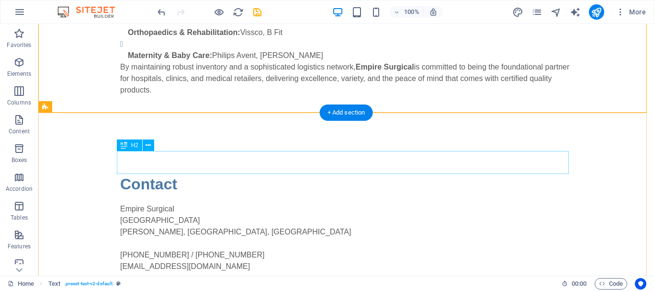
click at [164, 172] on div "Contact" at bounding box center [346, 183] width 452 height 23
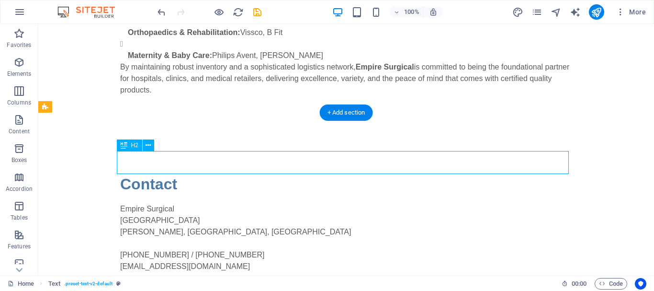
click at [164, 172] on div "Contact" at bounding box center [346, 183] width 452 height 23
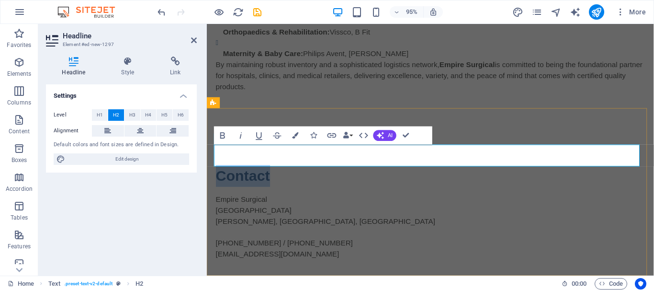
click at [305, 172] on h2 "Contact" at bounding box center [442, 183] width 452 height 23
click at [544, 134] on div "Contact Us Empire Surgical Prime Square Building Kechery, Thrissur, Kerala +91 …" at bounding box center [442, 222] width 471 height 176
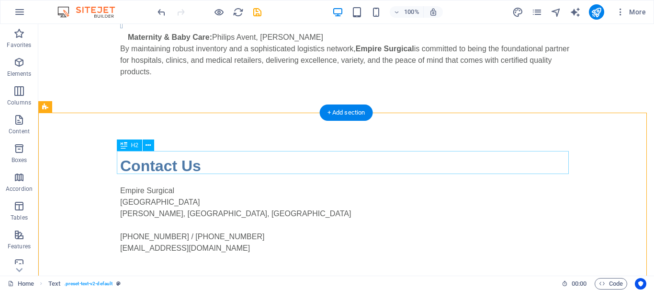
scroll to position [229, 0]
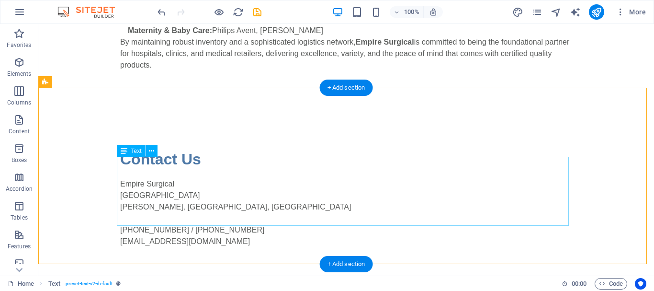
click at [170, 178] on div "Empire Surgical Prime Square Building Kechery, Thrissur, Kerala +91 9747700500 …" at bounding box center [346, 212] width 452 height 69
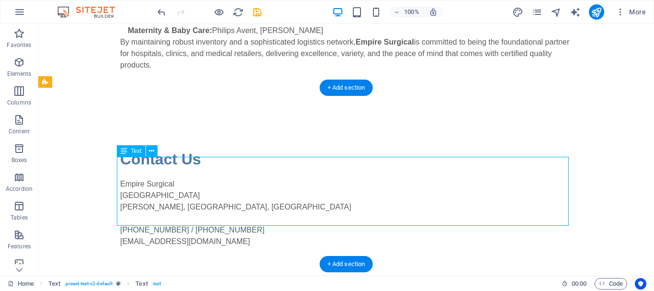
click at [170, 178] on div "Empire Surgical Prime Square Building Kechery, Thrissur, Kerala +91 9747700500 …" at bounding box center [346, 212] width 452 height 69
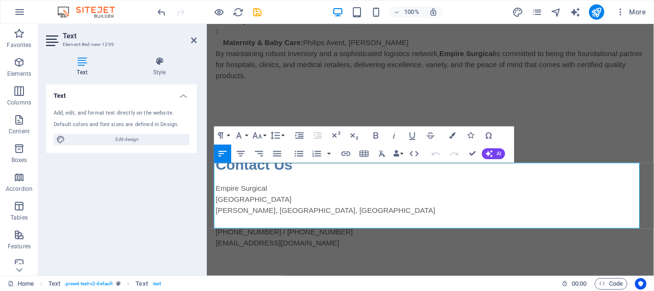
click at [170, 167] on div "Text Add, edit, and format text directly on the website. Default colors and fon…" at bounding box center [121, 175] width 151 height 183
click at [281, 215] on p "[PERSON_NAME], [GEOGRAPHIC_DATA], [GEOGRAPHIC_DATA]" at bounding box center [442, 220] width 452 height 11
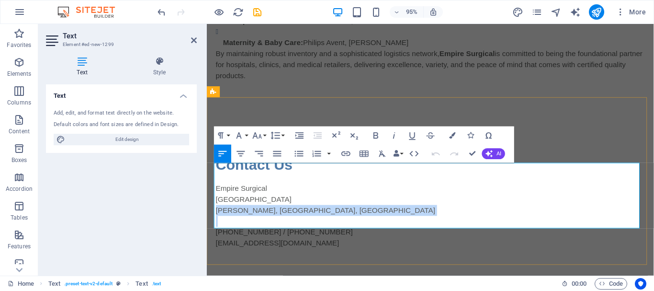
click at [281, 215] on p "[PERSON_NAME], [GEOGRAPHIC_DATA], [GEOGRAPHIC_DATA]" at bounding box center [442, 220] width 452 height 11
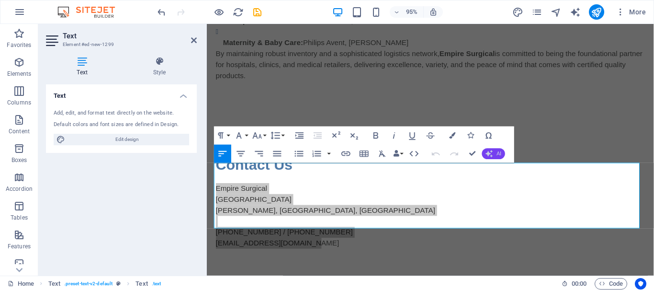
click at [491, 152] on icon "button" at bounding box center [489, 153] width 7 height 7
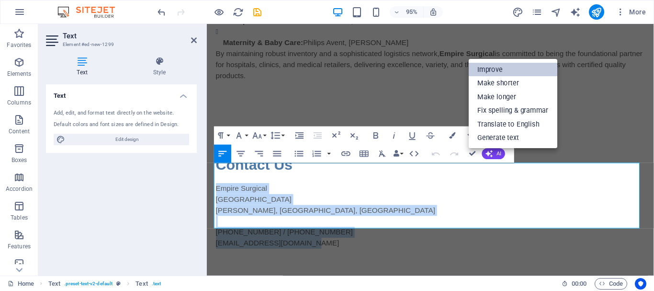
click at [507, 67] on link "Improve" at bounding box center [513, 70] width 89 height 14
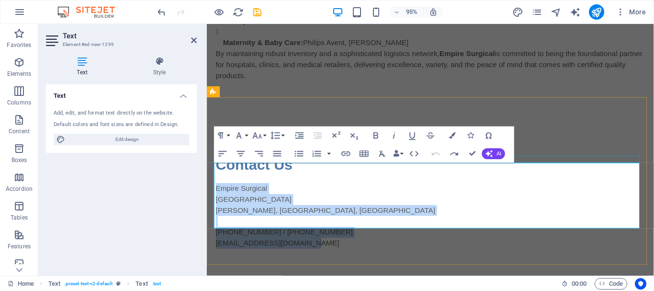
drag, startPoint x: 310, startPoint y: 233, endPoint x: 421, endPoint y: 185, distance: 120.1
click at [215, 168] on div "Contact Us Empire Surgical Prime Square Building Kechery, Thrissur, Kerala +91 …" at bounding box center [442, 211] width 467 height 176
click at [377, 136] on icon "button" at bounding box center [376, 135] width 5 height 6
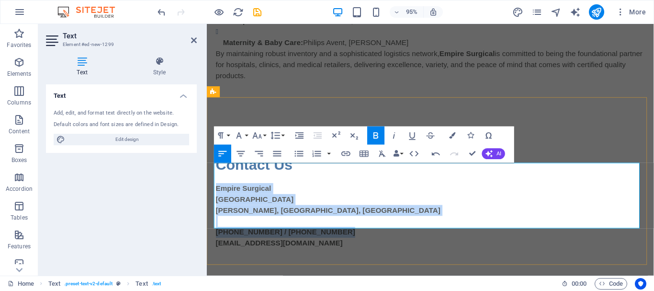
click at [275, 239] on strong "+91 9747700500 / +91 9995317808" at bounding box center [289, 243] width 147 height 8
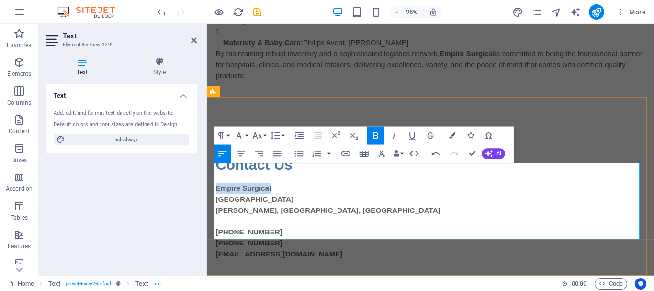
drag, startPoint x: 275, startPoint y: 176, endPoint x: 215, endPoint y: 170, distance: 60.7
click at [216, 192] on p "Empire Surgical" at bounding box center [442, 197] width 452 height 11
drag, startPoint x: 274, startPoint y: 180, endPoint x: 213, endPoint y: 173, distance: 61.6
click at [213, 173] on div "Contact Us EMPIRE SURGICAL Prime Square Building Kechery, Thrissur, Kerala +91 …" at bounding box center [442, 217] width 471 height 188
click at [376, 132] on icon "button" at bounding box center [376, 135] width 11 height 11
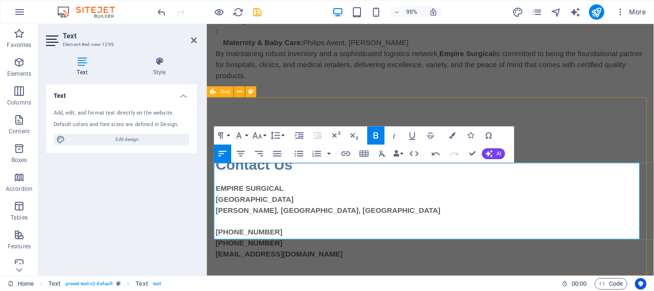
click at [538, 264] on div "Contact Us EMPIRE SURGICAL Prime Square Building Kechery, Thrissur, Kerala +91 …" at bounding box center [442, 217] width 471 height 188
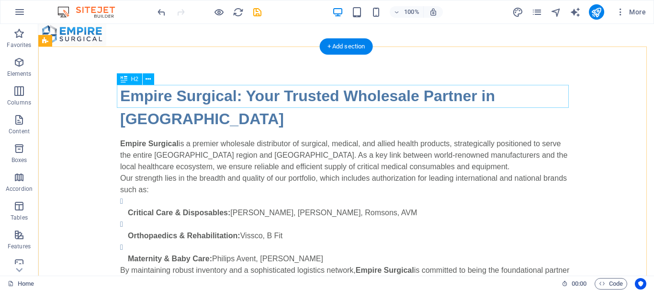
scroll to position [0, 0]
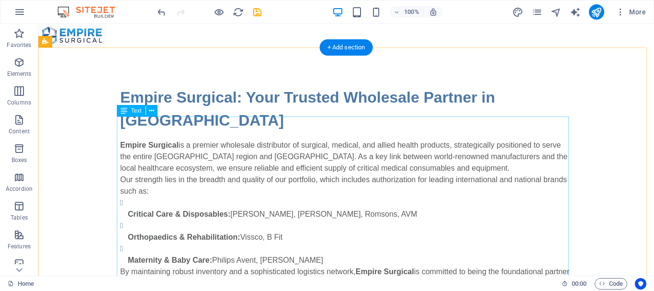
click at [303, 174] on div "Empire Surgical is a premier wholesale distributor of surgical, medical, and al…" at bounding box center [346, 219] width 452 height 161
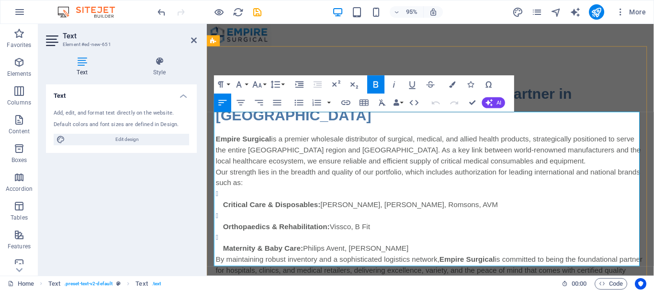
click at [457, 208] on p "Critical Care & Disposables: B Braun, Rusch, Romsons, AVM" at bounding box center [446, 213] width 444 height 11
click at [424, 231] on p "Orthopaedics & Rehabilitation: Vissco, B Fit" at bounding box center [446, 236] width 444 height 11
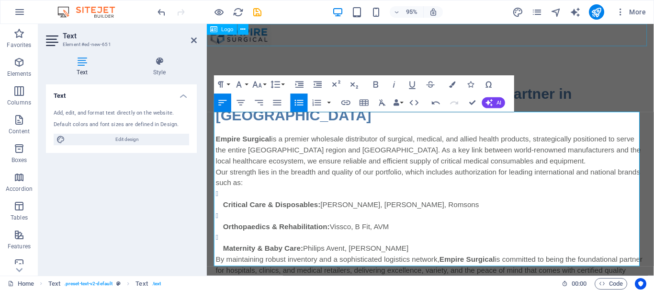
click at [622, 38] on div at bounding box center [442, 35] width 471 height 23
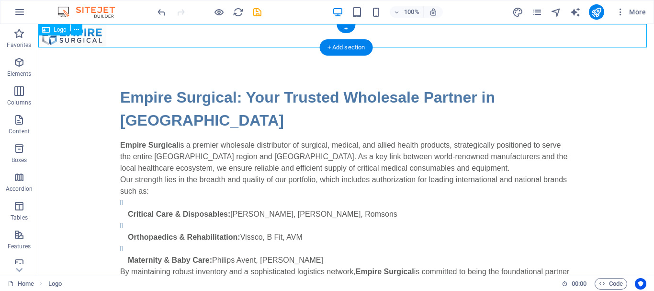
click at [98, 37] on div at bounding box center [346, 35] width 616 height 23
click at [174, 33] on div at bounding box center [346, 35] width 616 height 23
select select "px"
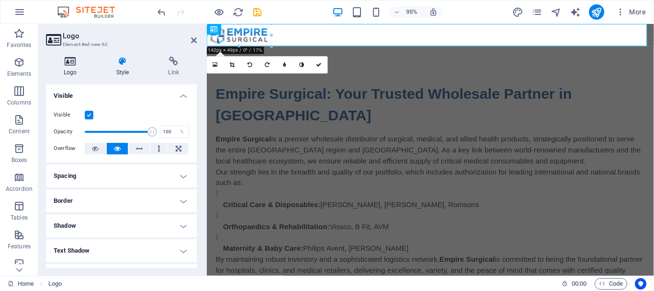
click at [68, 63] on icon at bounding box center [70, 62] width 49 height 10
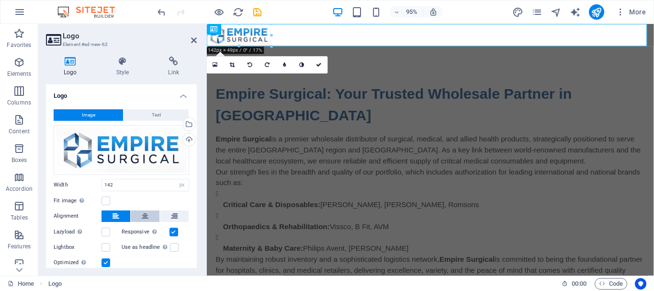
click at [140, 218] on button at bounding box center [145, 215] width 29 height 11
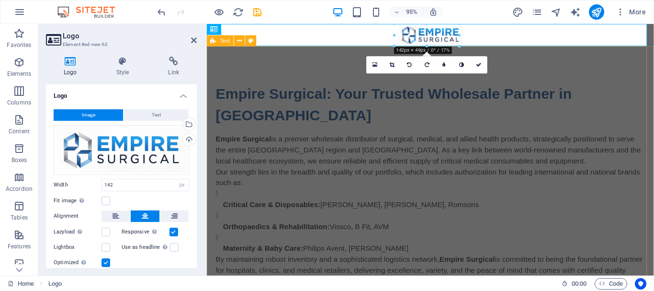
click at [556, 70] on div "Empire Surgical: Your Trusted Wholesale Partner in [GEOGRAPHIC_DATA] Empire Sur…" at bounding box center [442, 192] width 471 height 291
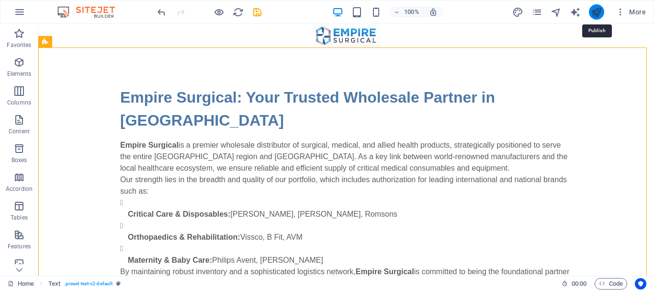
click at [601, 13] on icon "publish" at bounding box center [596, 12] width 11 height 11
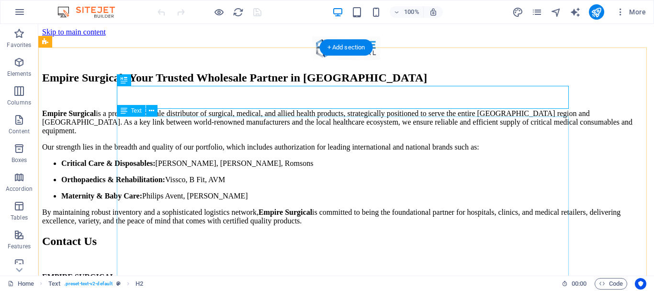
click at [131, 182] on div "Empire Surgical is a premier wholesale distributor of surgical, medical, and al…" at bounding box center [346, 167] width 608 height 116
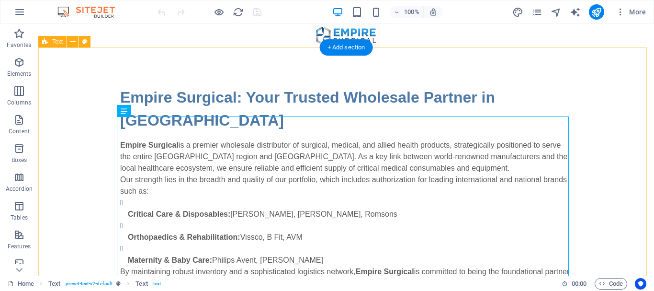
click at [115, 182] on div "Empire Surgical: Your Trusted Wholesale Partner in [GEOGRAPHIC_DATA] Empire Sur…" at bounding box center [346, 192] width 616 height 291
click at [125, 180] on div "Empire Surgical is a premier wholesale distributor of surgical, medical, and al…" at bounding box center [346, 219] width 452 height 161
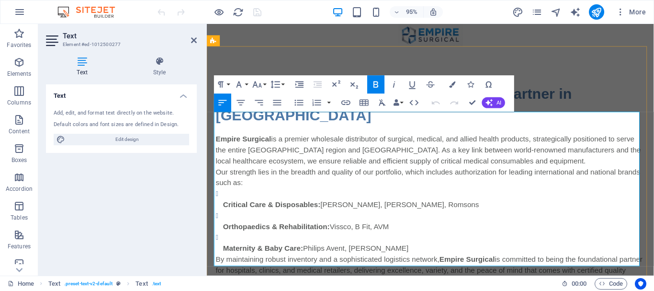
click at [240, 197] on li "Critical Care & Disposables: [PERSON_NAME], [PERSON_NAME], Romsons" at bounding box center [446, 208] width 444 height 23
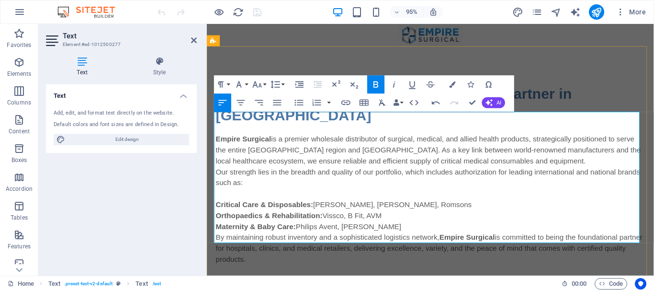
click at [386, 231] on p "Maternity & Baby Care: Philips Avent, Teddyy" at bounding box center [442, 236] width 452 height 11
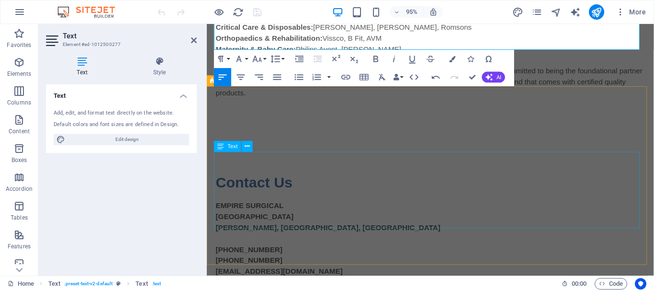
scroll to position [215, 0]
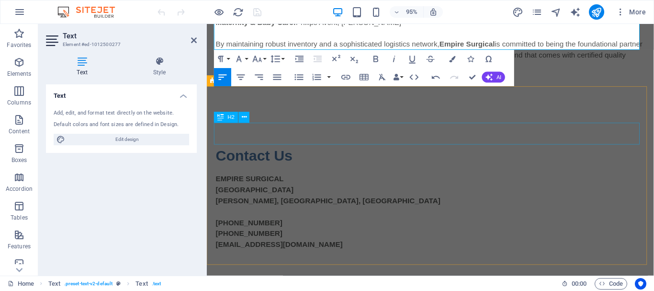
click at [247, 151] on div "Contact Us" at bounding box center [442, 162] width 452 height 23
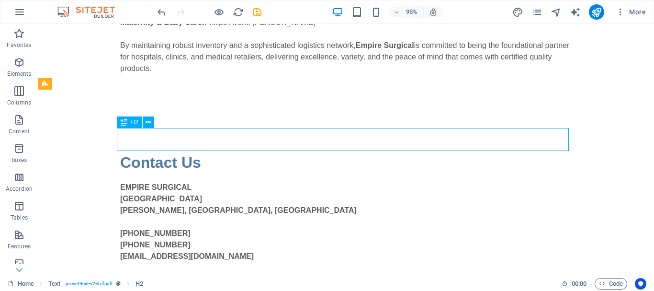
click at [245, 151] on div "Contact Us" at bounding box center [346, 162] width 452 height 23
click at [145, 117] on button at bounding box center [148, 121] width 11 height 11
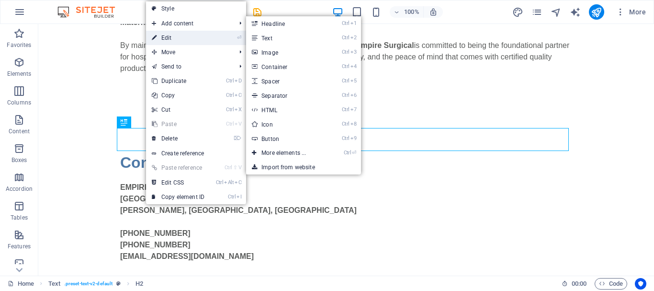
click at [183, 34] on link "⏎ Edit" at bounding box center [178, 38] width 64 height 14
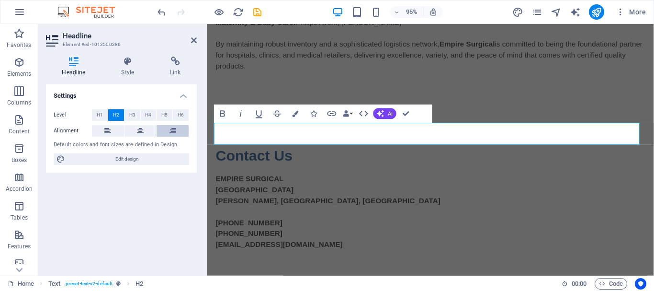
click at [167, 133] on button at bounding box center [173, 130] width 32 height 11
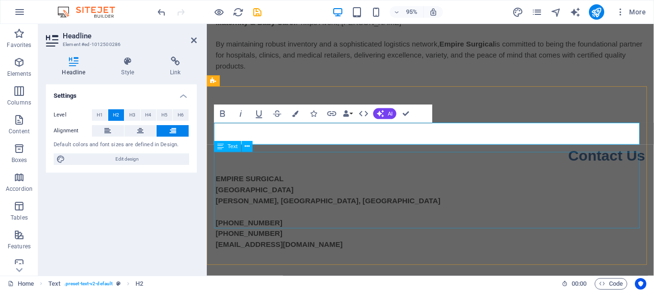
click at [262, 182] on div "EMPIRE SURGICAL [GEOGRAPHIC_DATA] [PHONE_NUMBER] [PHONE_NUMBER] [EMAIL_ADDRESS]…" at bounding box center [442, 222] width 452 height 80
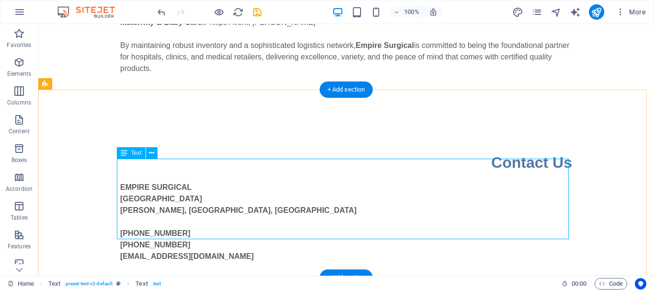
click at [204, 184] on div "EMPIRE SURGICAL [GEOGRAPHIC_DATA] [PHONE_NUMBER] [PHONE_NUMBER] [EMAIL_ADDRESS]…" at bounding box center [346, 222] width 452 height 80
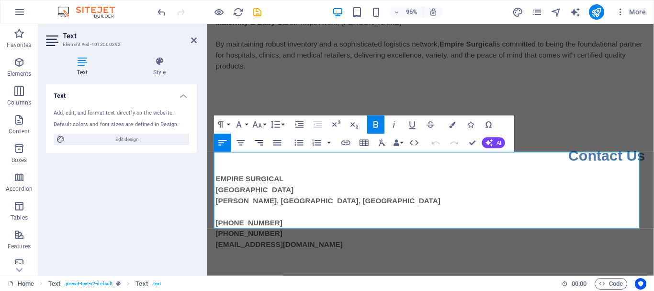
click at [264, 146] on icon "button" at bounding box center [259, 142] width 11 height 11
click at [229, 141] on button "Align Left" at bounding box center [222, 143] width 17 height 18
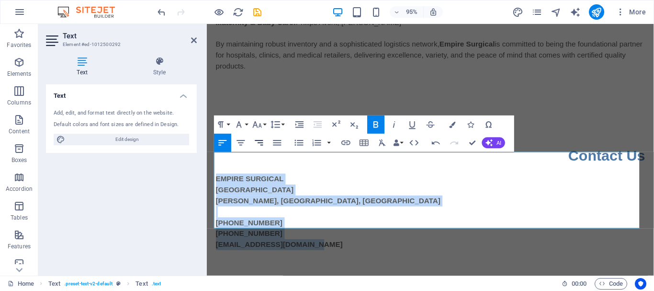
click at [265, 144] on button "Align Right" at bounding box center [259, 143] width 17 height 18
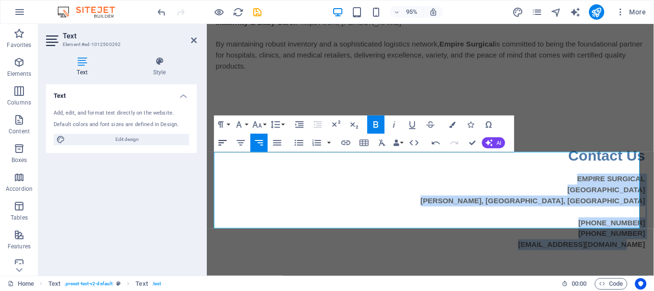
click at [226, 147] on icon "button" at bounding box center [222, 142] width 11 height 11
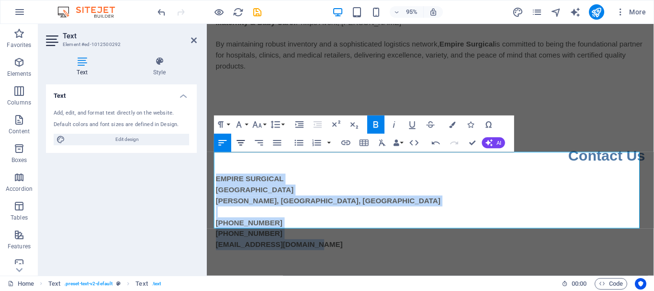
click at [240, 142] on icon "button" at bounding box center [241, 142] width 11 height 11
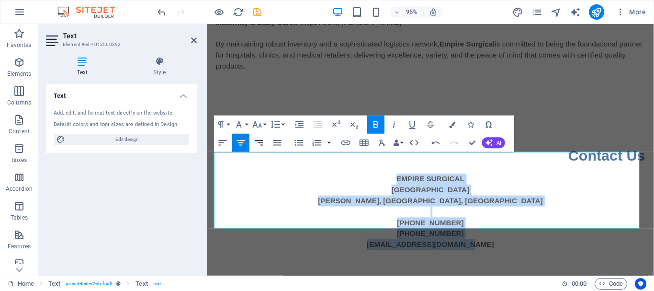
click at [259, 143] on icon "button" at bounding box center [259, 142] width 8 height 5
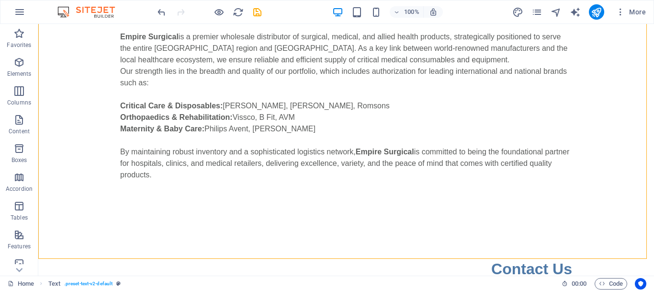
scroll to position [228, 0]
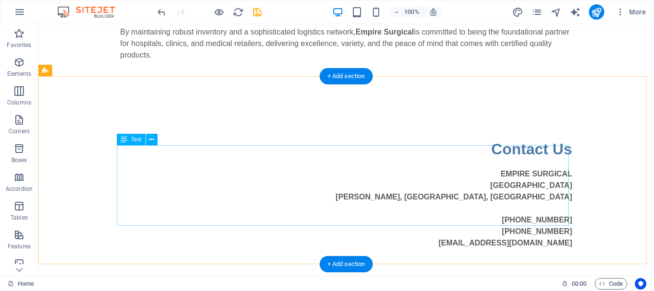
click at [240, 177] on div "EMPIRE SURGICAL [GEOGRAPHIC_DATA] [PHONE_NUMBER] [PHONE_NUMBER] [EMAIL_ADDRESS]…" at bounding box center [346, 208] width 452 height 80
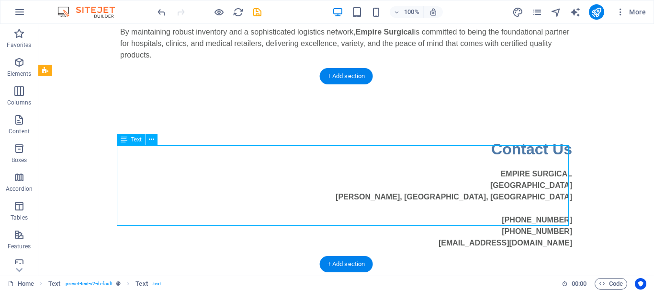
click at [503, 169] on div "EMPIRE SURGICAL [GEOGRAPHIC_DATA] [PHONE_NUMBER] [PHONE_NUMBER] [EMAIL_ADDRESS]…" at bounding box center [346, 208] width 452 height 80
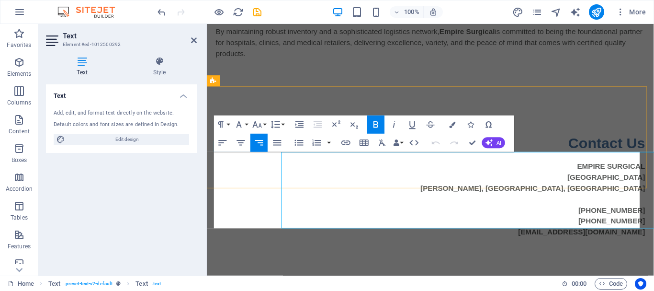
scroll to position [215, 0]
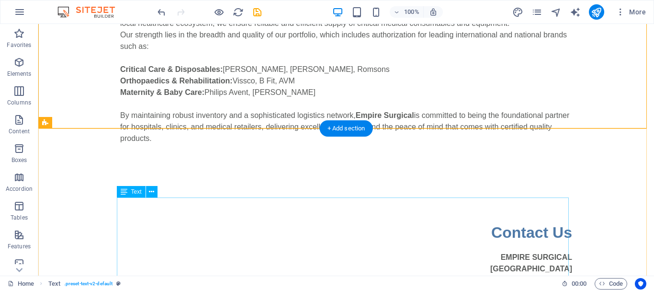
scroll to position [228, 0]
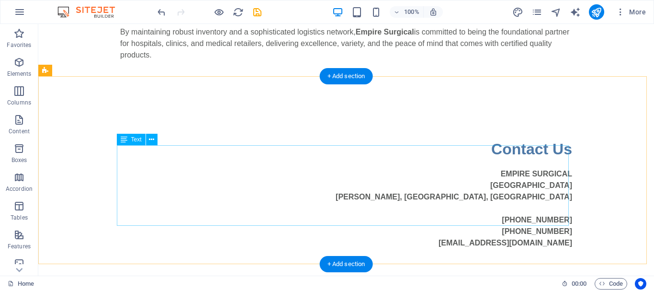
click at [558, 168] on div "EMPIRE SURGICAL [GEOGRAPHIC_DATA] [PHONE_NUMBER] [PHONE_NUMBER] [EMAIL_ADDRESS]…" at bounding box center [346, 208] width 452 height 80
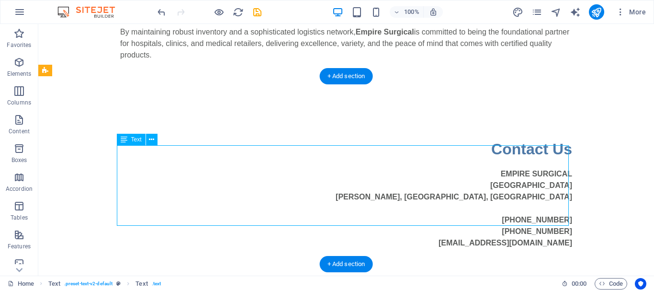
click at [386, 203] on div "EMPIRE SURGICAL [GEOGRAPHIC_DATA] [PHONE_NUMBER] [PHONE_NUMBER] [EMAIL_ADDRESS]…" at bounding box center [346, 208] width 452 height 80
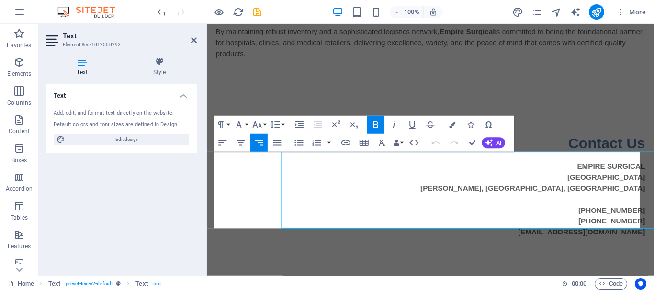
scroll to position [215, 0]
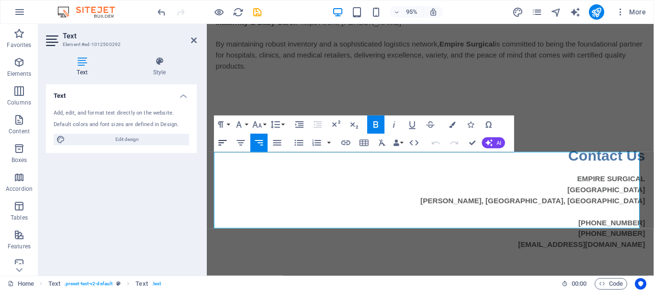
click at [227, 146] on icon "button" at bounding box center [222, 142] width 11 height 11
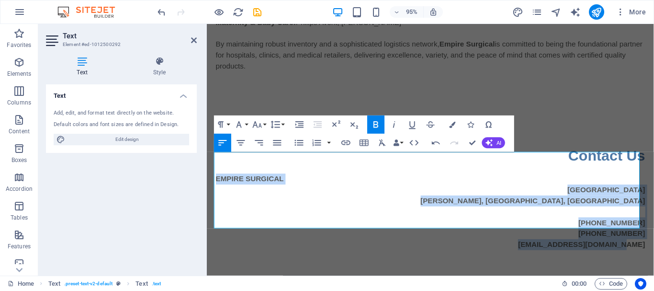
click at [228, 144] on button "Align Left" at bounding box center [222, 143] width 17 height 18
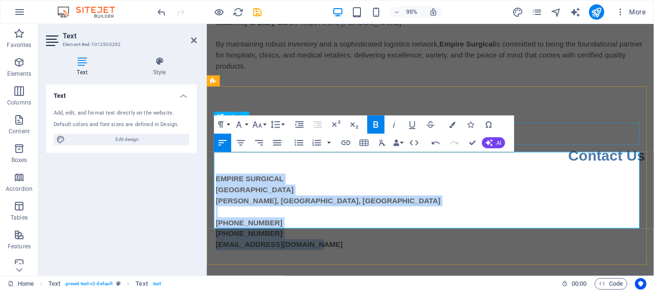
click at [619, 151] on div "Contact Us" at bounding box center [442, 162] width 452 height 23
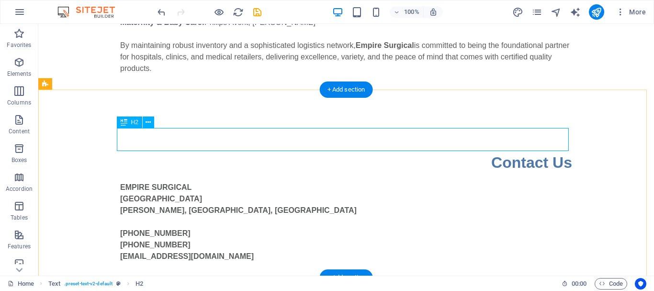
click at [520, 151] on div "Contact Us" at bounding box center [346, 162] width 452 height 23
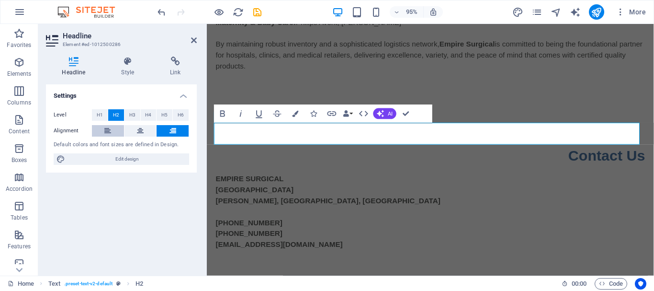
click at [100, 130] on button at bounding box center [108, 130] width 32 height 11
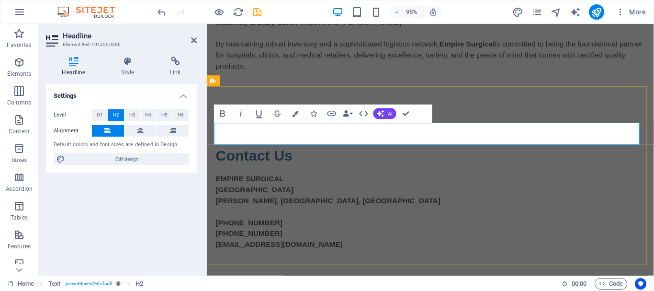
click at [305, 151] on h2 "Contact Us" at bounding box center [442, 162] width 452 height 23
click at [595, 113] on div "​ EMPIRE SURGICAL Prime Square Building Kechery, Thrissur, Kerala +91 974770050…" at bounding box center [442, 207] width 471 height 188
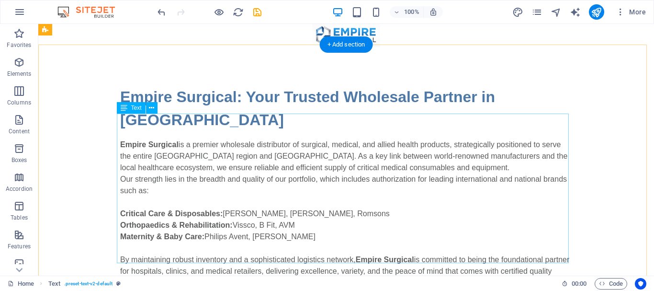
scroll to position [0, 0]
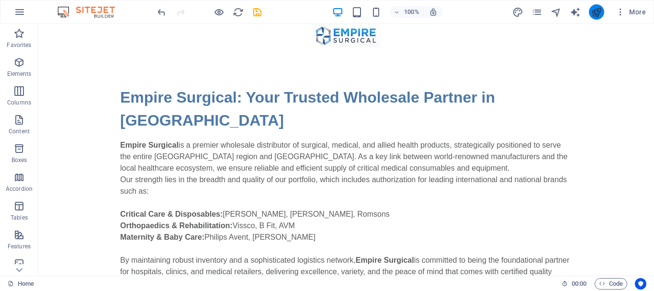
click at [589, 11] on button "publish" at bounding box center [596, 11] width 15 height 15
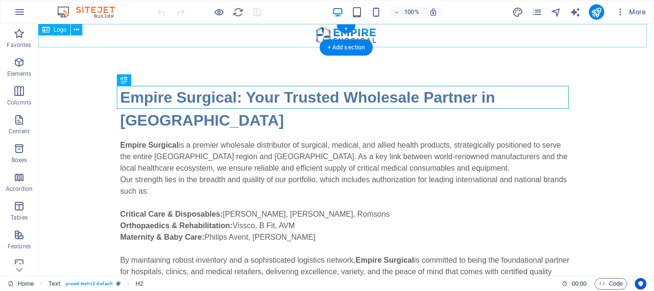
click at [358, 30] on div at bounding box center [346, 35] width 616 height 23
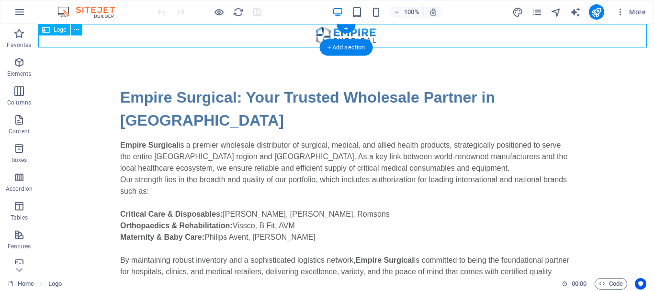
click at [358, 30] on div at bounding box center [346, 35] width 616 height 23
select select "px"
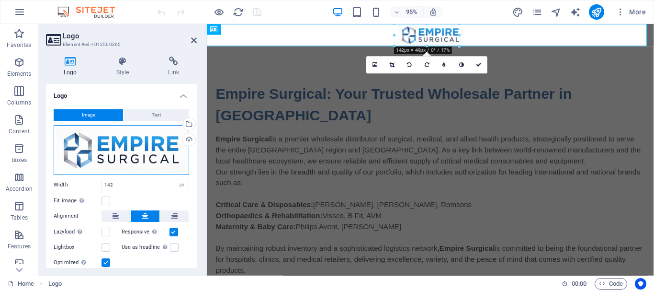
click at [119, 141] on div "Drag files here, click to choose files or select files from Files or our free s…" at bounding box center [122, 150] width 136 height 50
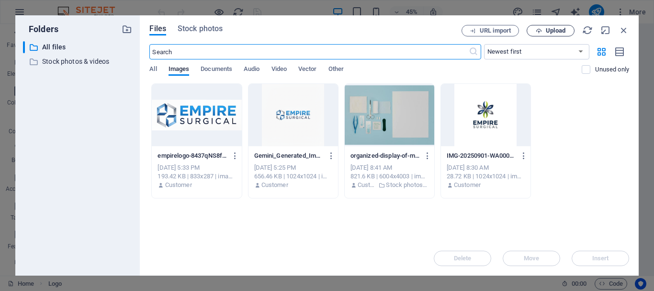
click at [548, 30] on span "Upload" at bounding box center [556, 31] width 20 height 6
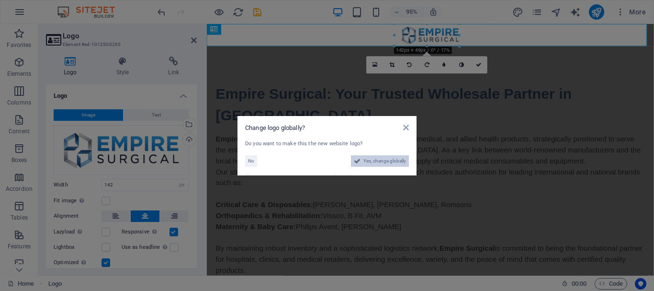
click at [398, 161] on span "Yes, change globally" at bounding box center [385, 160] width 43 height 11
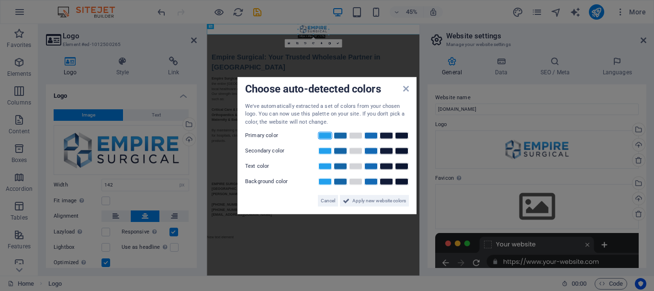
click at [321, 133] on link at bounding box center [325, 136] width 14 height 8
click at [384, 200] on span "Apply new website colors" at bounding box center [380, 200] width 54 height 11
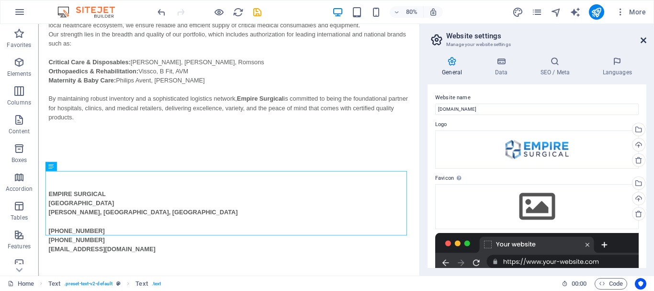
click at [645, 38] on icon at bounding box center [644, 40] width 6 height 8
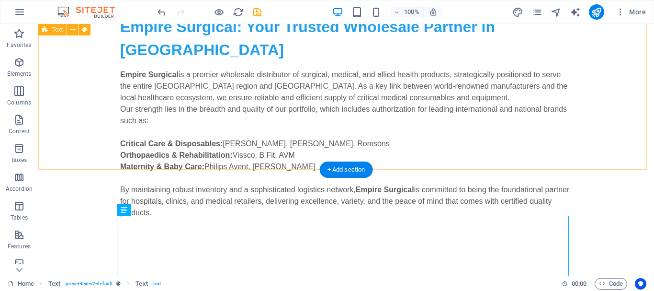
scroll to position [0, 0]
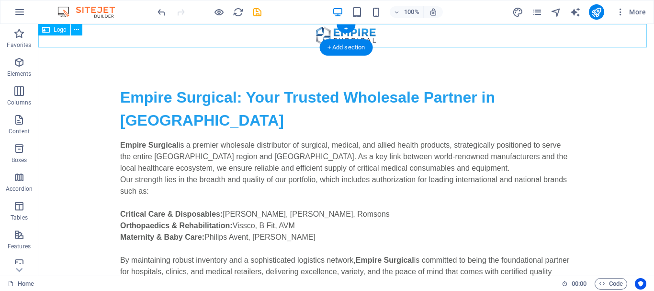
click at [357, 35] on div at bounding box center [346, 35] width 616 height 23
click at [365, 33] on div at bounding box center [346, 35] width 616 height 23
select select "px"
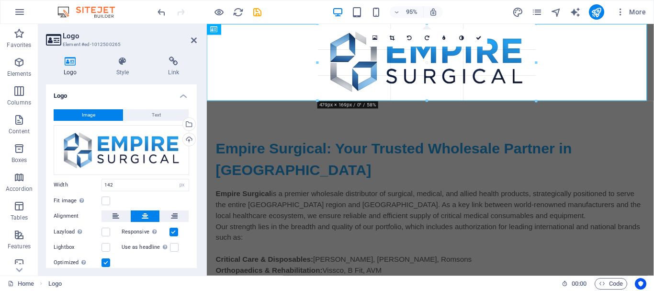
drag, startPoint x: 426, startPoint y: 45, endPoint x: 241, endPoint y: 84, distance: 188.9
type input "468"
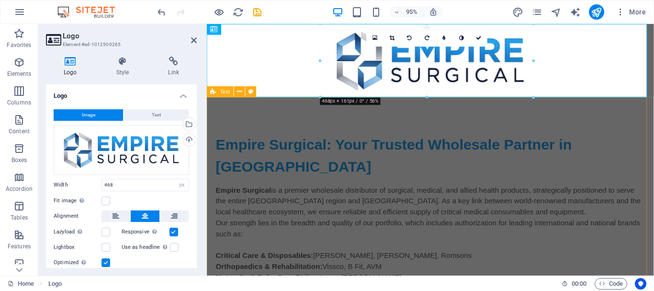
click at [508, 119] on div "Empire Surgical: Your Trusted Wholesale Partner in [GEOGRAPHIC_DATA] Empire Sur…" at bounding box center [442, 241] width 471 height 280
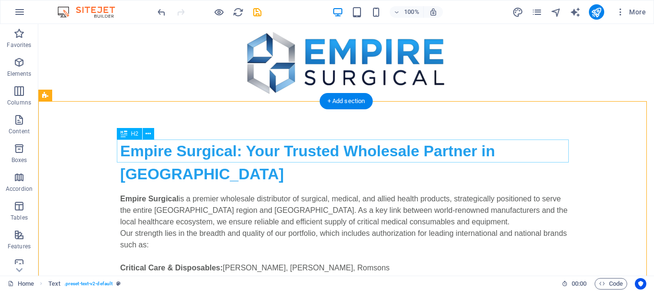
click at [373, 147] on div "Empire Surgical: Your Trusted Wholesale Partner in [GEOGRAPHIC_DATA]" at bounding box center [346, 162] width 452 height 46
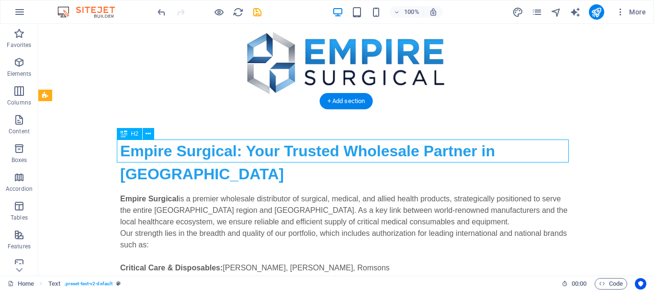
click at [373, 147] on div "Empire Surgical: Your Trusted Wholesale Partner in [GEOGRAPHIC_DATA]" at bounding box center [346, 162] width 452 height 46
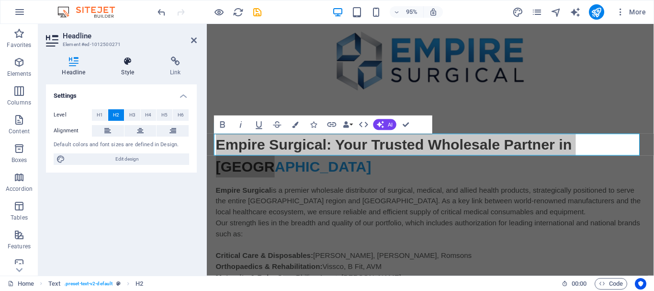
click at [126, 61] on icon at bounding box center [127, 62] width 45 height 10
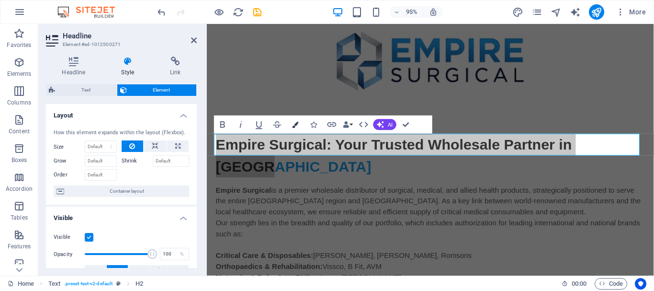
click at [295, 124] on icon "button" at bounding box center [296, 124] width 6 height 6
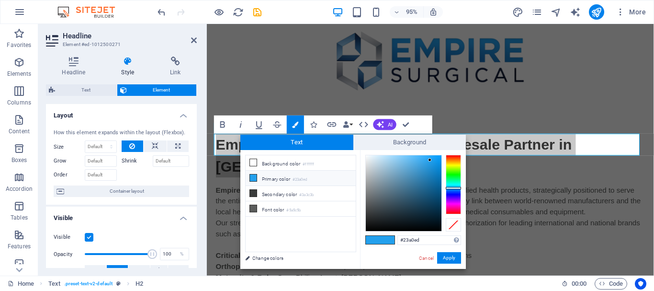
click at [273, 179] on li "Primary color #23a0ed" at bounding box center [301, 178] width 110 height 15
click at [457, 189] on div at bounding box center [453, 189] width 15 height 2
type input "#0e4b86"
drag, startPoint x: 431, startPoint y: 161, endPoint x: 433, endPoint y: 191, distance: 29.3
click at [433, 191] on div at bounding box center [404, 193] width 76 height 76
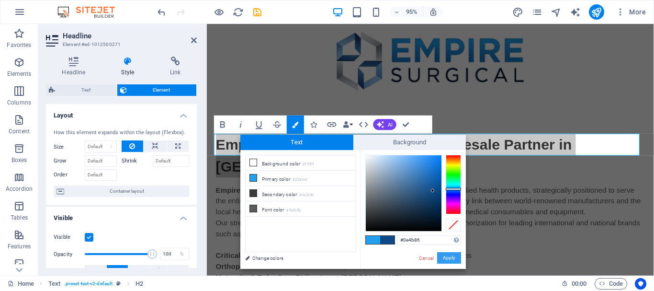
click at [446, 259] on button "Apply" at bounding box center [449, 257] width 24 height 11
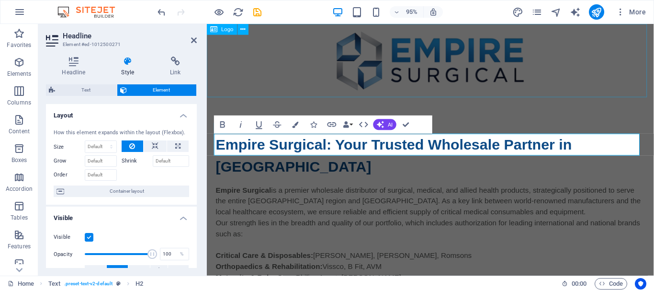
click at [626, 80] on div at bounding box center [442, 62] width 471 height 77
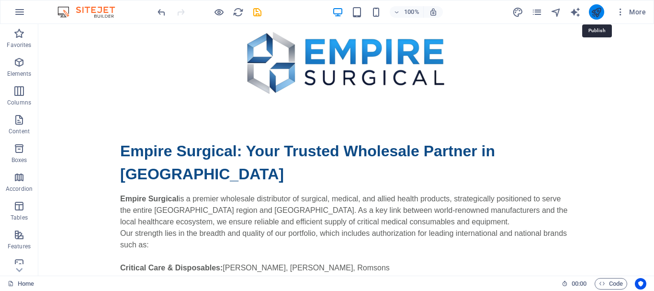
click at [596, 9] on icon "publish" at bounding box center [596, 12] width 11 height 11
